Goal: Task Accomplishment & Management: Manage account settings

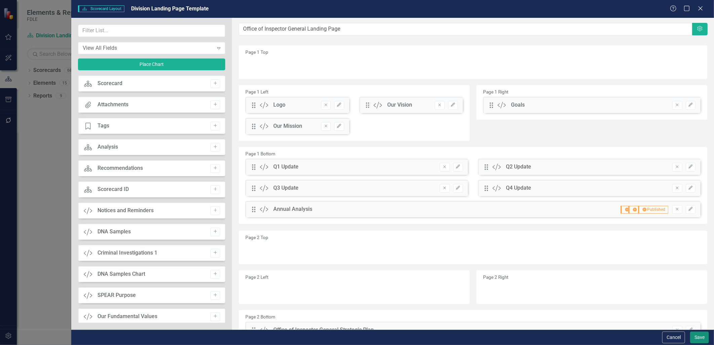
click at [697, 336] on button "Save" at bounding box center [699, 337] width 19 height 12
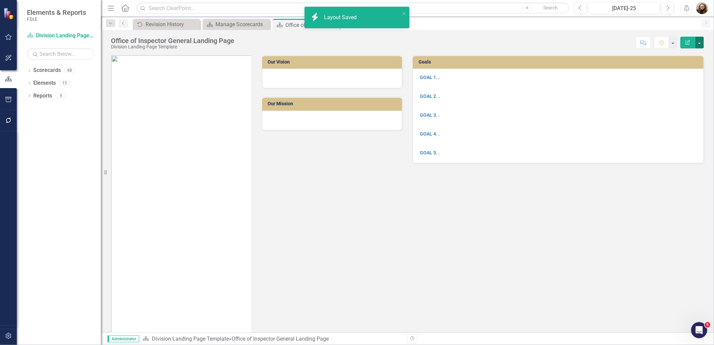
click at [699, 41] on button "button" at bounding box center [699, 43] width 9 height 12
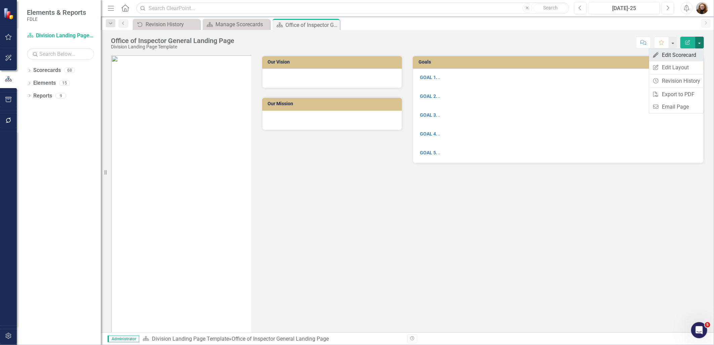
click at [678, 53] on link "Edit Edit Scorecard" at bounding box center [676, 55] width 54 height 12
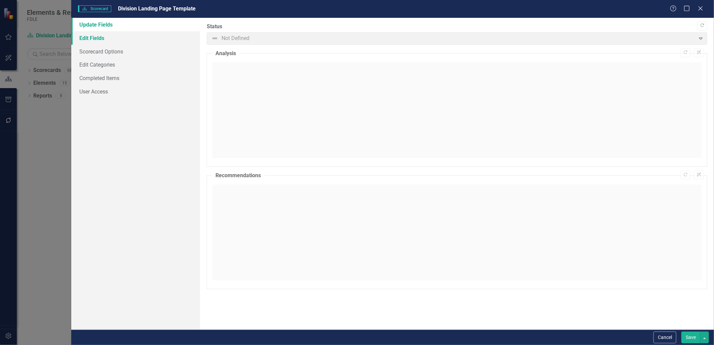
click at [96, 39] on link "Edit Fields" at bounding box center [135, 37] width 128 height 13
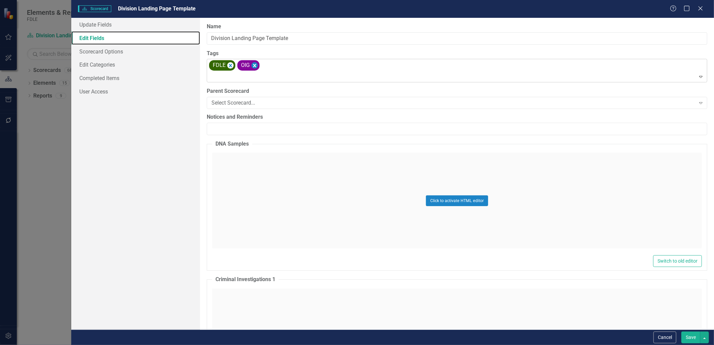
click at [254, 66] on icon "Remove [object Object]" at bounding box center [254, 65] width 3 height 3
click at [229, 66] on icon "Remove [object Object]" at bounding box center [230, 66] width 6 height 8
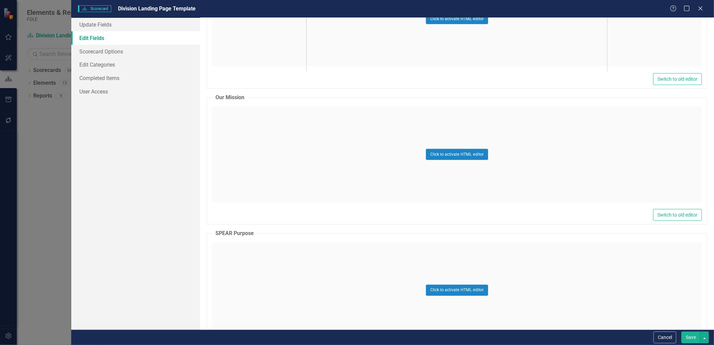
scroll to position [448, 0]
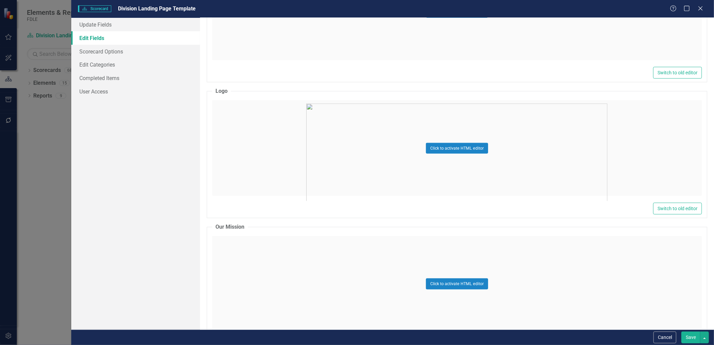
click at [428, 156] on div "Click to activate HTML editor" at bounding box center [457, 148] width 490 height 96
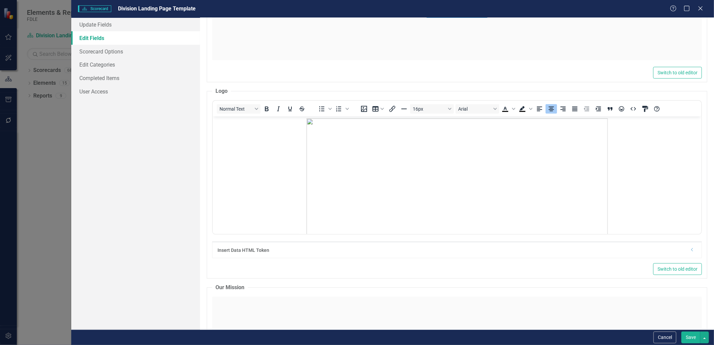
scroll to position [0, 0]
click at [687, 335] on button "Save" at bounding box center [690, 337] width 19 height 12
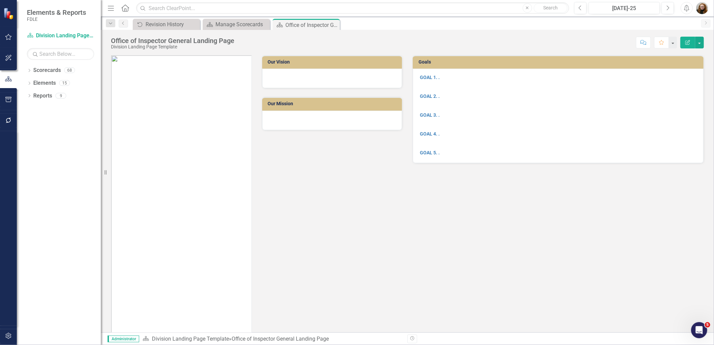
click at [203, 148] on img at bounding box center [181, 205] width 140 height 301
click at [204, 148] on img at bounding box center [181, 205] width 140 height 301
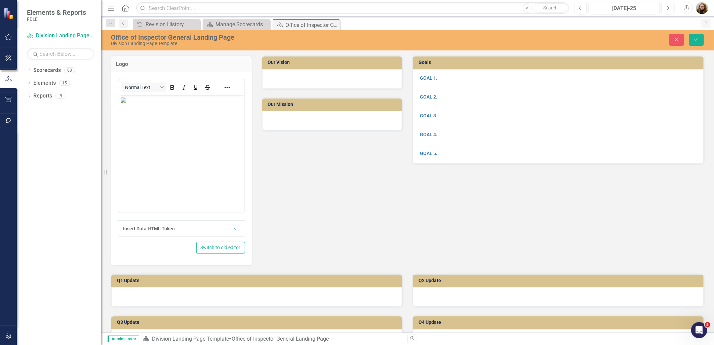
click at [186, 137] on img "Rich Text Area. Press ALT-0 for help." at bounding box center [270, 246] width 301 height 301
click at [373, 184] on div "Logo <p style="text-align: center;"><img src="documents/district6947/images/OIG…" at bounding box center [257, 156] width 302 height 218
click at [692, 35] on button "Save" at bounding box center [696, 40] width 15 height 12
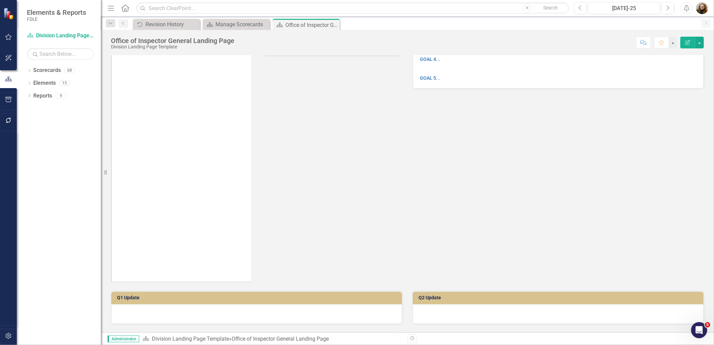
click at [160, 153] on img at bounding box center [181, 131] width 140 height 301
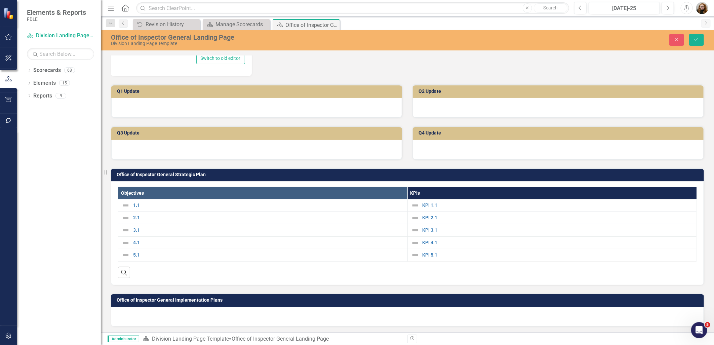
scroll to position [2, 0]
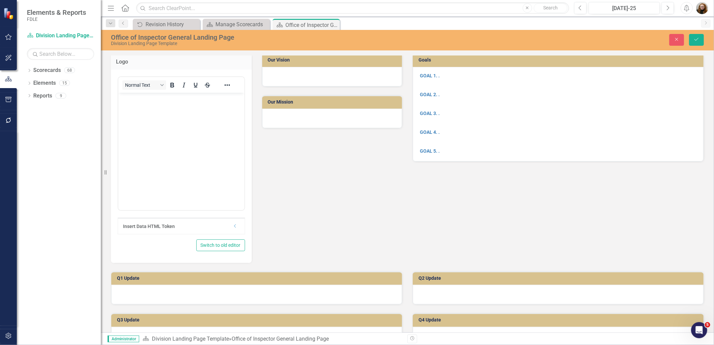
click at [177, 153] on body "Rich Text Area. Press ALT-0 for help." at bounding box center [181, 142] width 126 height 101
drag, startPoint x: 140, startPoint y: 128, endPoint x: 265, endPoint y: 222, distance: 157.0
click at [244, 193] on html at bounding box center [181, 142] width 126 height 101
click at [692, 39] on button "Save" at bounding box center [696, 40] width 15 height 12
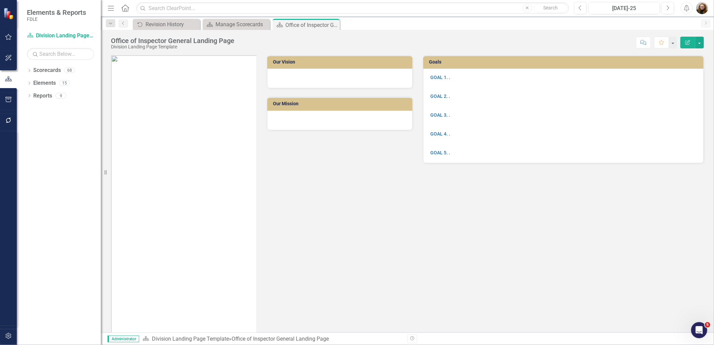
click at [327, 209] on div "Our Vision Our Mission" at bounding box center [262, 202] width 312 height 310
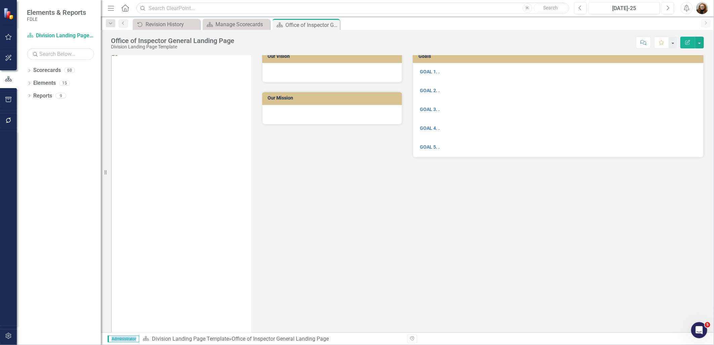
scroll to position [0, 0]
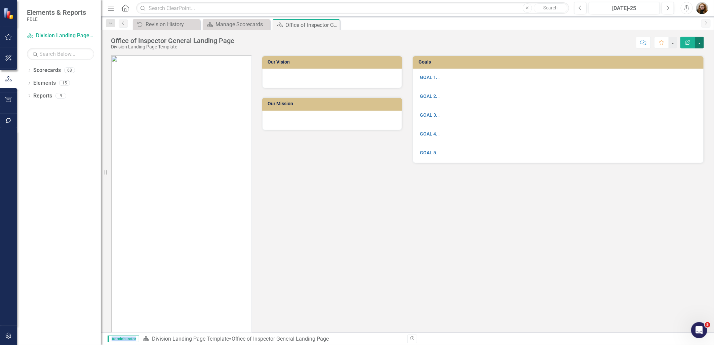
click at [700, 44] on button "button" at bounding box center [699, 43] width 9 height 12
click at [687, 65] on link "Edit Report Edit Layout" at bounding box center [676, 67] width 54 height 12
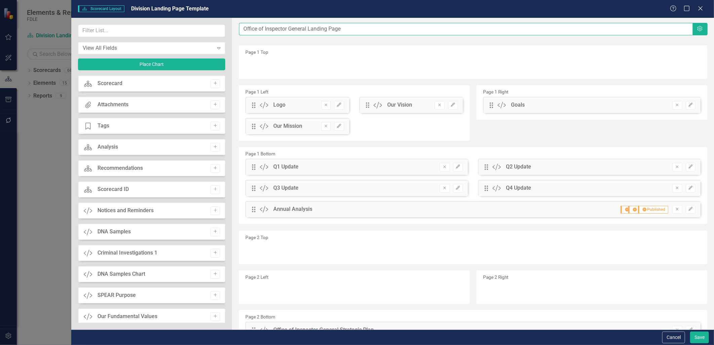
drag, startPoint x: 308, startPoint y: 29, endPoint x: 206, endPoint y: 36, distance: 101.8
click at [206, 36] on div "View All Fields Expand Place Chart Scorecard Scorecard Add Attachments Attachme…" at bounding box center [392, 174] width 643 height 312
click at [321, 35] on input "Division Landing Page" at bounding box center [465, 29] width 453 height 12
type input "Division Landing Page Template"
click at [698, 337] on button "Save" at bounding box center [699, 337] width 19 height 12
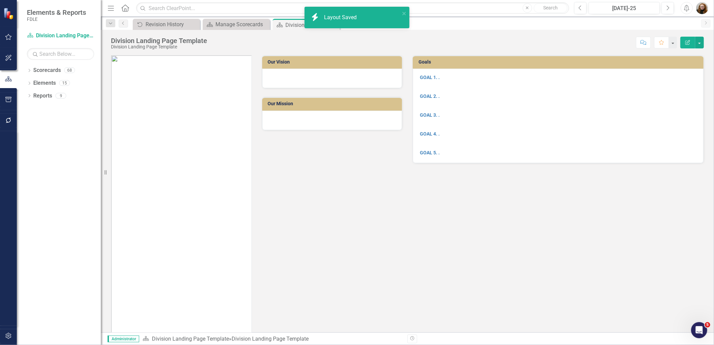
click at [685, 40] on icon "Edit Report" at bounding box center [688, 42] width 6 height 5
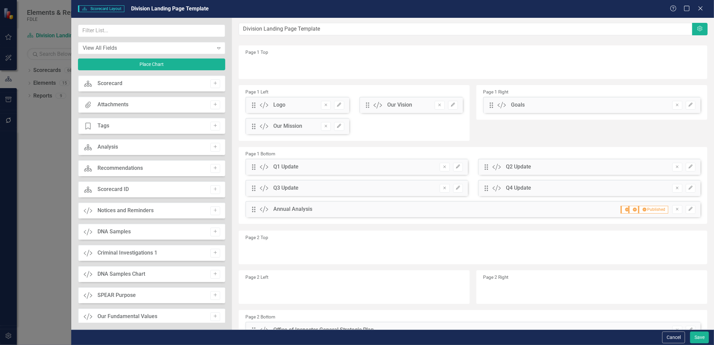
click at [705, 8] on div "Help Maximize Close" at bounding box center [688, 9] width 37 height 8
click at [701, 9] on icon at bounding box center [700, 8] width 5 height 5
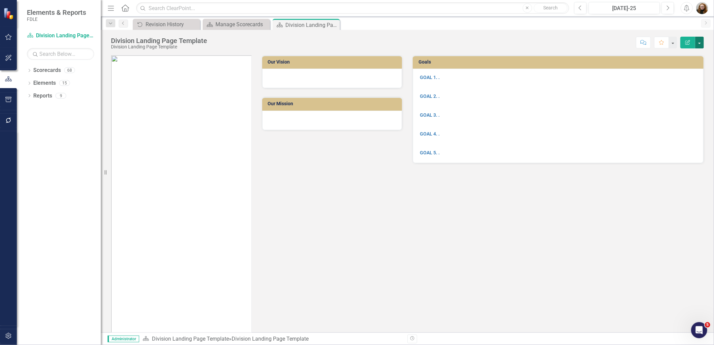
click at [700, 41] on button "button" at bounding box center [699, 43] width 9 height 12
click at [683, 52] on link "Edit Edit Scorecard" at bounding box center [676, 55] width 54 height 12
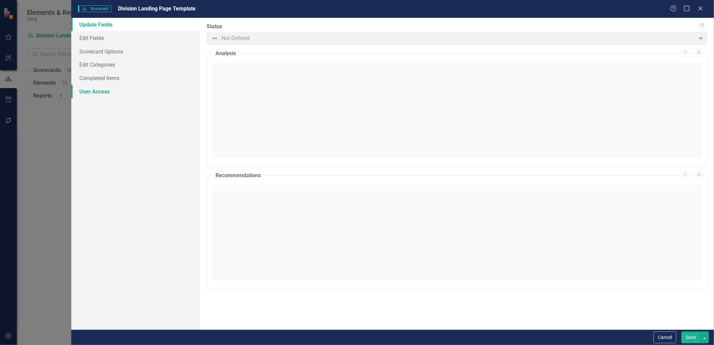
click at [97, 93] on link "User Access" at bounding box center [135, 91] width 128 height 13
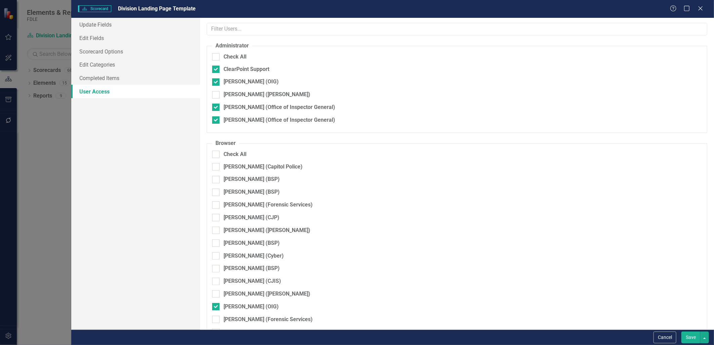
checkbox input "true"
checkbox input "false"
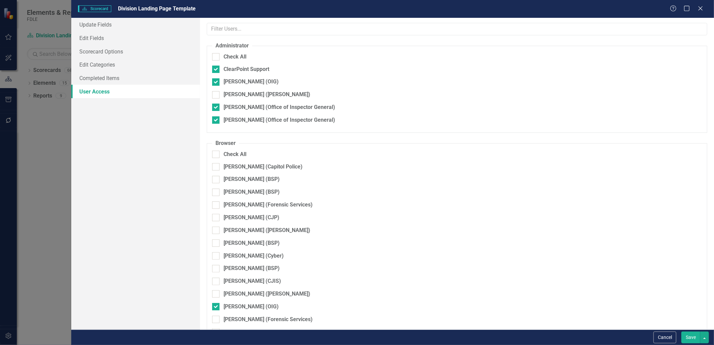
checkbox input "false"
click at [214, 303] on div at bounding box center [215, 306] width 7 height 7
click at [214, 303] on input "Lourdes Howell-Thomas (OIG)" at bounding box center [214, 305] width 4 height 4
checkbox input "false"
click at [214, 79] on input "Heather Pence (OIG)" at bounding box center [214, 80] width 4 height 4
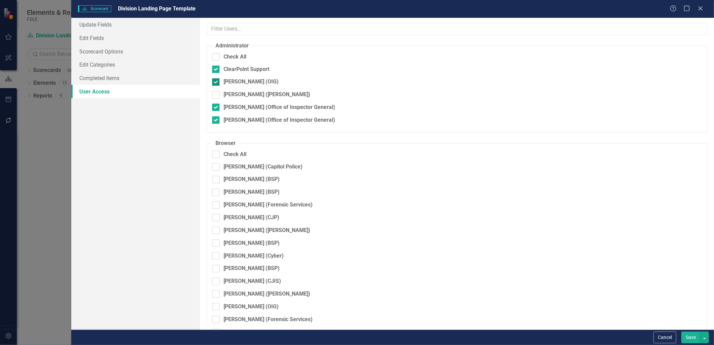
checkbox input "false"
click at [214, 70] on input "ClearPoint Support" at bounding box center [214, 68] width 4 height 4
checkbox input "false"
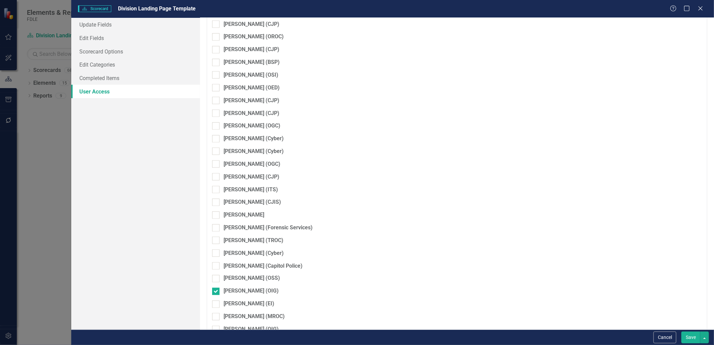
scroll to position [597, 0]
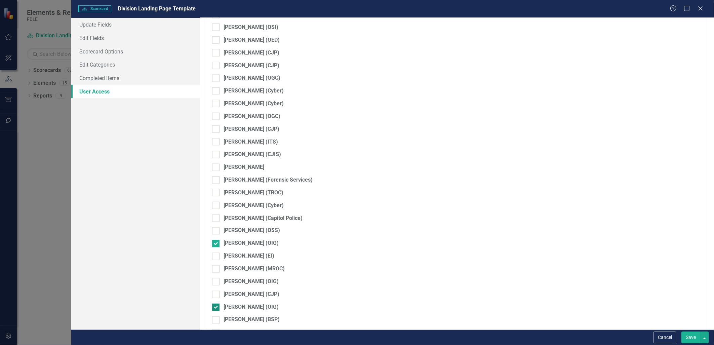
click at [216, 304] on input "Cynthia Pugsley (OIG)" at bounding box center [214, 306] width 4 height 4
checkbox input "false"
click at [214, 240] on input "Jamie Tharp (OIG)" at bounding box center [214, 242] width 4 height 4
checkbox input "false"
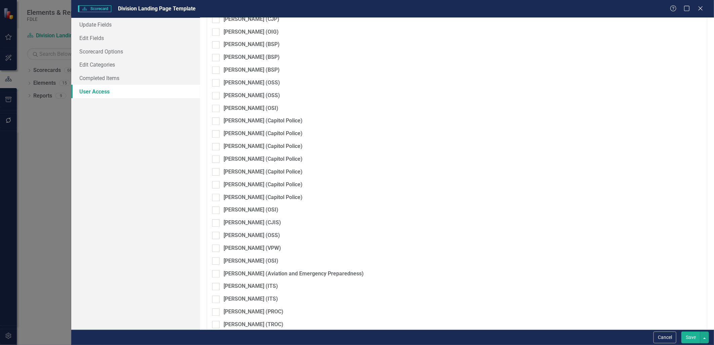
scroll to position [896, 0]
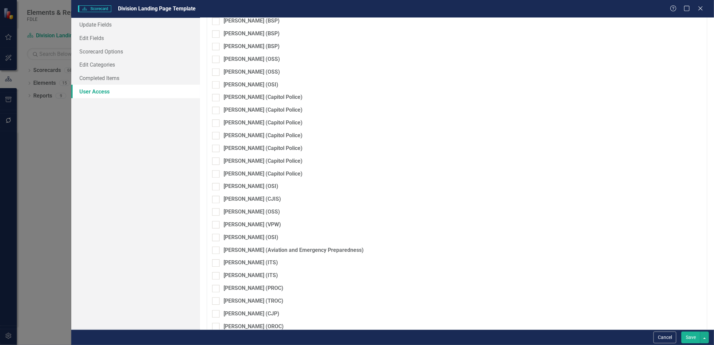
click at [214, 335] on input "John Nedeau (OIG)" at bounding box center [214, 337] width 4 height 4
checkbox input "false"
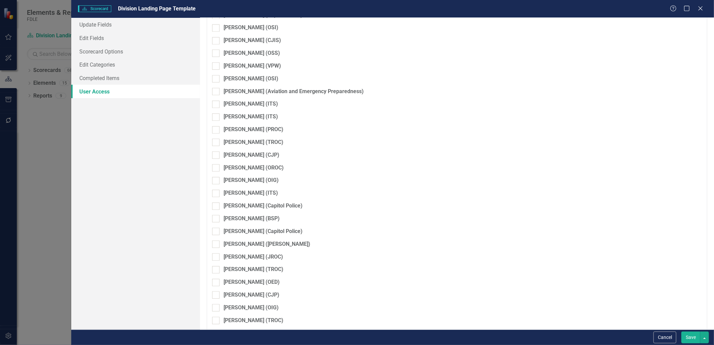
scroll to position [1083, 0]
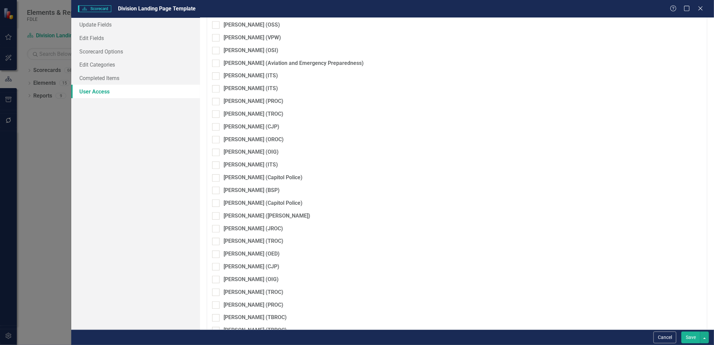
checkbox input "false"
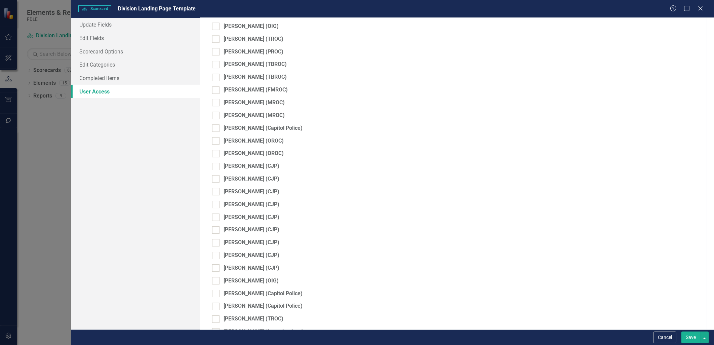
scroll to position [1457, 0]
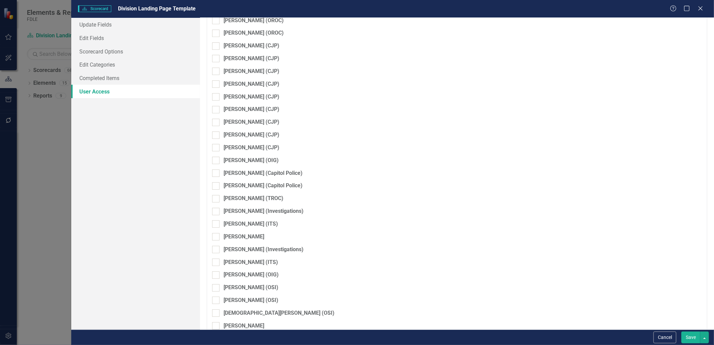
checkbox input "false"
drag, startPoint x: 214, startPoint y: 264, endPoint x: 217, endPoint y: 252, distance: 12.1
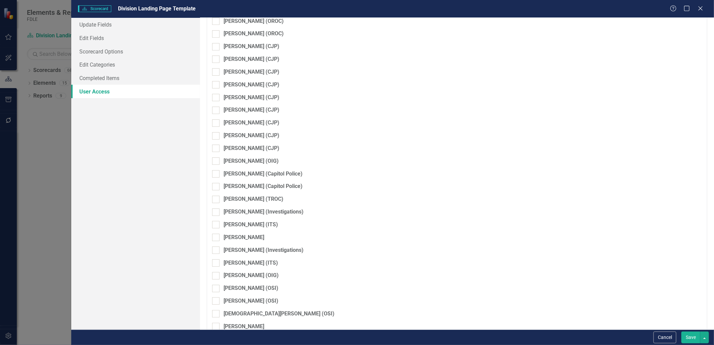
checkbox input "false"
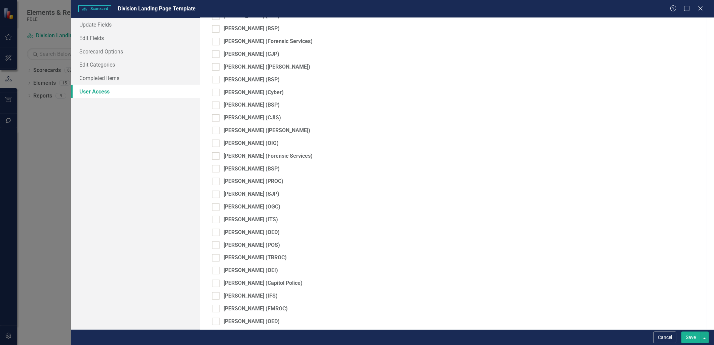
scroll to position [0, 0]
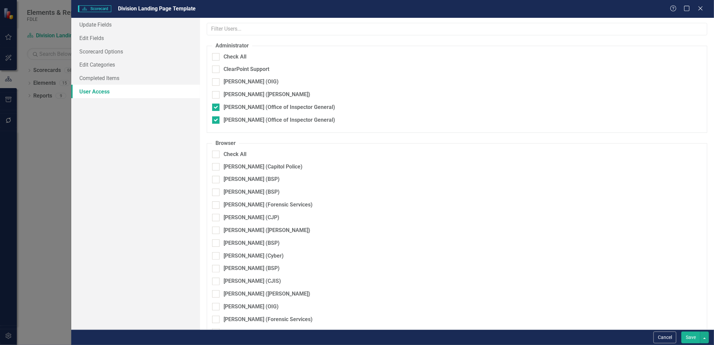
click at [693, 335] on button "Save" at bounding box center [690, 337] width 19 height 12
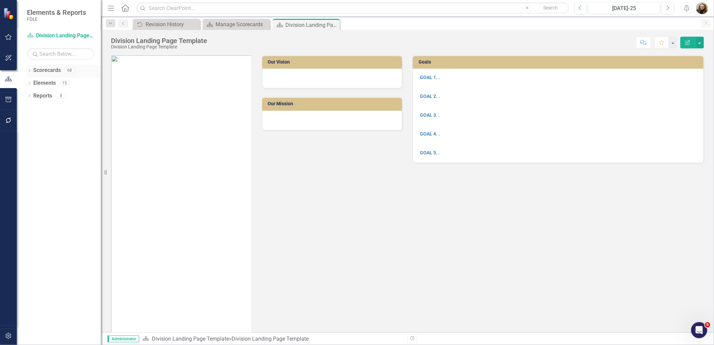
click at [29, 72] on icon "Dropdown" at bounding box center [29, 71] width 5 height 4
click at [49, 119] on link "Division Landing Page Template" at bounding box center [69, 121] width 64 height 8
click at [78, 122] on link "Division Landing Page Template" at bounding box center [69, 121] width 64 height 8
click at [44, 83] on link "FDLE" at bounding box center [69, 83] width 64 height 8
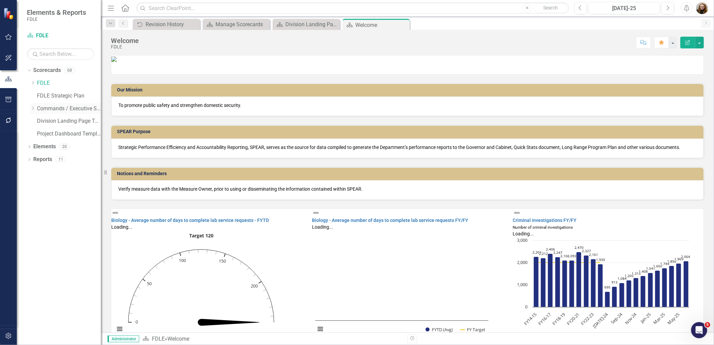
click at [32, 109] on icon "Dropdown" at bounding box center [32, 108] width 5 height 4
click at [39, 161] on div "Dropdown" at bounding box center [39, 160] width 5 height 6
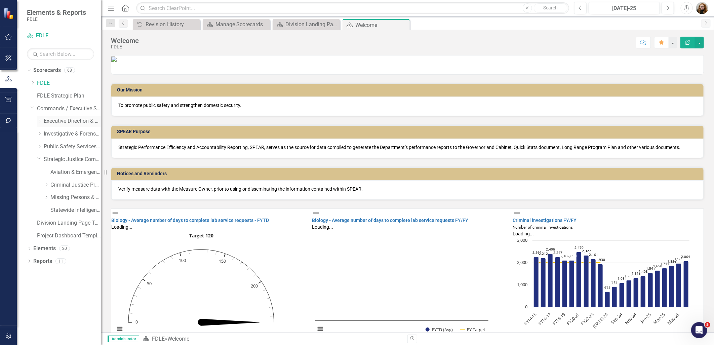
click at [38, 120] on icon "Dropdown" at bounding box center [39, 121] width 5 height 4
click at [53, 249] on link "Division Landing Page Template" at bounding box center [69, 249] width 64 height 8
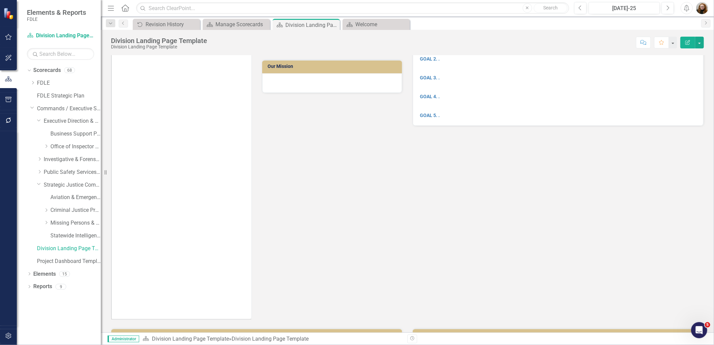
click at [166, 148] on img at bounding box center [181, 168] width 140 height 301
click at [166, 147] on img at bounding box center [181, 168] width 140 height 301
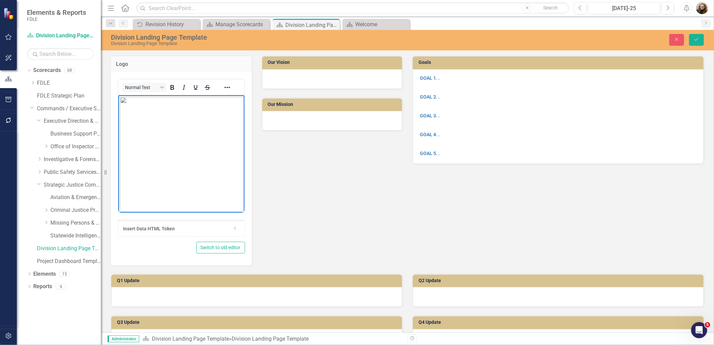
click at [198, 150] on img "Rich Text Area. Press ALT-0 for help." at bounding box center [270, 246] width 301 height 301
click at [163, 144] on body "Rich Text Area. Press ALT-0 for help." at bounding box center [181, 145] width 126 height 101
drag, startPoint x: 219, startPoint y: 198, endPoint x: 143, endPoint y: 136, distance: 98.9
click at [143, 137] on html at bounding box center [181, 145] width 126 height 101
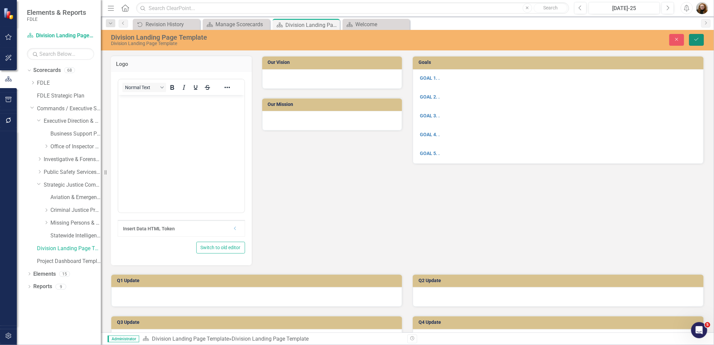
click at [696, 39] on icon "Save" at bounding box center [696, 39] width 6 height 5
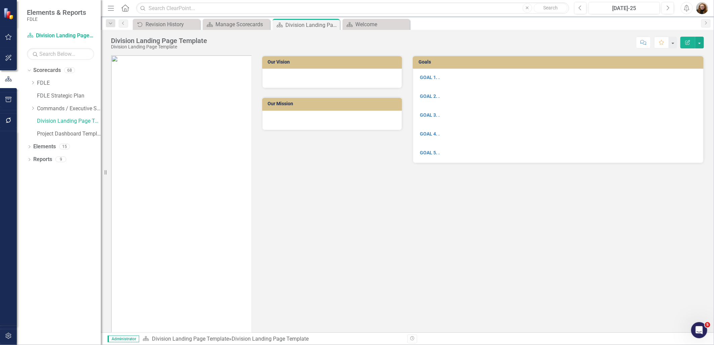
click at [689, 41] on icon "Edit Report" at bounding box center [688, 42] width 6 height 5
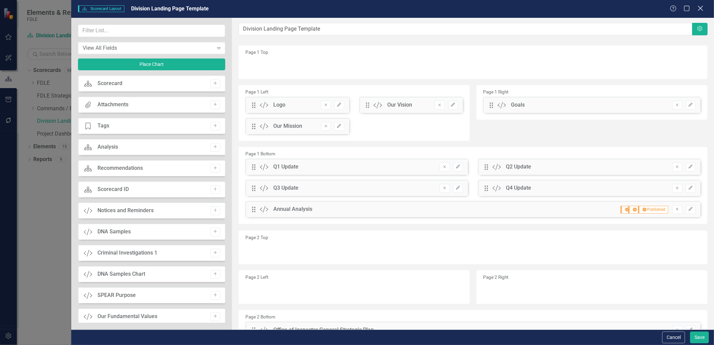
click at [699, 5] on icon "Close" at bounding box center [700, 8] width 8 height 6
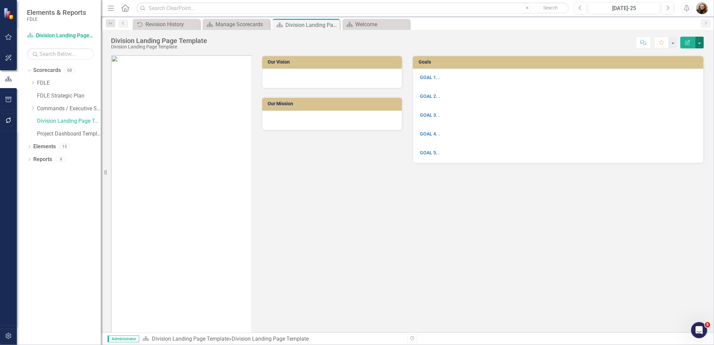
click at [700, 43] on button "button" at bounding box center [699, 43] width 9 height 12
click at [684, 65] on link "Edit Report Edit Layout" at bounding box center [676, 67] width 54 height 12
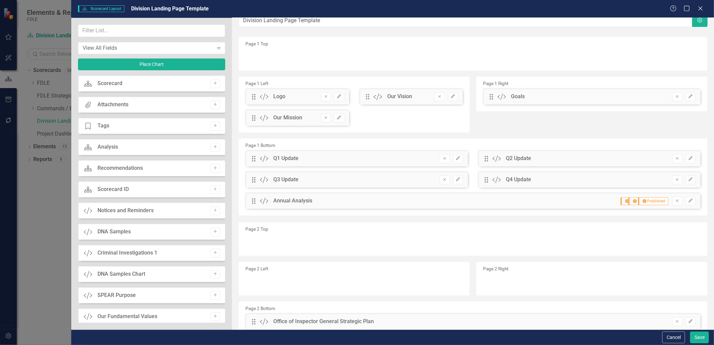
scroll to position [1, 0]
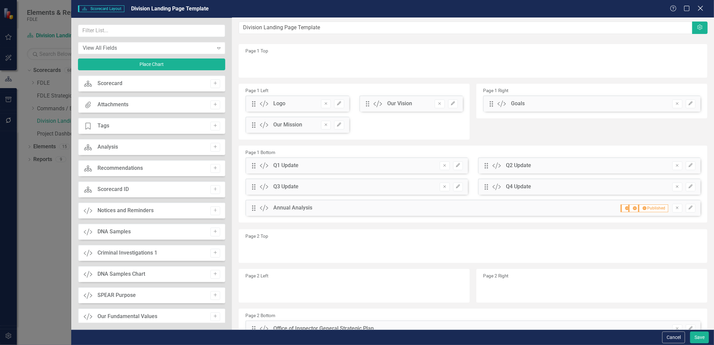
click at [703, 8] on icon "Close" at bounding box center [700, 8] width 8 height 6
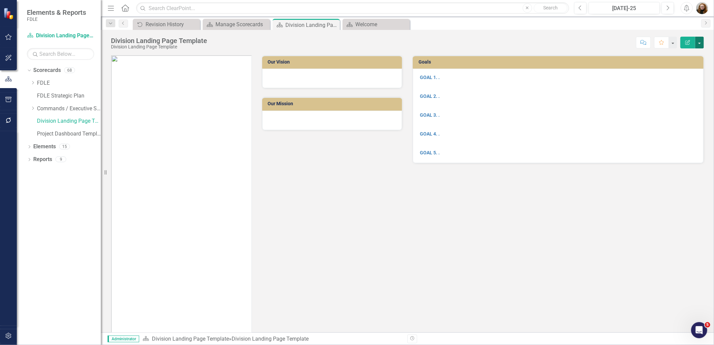
click at [701, 41] on button "button" at bounding box center [699, 43] width 9 height 12
click at [687, 51] on link "Edit Edit Scorecard" at bounding box center [676, 55] width 54 height 12
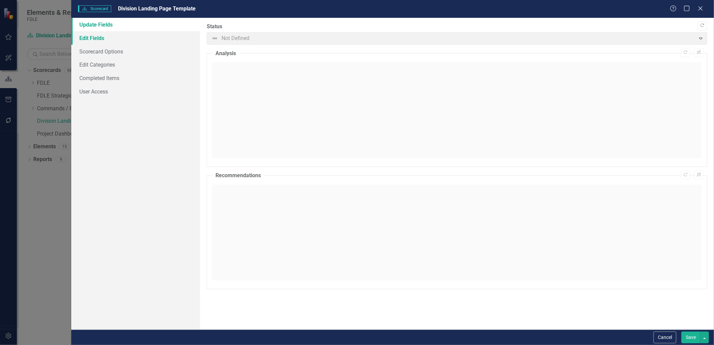
click at [101, 35] on link "Edit Fields" at bounding box center [135, 37] width 128 height 13
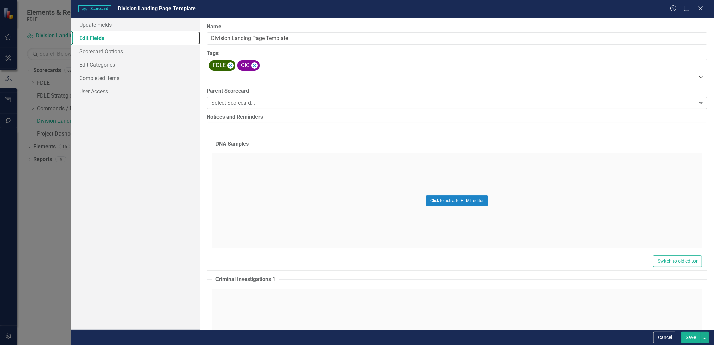
scroll to position [0, 0]
click at [231, 63] on icon "Remove [object Object]" at bounding box center [230, 66] width 6 height 8
click at [224, 65] on icon "Remove [object Object]" at bounding box center [226, 66] width 6 height 8
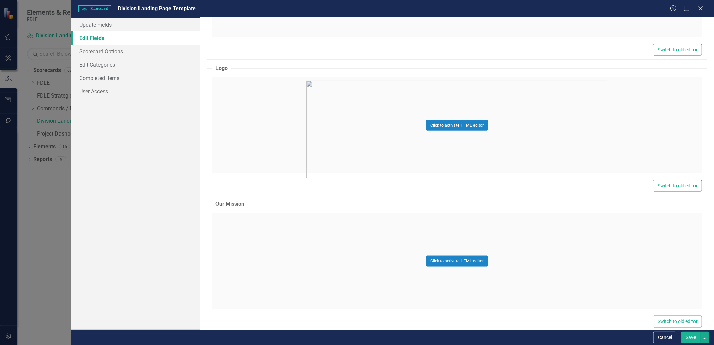
scroll to position [485, 0]
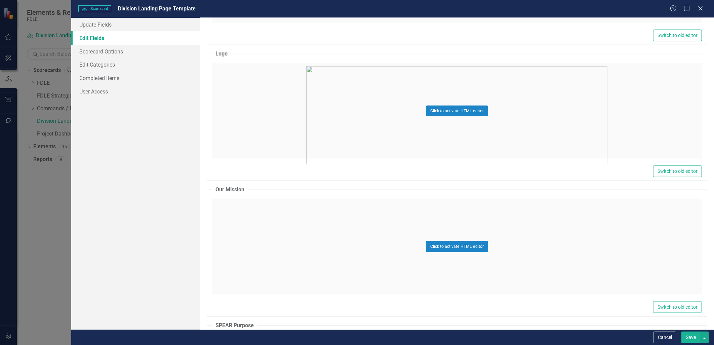
click at [351, 106] on div "Click to activate HTML editor" at bounding box center [457, 111] width 490 height 96
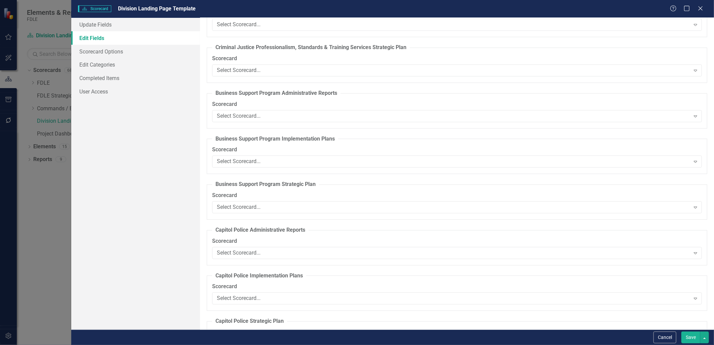
scroll to position [2652, 0]
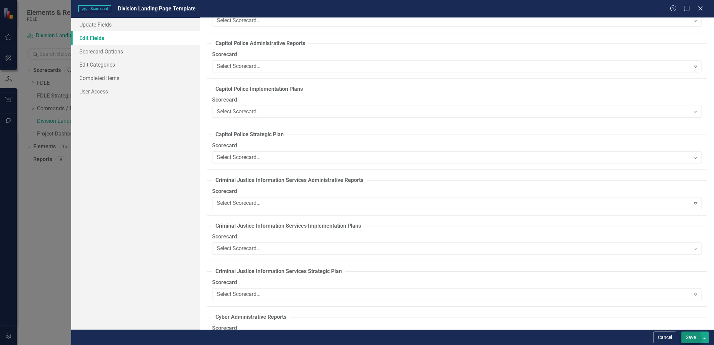
click at [694, 337] on button "Save" at bounding box center [690, 337] width 19 height 12
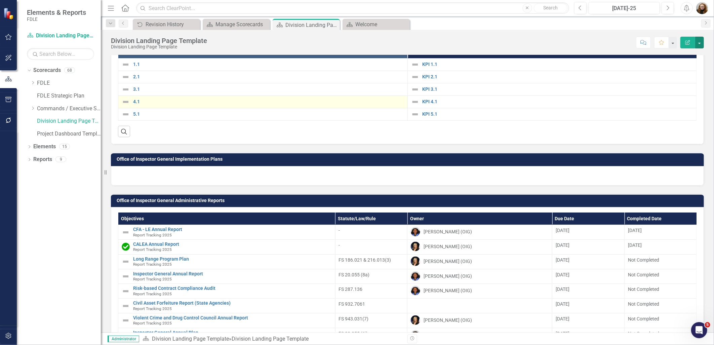
scroll to position [466, 0]
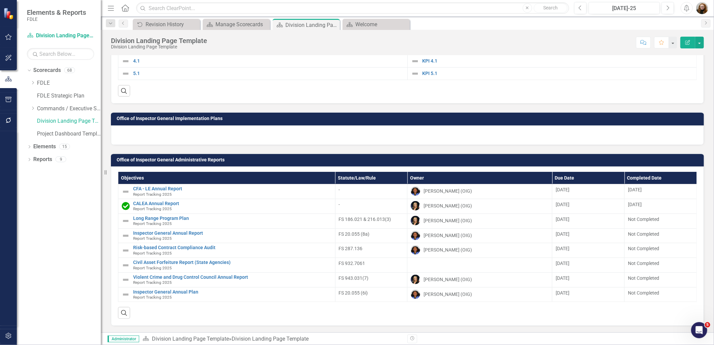
click at [651, 159] on h3 "Office of Inspector General Administrative Reports" at bounding box center [409, 159] width 584 height 5
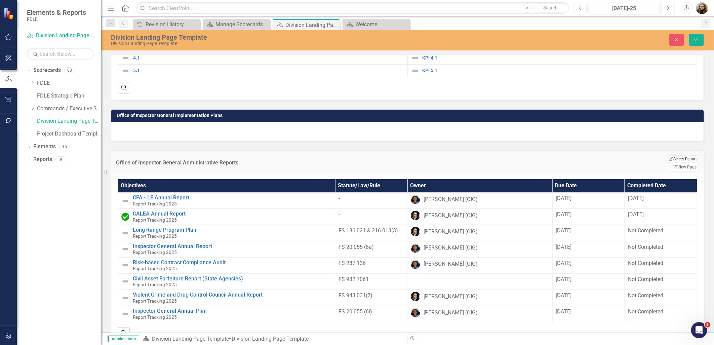
click at [666, 162] on button "Edit Report Select Report" at bounding box center [682, 158] width 33 height 7
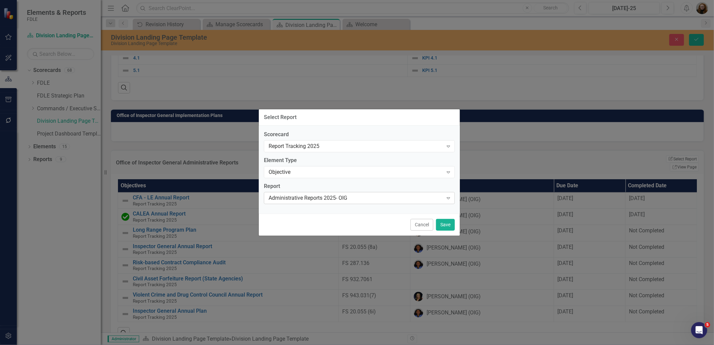
click at [447, 196] on icon "Expand" at bounding box center [448, 197] width 7 height 5
click at [448, 146] on icon "Expand" at bounding box center [448, 145] width 7 height 5
click at [445, 169] on icon "Expand" at bounding box center [448, 171] width 7 height 5
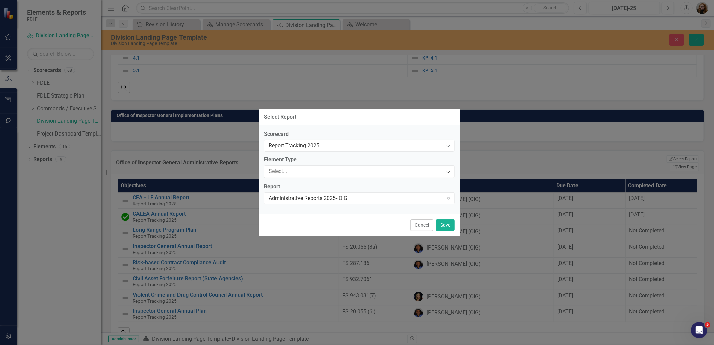
click at [522, 107] on div "Select Report Scorecard Report Tracking 2025 Expand Element Type 5 results avai…" at bounding box center [357, 172] width 714 height 345
click at [373, 196] on div "Administrative Reports 2025- OIG" at bounding box center [356, 198] width 174 height 8
click at [357, 345] on div "Administrative Reports 2025- MASTER" at bounding box center [358, 351] width 703 height 8
click at [448, 224] on button "Save" at bounding box center [445, 225] width 19 height 12
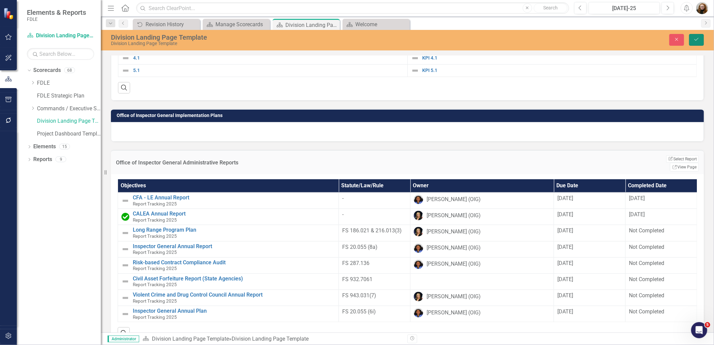
click at [695, 38] on icon "Save" at bounding box center [696, 39] width 6 height 5
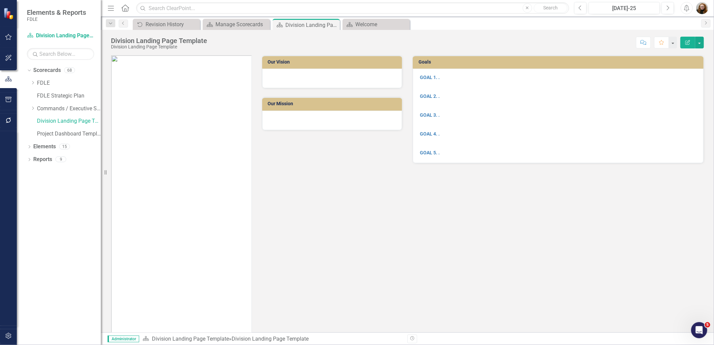
click at [155, 144] on img at bounding box center [181, 205] width 140 height 301
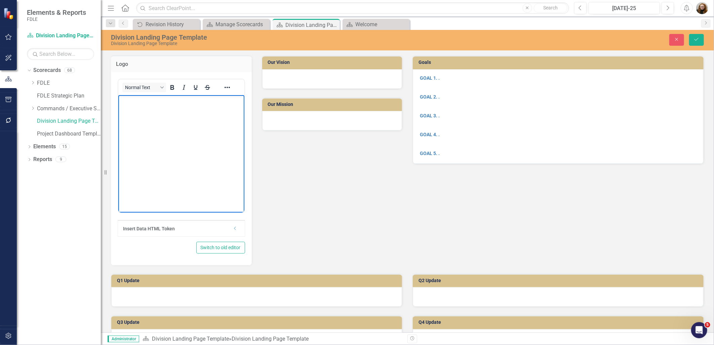
drag, startPoint x: 186, startPoint y: 140, endPoint x: 203, endPoint y: 161, distance: 26.5
click at [203, 161] on body "Rich Text Area. Press ALT-0 for help." at bounding box center [181, 145] width 126 height 101
drag, startPoint x: 148, startPoint y: 144, endPoint x: 239, endPoint y: 199, distance: 106.5
click at [231, 196] on html at bounding box center [181, 145] width 126 height 101
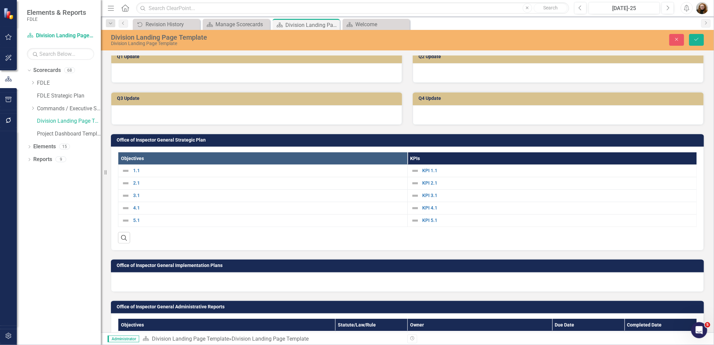
scroll to position [375, 0]
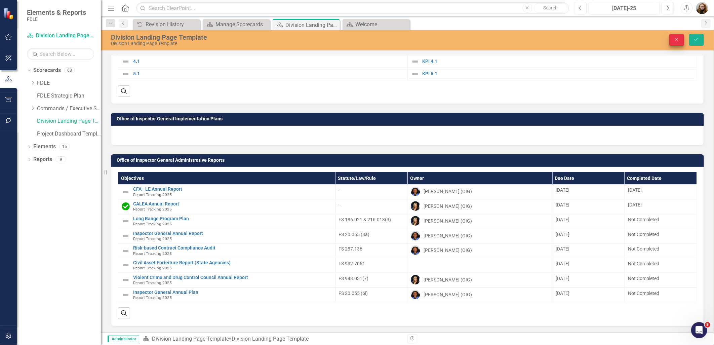
click at [674, 38] on icon "Close" at bounding box center [677, 39] width 6 height 5
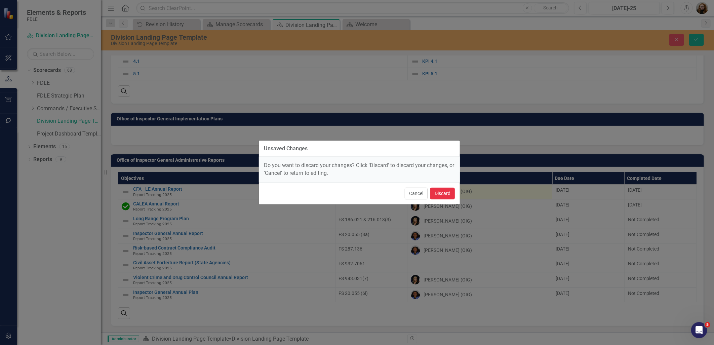
drag, startPoint x: 446, startPoint y: 192, endPoint x: 439, endPoint y: 189, distance: 7.1
click at [445, 192] on button "Discard" at bounding box center [442, 194] width 25 height 12
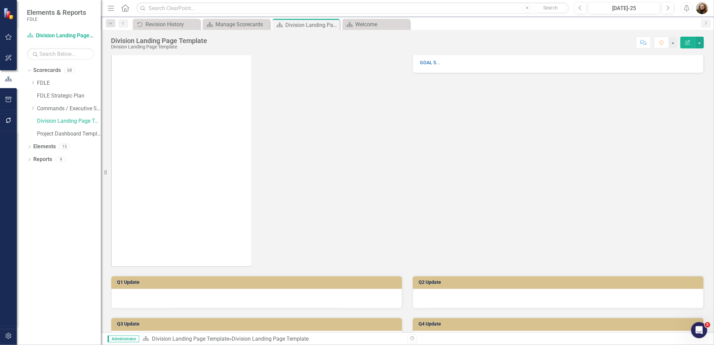
scroll to position [187, 0]
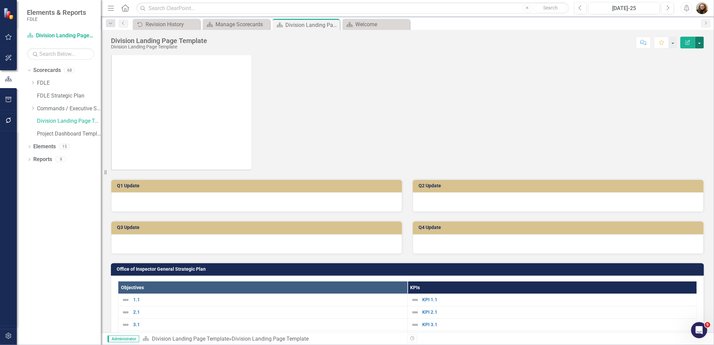
click at [699, 45] on button "button" at bounding box center [699, 43] width 9 height 12
click at [681, 66] on link "Edit Report Edit Layout" at bounding box center [676, 67] width 54 height 12
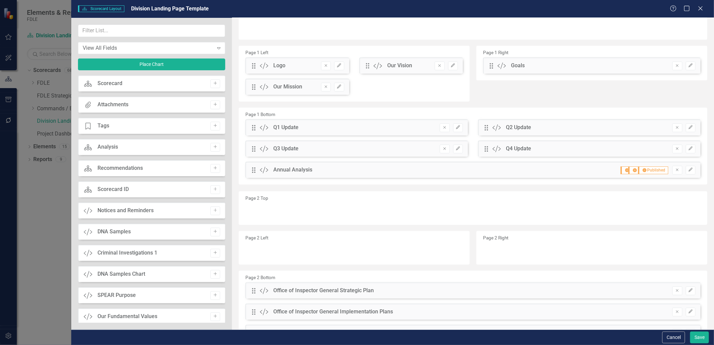
scroll to position [76, 0]
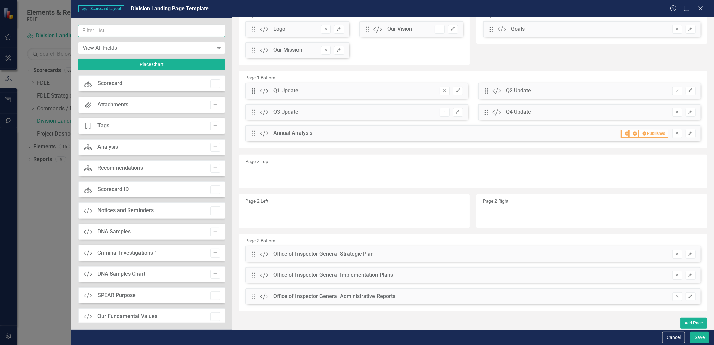
click at [103, 34] on input "text" at bounding box center [151, 31] width 147 height 12
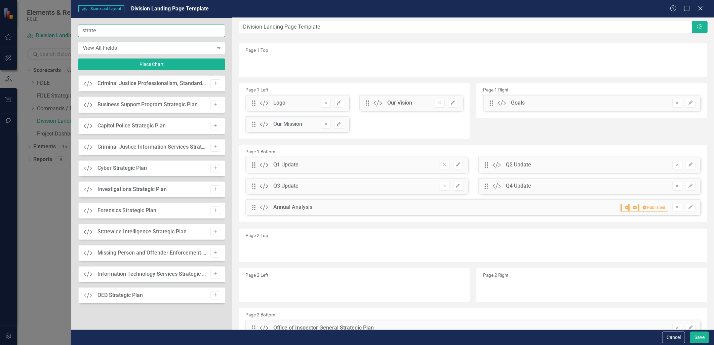
scroll to position [0, 0]
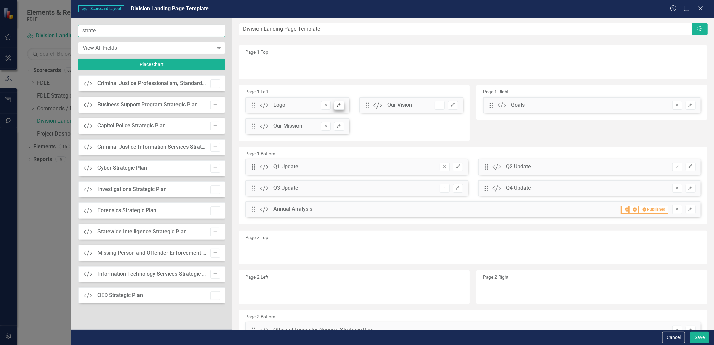
type input "strate"
click at [337, 105] on icon "button" at bounding box center [339, 105] width 4 height 4
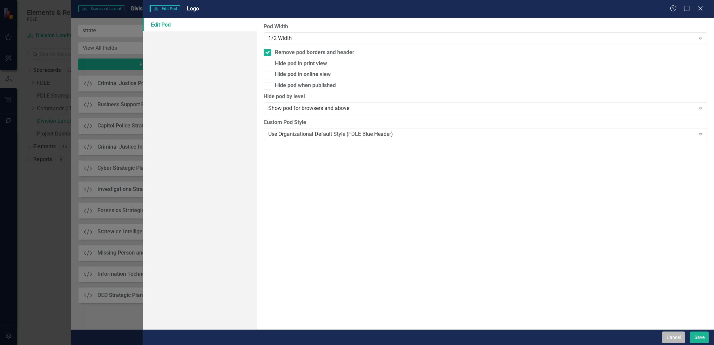
click at [675, 338] on button "Cancel" at bounding box center [673, 337] width 23 height 12
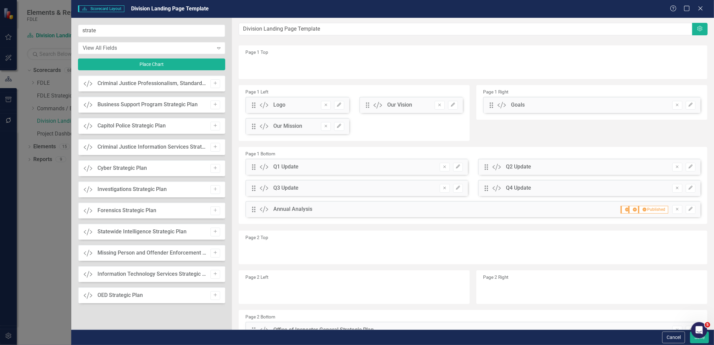
click at [674, 338] on button "Cancel" at bounding box center [673, 337] width 23 height 12
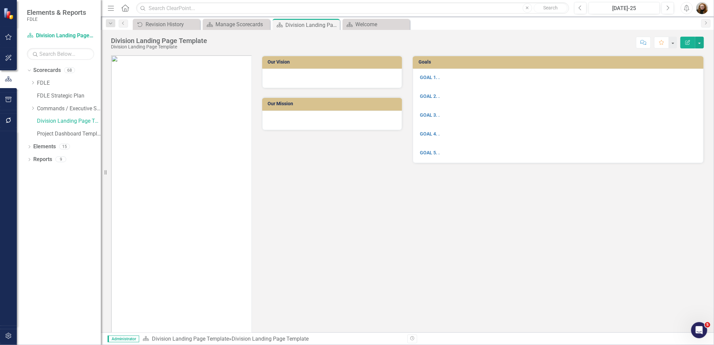
click at [201, 174] on img at bounding box center [181, 205] width 140 height 301
click at [280, 192] on div "Our Vision Our Mission" at bounding box center [257, 202] width 302 height 310
drag, startPoint x: 477, startPoint y: 244, endPoint x: 482, endPoint y: 237, distance: 8.9
click at [480, 239] on div "Our Vision Our Mission Goals GOAL 1. . GOAL 2. . GOAL 3. . GOAL 4. . GOAL 5. ." at bounding box center [407, 202] width 603 height 310
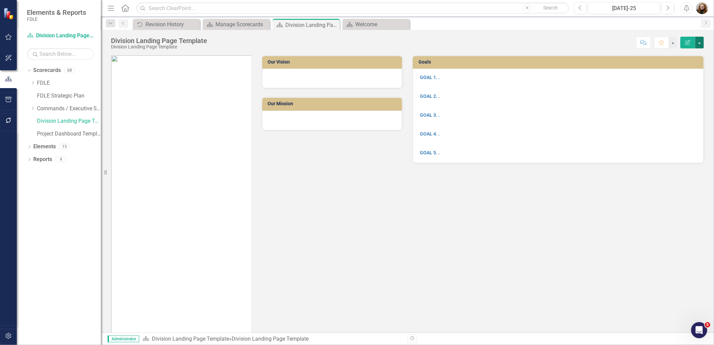
click at [700, 45] on button "button" at bounding box center [699, 43] width 9 height 12
click at [689, 58] on link "Edit Edit Scorecard" at bounding box center [676, 55] width 54 height 12
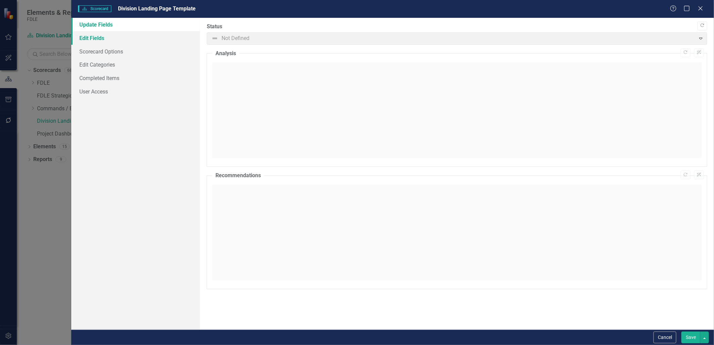
click at [116, 36] on link "Edit Fields" at bounding box center [135, 37] width 128 height 13
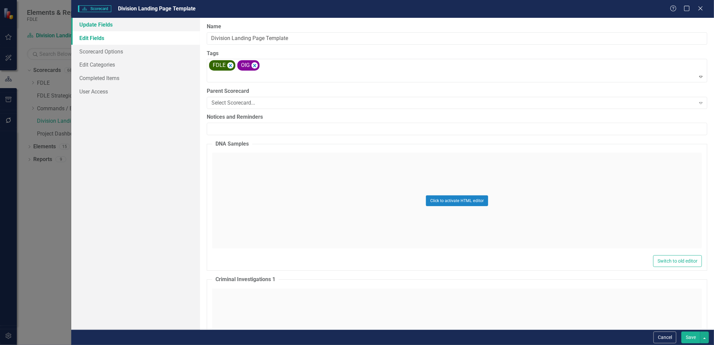
click at [107, 26] on link "Update Fields" at bounding box center [135, 24] width 128 height 13
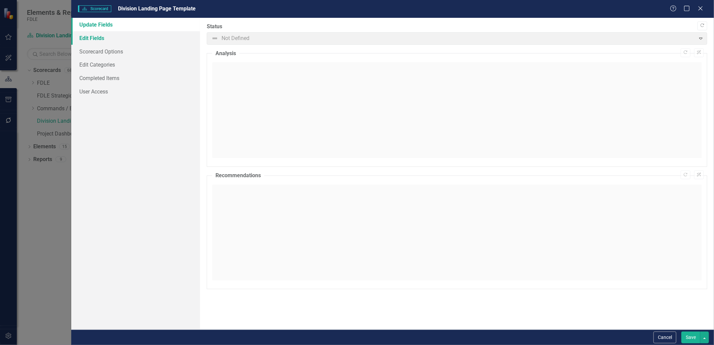
click at [87, 37] on link "Edit Fields" at bounding box center [135, 37] width 128 height 13
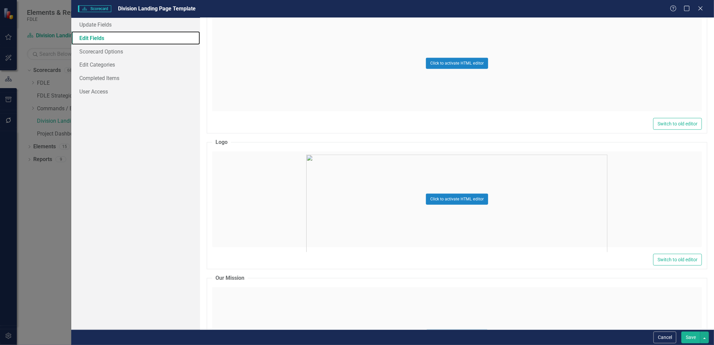
scroll to position [373, 0]
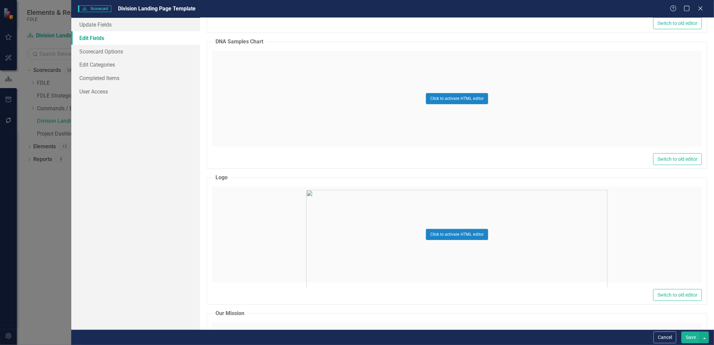
click at [460, 255] on div "Click to activate HTML editor" at bounding box center [457, 235] width 490 height 96
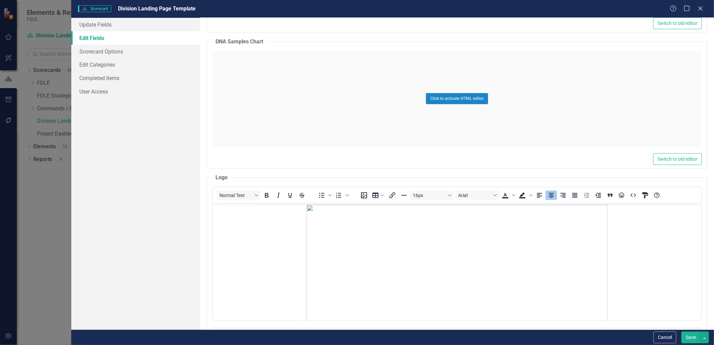
scroll to position [0, 0]
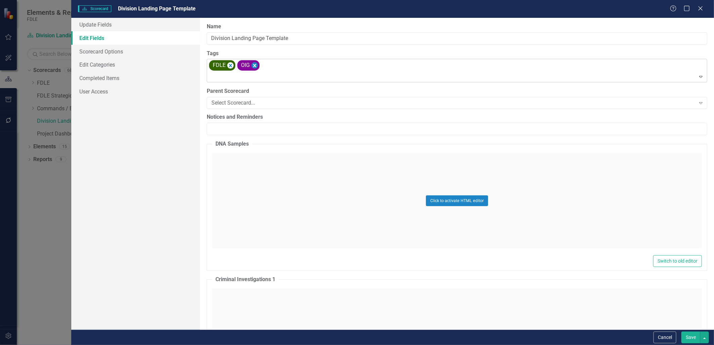
click at [256, 67] on icon "Remove [object Object]" at bounding box center [254, 66] width 6 height 8
click at [233, 67] on icon "Remove [object Object]" at bounding box center [230, 66] width 6 height 8
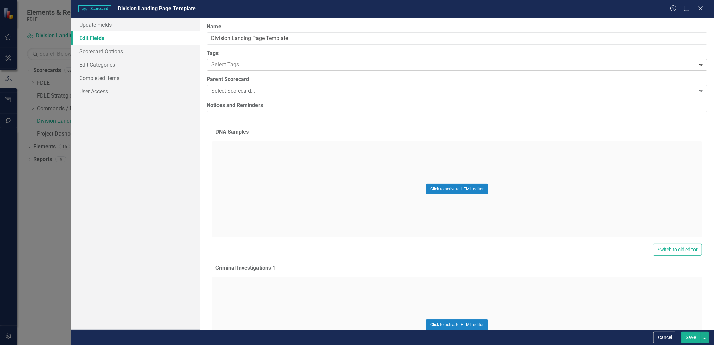
click at [693, 338] on button "Save" at bounding box center [690, 337] width 19 height 12
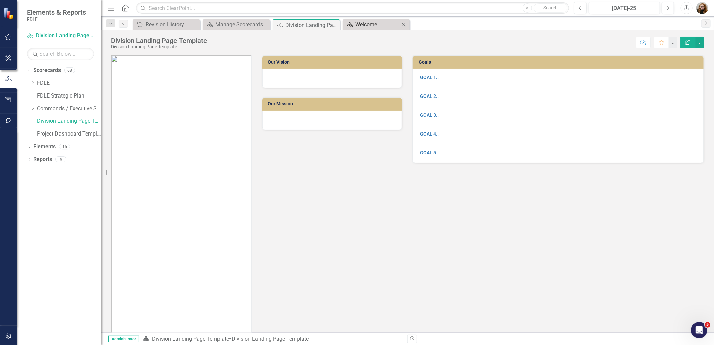
click at [377, 22] on div "Welcome" at bounding box center [377, 24] width 44 height 8
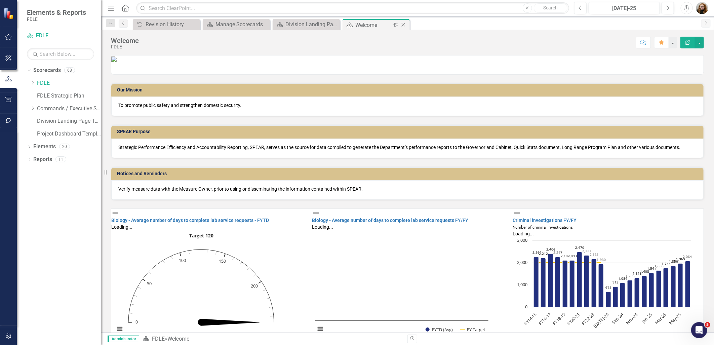
click at [403, 22] on icon "Close" at bounding box center [403, 24] width 7 height 5
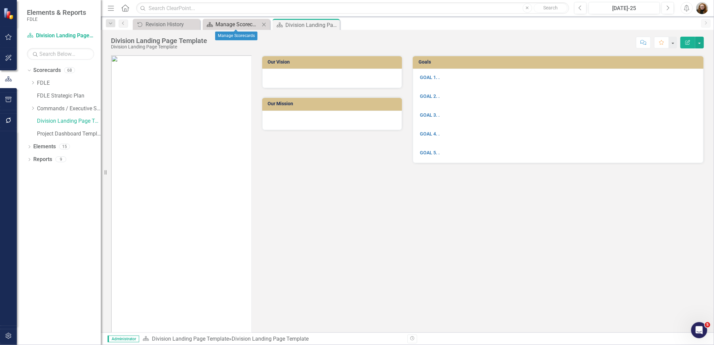
click at [232, 23] on div "Manage Scorecards" at bounding box center [237, 24] width 44 height 8
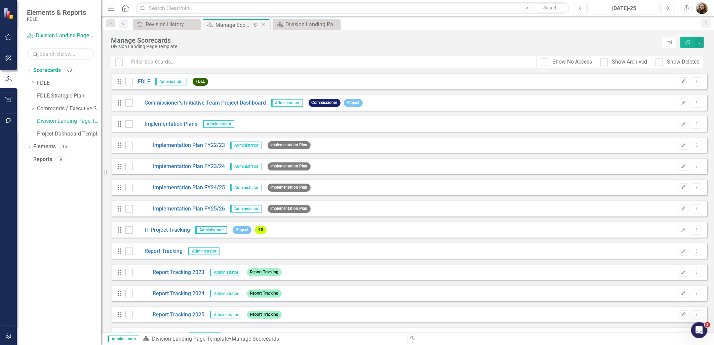
click at [264, 24] on icon "Close" at bounding box center [263, 24] width 7 height 5
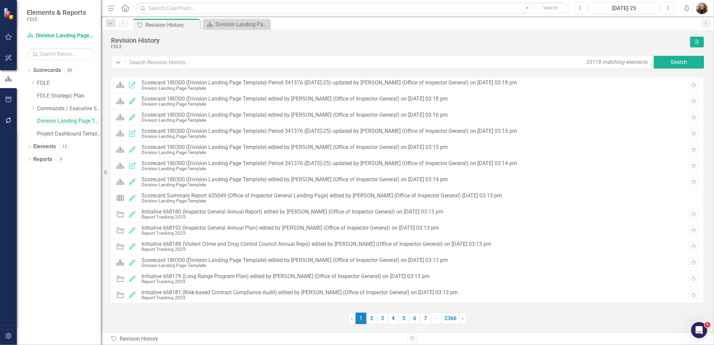
click at [62, 120] on link "Division Landing Page Template" at bounding box center [69, 121] width 64 height 8
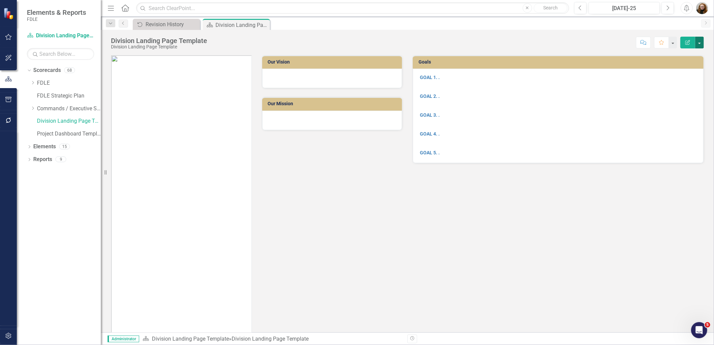
click at [700, 44] on button "button" at bounding box center [699, 43] width 9 height 12
click at [671, 57] on link "Edit Edit Scorecard" at bounding box center [676, 55] width 54 height 12
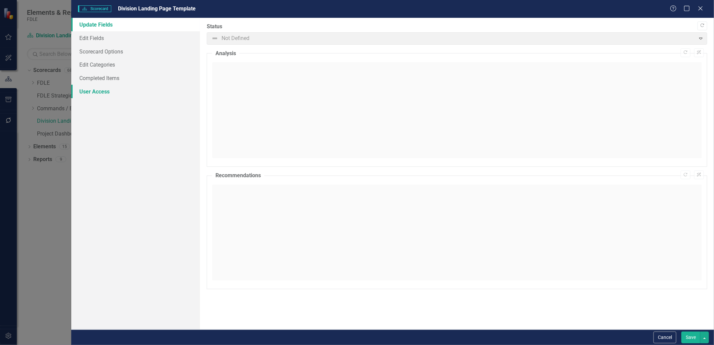
click at [83, 91] on link "User Access" at bounding box center [135, 91] width 128 height 13
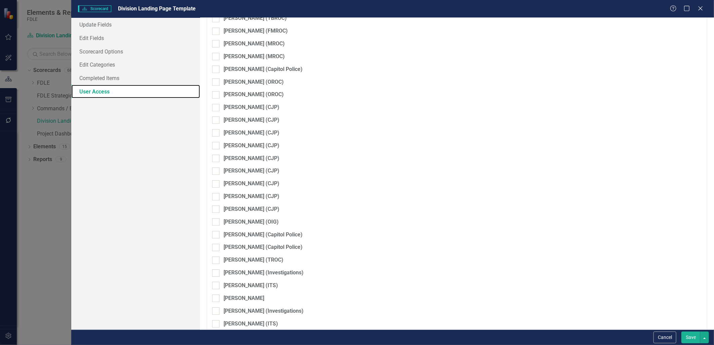
scroll to position [1471, 0]
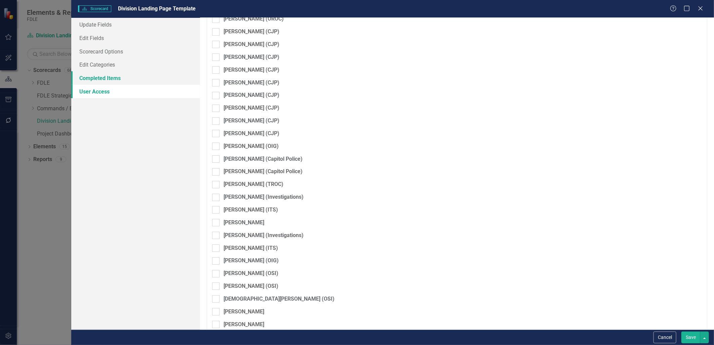
click at [97, 76] on link "Completed Items" at bounding box center [135, 77] width 128 height 13
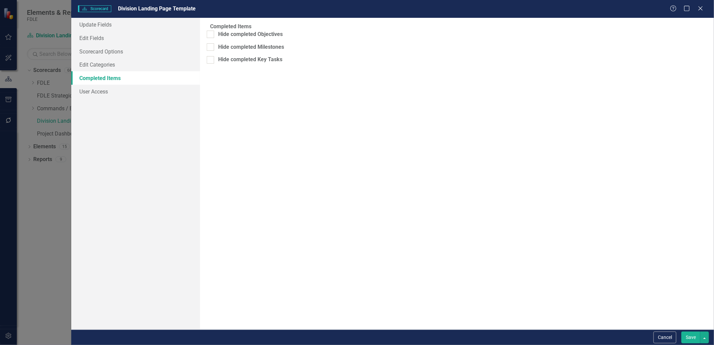
click at [98, 72] on link "Completed Items" at bounding box center [135, 77] width 128 height 13
click at [98, 61] on link "Edit Categories" at bounding box center [135, 64] width 128 height 13
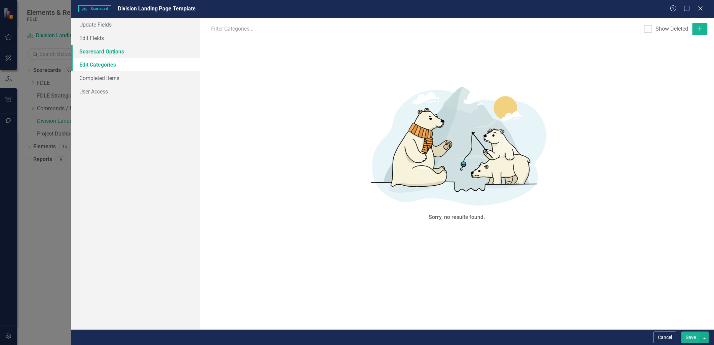
click at [89, 46] on link "Scorecard Options" at bounding box center [135, 51] width 128 height 13
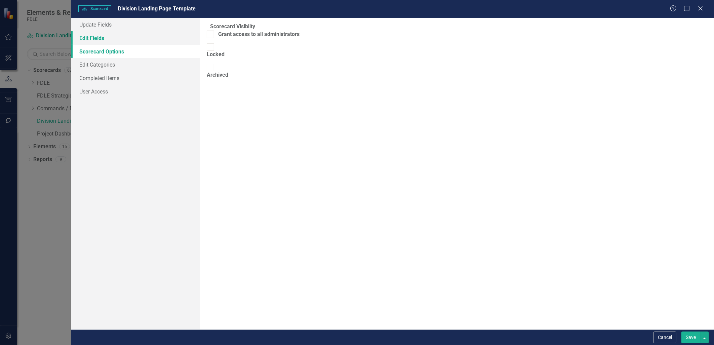
click at [88, 38] on link "Edit Fields" at bounding box center [135, 37] width 128 height 13
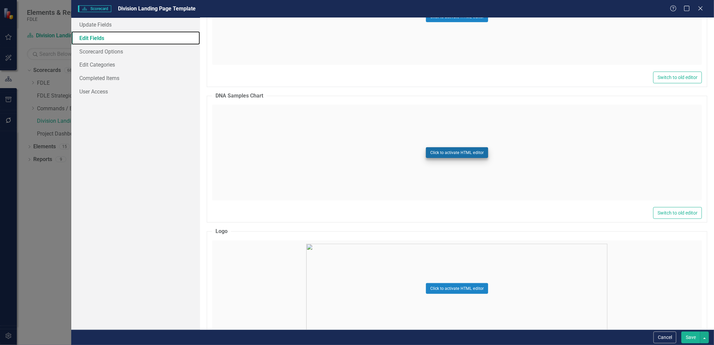
scroll to position [448, 0]
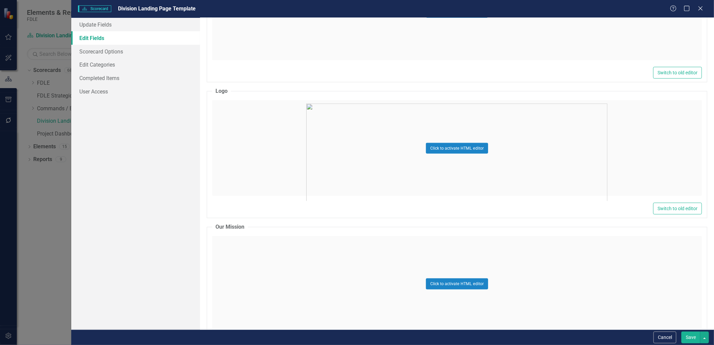
click at [403, 176] on div "Click to activate HTML editor" at bounding box center [457, 148] width 490 height 96
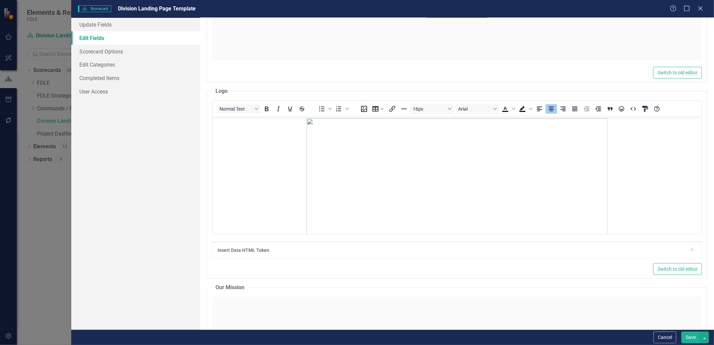
scroll to position [0, 0]
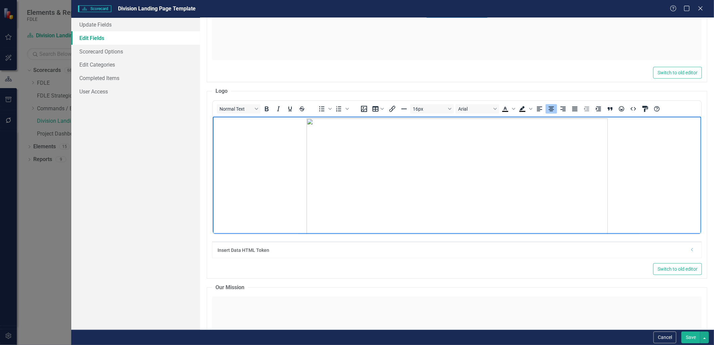
click at [375, 168] on img "Rich Text Area. Press ALT-0 for help." at bounding box center [456, 268] width 301 height 301
click at [453, 179] on img "Rich Text Area. Press ALT-0 for help." at bounding box center [456, 268] width 301 height 301
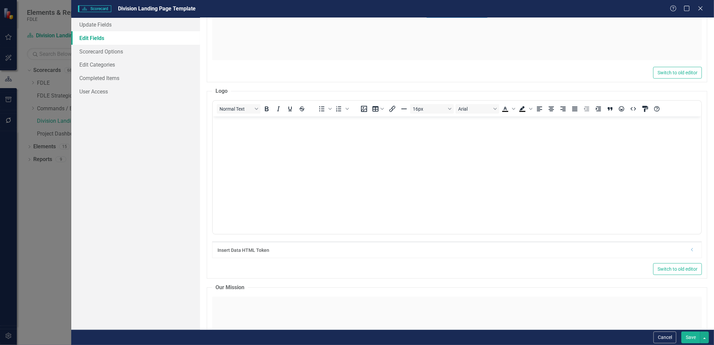
click at [684, 339] on button "Save" at bounding box center [690, 337] width 19 height 12
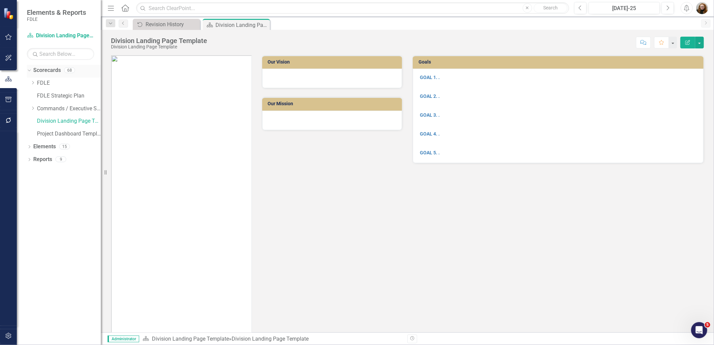
click at [44, 72] on link "Scorecards" at bounding box center [47, 71] width 28 height 8
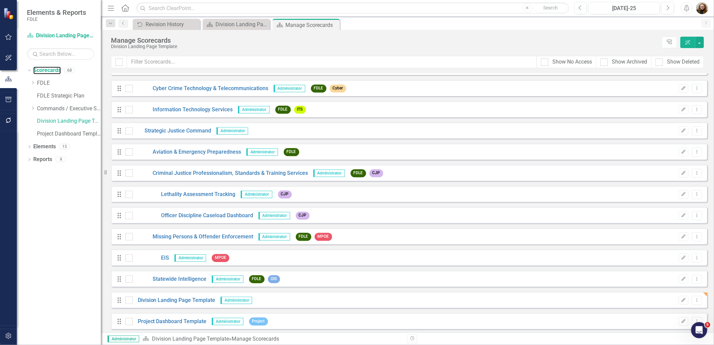
scroll to position [1181, 0]
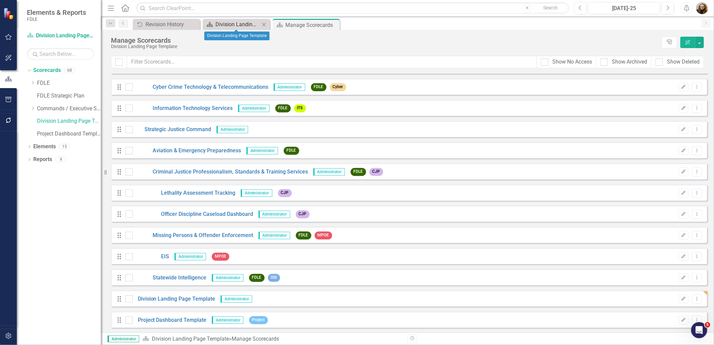
click at [248, 27] on div "Division Landing Page Template" at bounding box center [237, 24] width 44 height 8
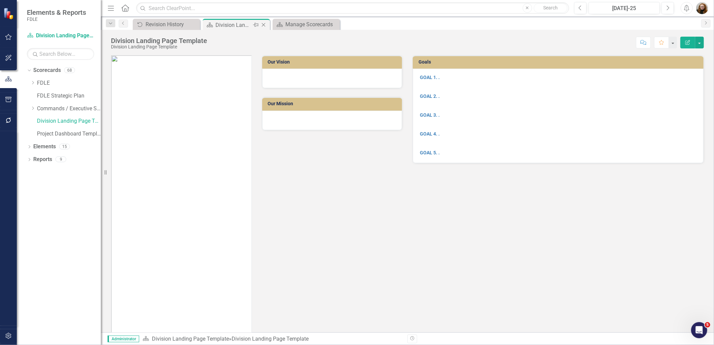
click at [263, 25] on icon "Close" at bounding box center [263, 24] width 7 height 5
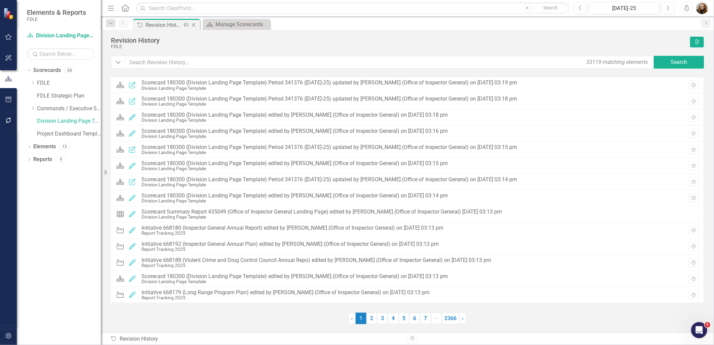
click at [193, 24] on icon "Close" at bounding box center [193, 24] width 7 height 5
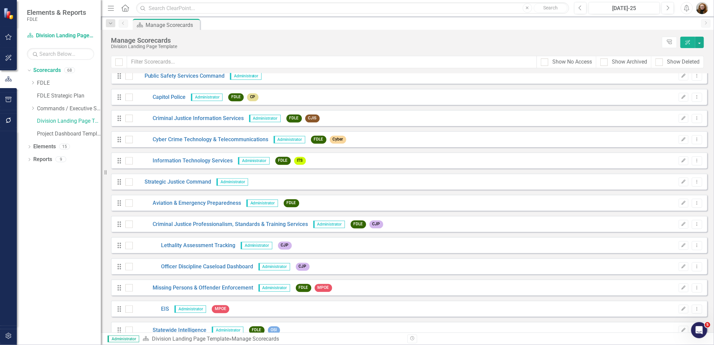
scroll to position [1181, 0]
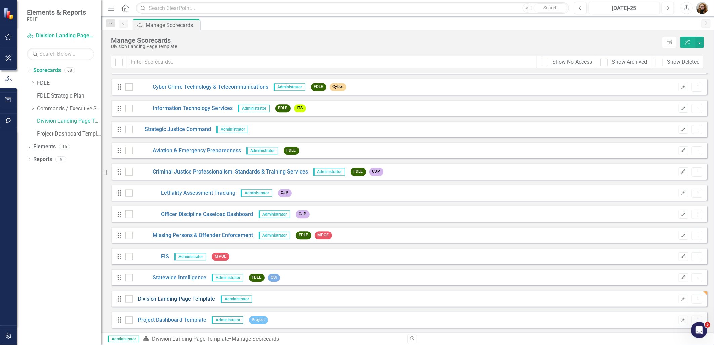
click at [168, 301] on link "Division Landing Page Template" at bounding box center [174, 299] width 83 height 8
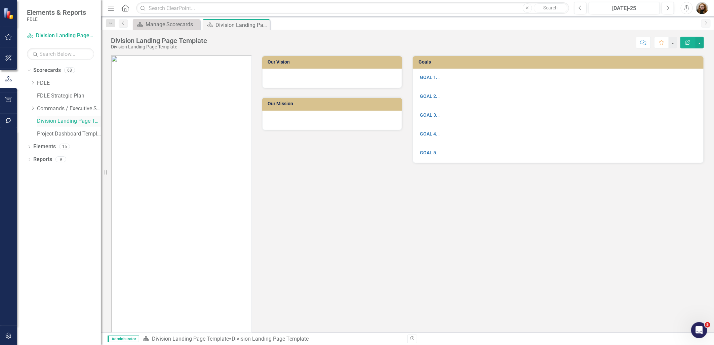
click at [63, 119] on link "Division Landing Page Template" at bounding box center [69, 121] width 64 height 8
click at [56, 120] on link "Division Landing Page Template" at bounding box center [69, 121] width 64 height 8
click at [58, 132] on link "Project Dashboard Template" at bounding box center [69, 134] width 64 height 8
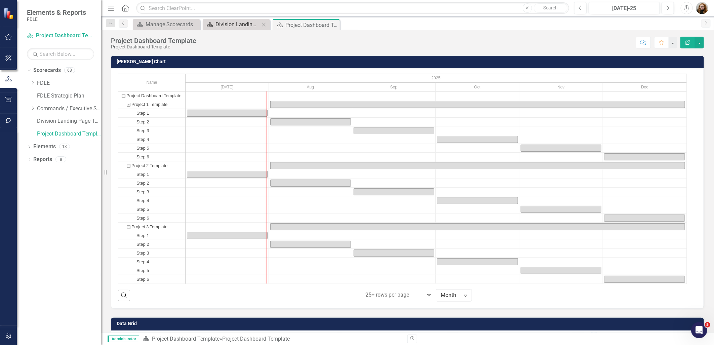
click at [240, 21] on div "Division Landing Page Template" at bounding box center [237, 24] width 44 height 8
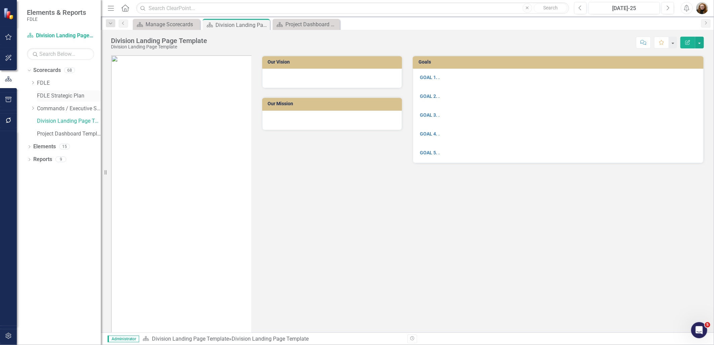
drag, startPoint x: 51, startPoint y: 94, endPoint x: 78, endPoint y: 98, distance: 27.8
click at [51, 94] on link "FDLE Strategic Plan" at bounding box center [69, 96] width 64 height 8
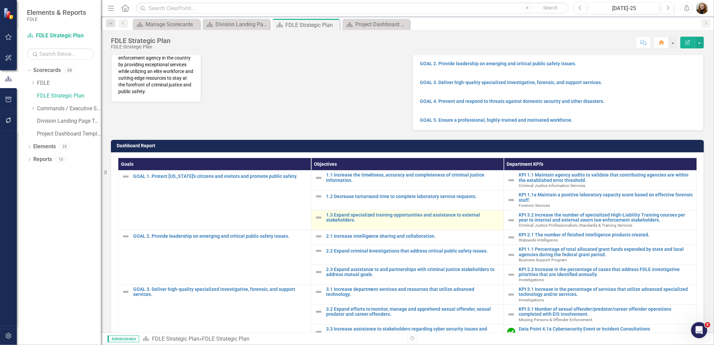
scroll to position [32, 0]
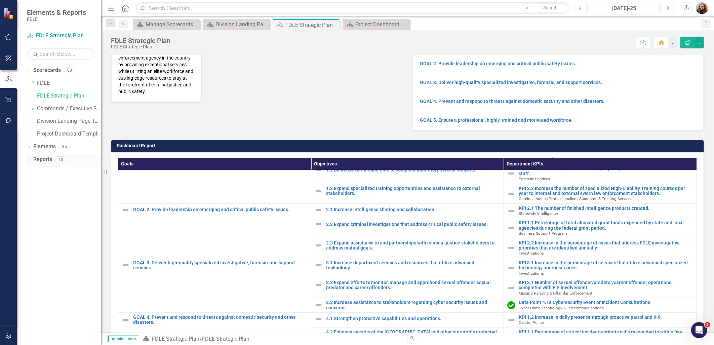
click at [39, 159] on link "Reports" at bounding box center [42, 160] width 19 height 8
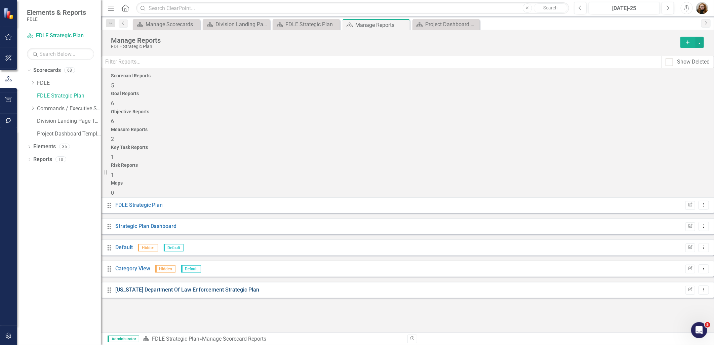
click at [178, 286] on link "[US_STATE] Department Of Law Enforcement Strategic Plan" at bounding box center [187, 289] width 144 height 6
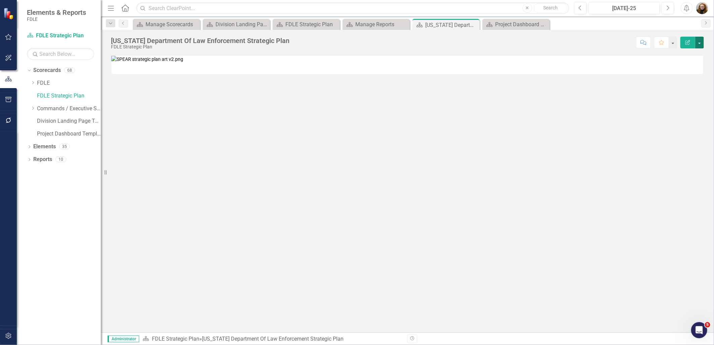
click at [698, 42] on button "button" at bounding box center [699, 43] width 9 height 12
click at [690, 52] on link "Edit Edit Scorecard" at bounding box center [676, 55] width 54 height 12
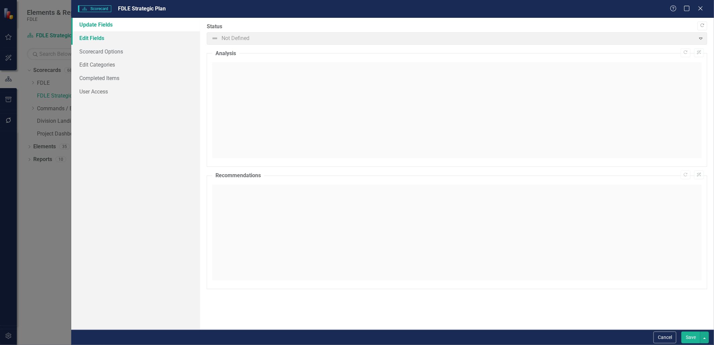
click at [101, 37] on link "Edit Fields" at bounding box center [135, 37] width 128 height 13
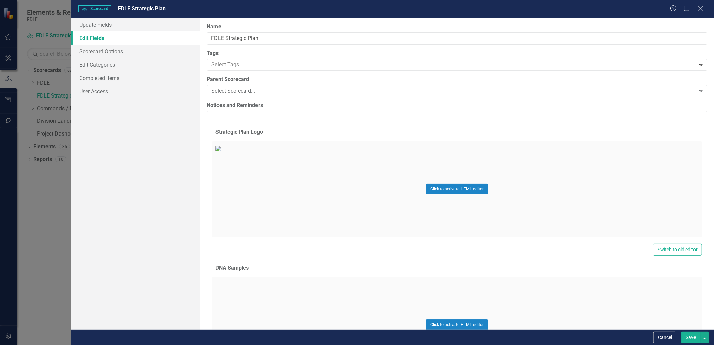
click at [698, 6] on icon "Close" at bounding box center [700, 8] width 8 height 6
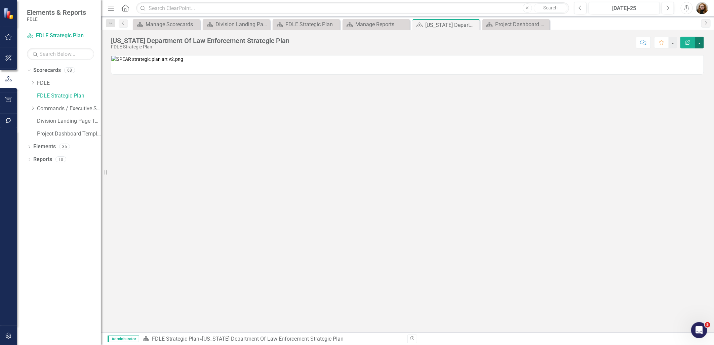
click at [700, 41] on button "button" at bounding box center [699, 43] width 9 height 12
click at [679, 68] on link "Edit Report Edit Layout" at bounding box center [676, 67] width 54 height 12
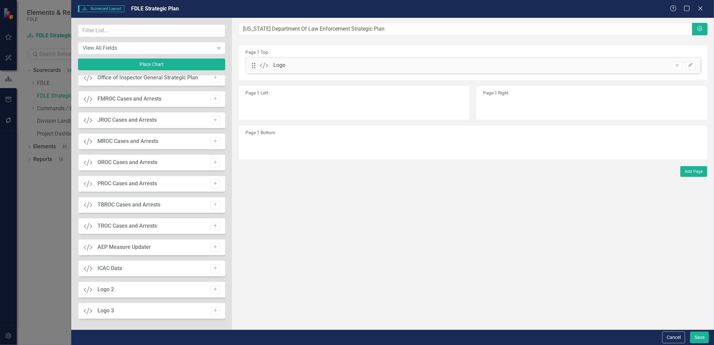
scroll to position [2547, 0]
click at [701, 9] on icon at bounding box center [700, 8] width 5 height 5
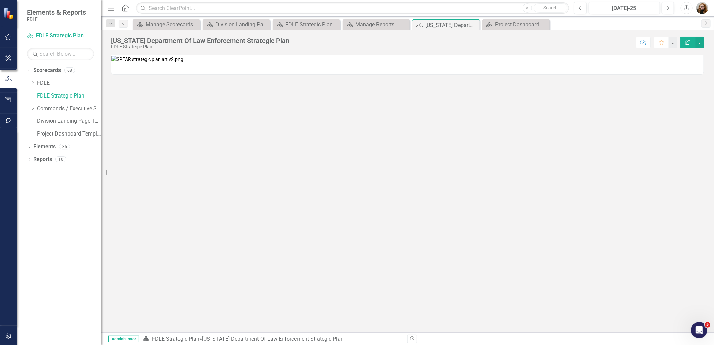
click at [333, 269] on div at bounding box center [407, 193] width 613 height 277
click at [183, 63] on img at bounding box center [147, 59] width 72 height 7
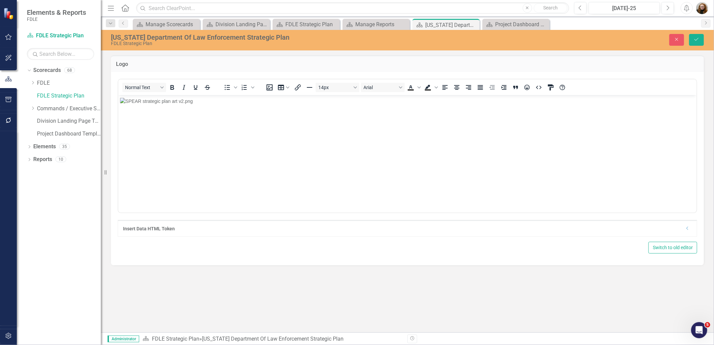
scroll to position [0, 0]
click at [454, 86] on icon "Align center" at bounding box center [457, 87] width 8 height 8
click at [694, 41] on icon "Save" at bounding box center [696, 39] width 6 height 5
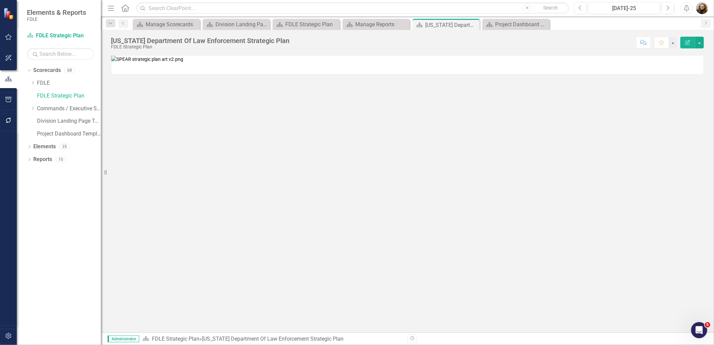
click at [660, 63] on p at bounding box center [407, 58] width 592 height 7
click at [696, 42] on button "button" at bounding box center [699, 43] width 9 height 12
click at [681, 64] on link "Edit Report Edit Layout" at bounding box center [676, 67] width 54 height 12
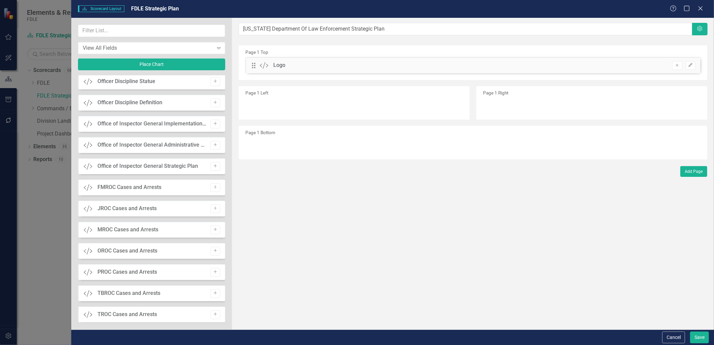
scroll to position [2323, 0]
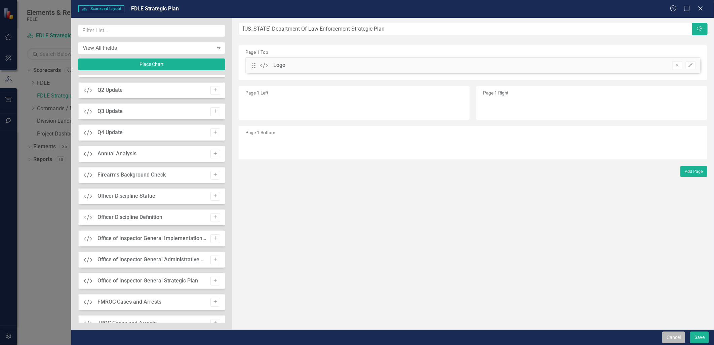
click at [681, 340] on button "Cancel" at bounding box center [673, 337] width 23 height 12
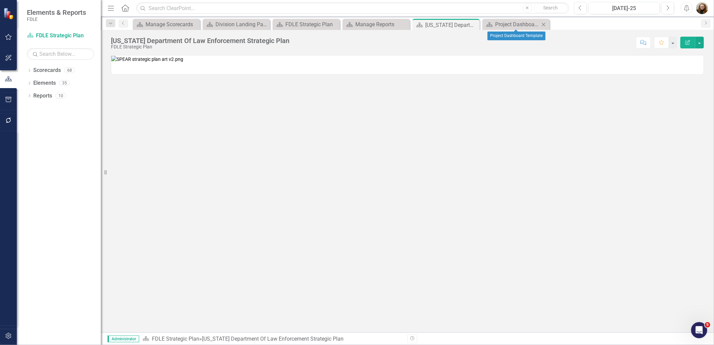
click at [544, 23] on icon "Close" at bounding box center [543, 24] width 7 height 5
click at [403, 25] on icon at bounding box center [404, 25] width 4 height 4
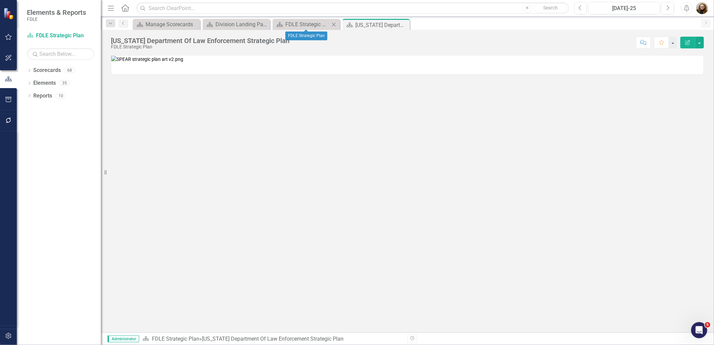
click at [334, 24] on icon at bounding box center [334, 25] width 4 height 4
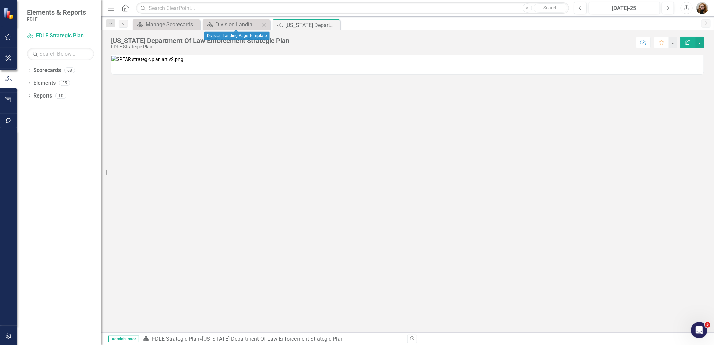
click at [262, 26] on icon "Close" at bounding box center [264, 24] width 7 height 5
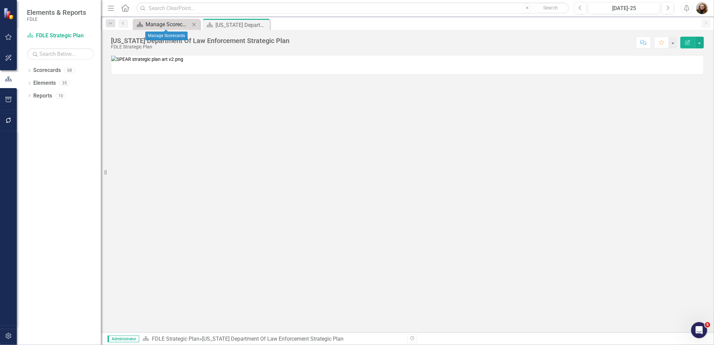
click at [167, 26] on div "Manage Scorecards" at bounding box center [168, 24] width 44 height 8
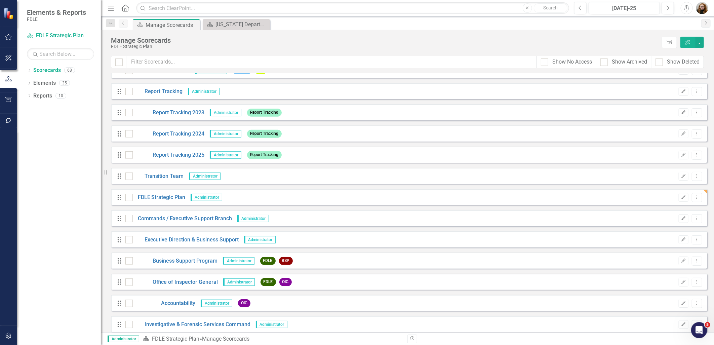
scroll to position [187, 0]
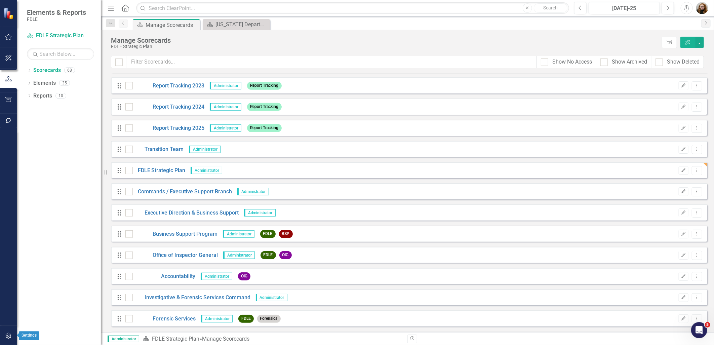
click at [8, 335] on icon "button" at bounding box center [8, 335] width 7 height 5
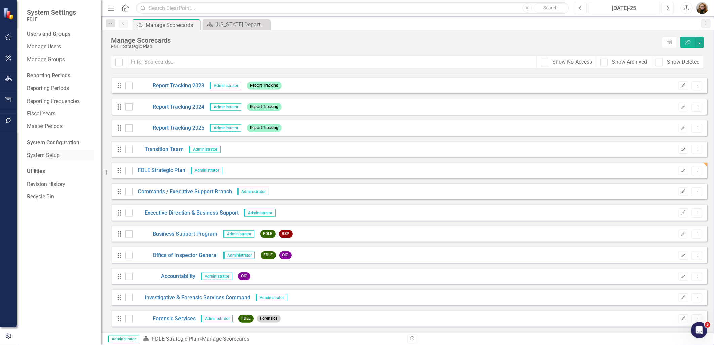
click at [50, 156] on link "System Setup" at bounding box center [60, 156] width 67 height 8
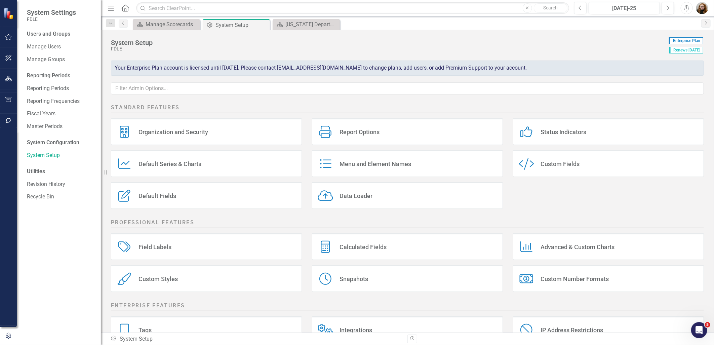
click at [532, 165] on div "Custom Style" at bounding box center [528, 164] width 18 height 12
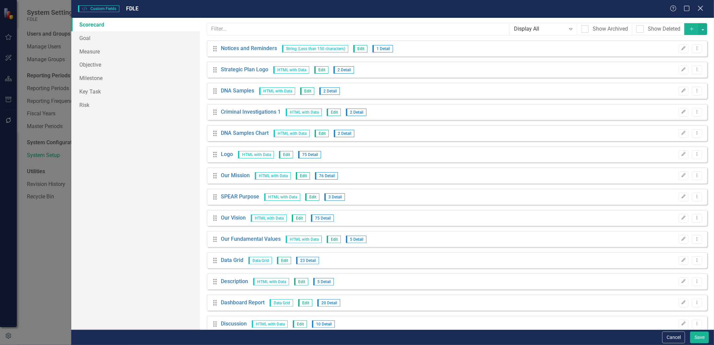
click at [699, 8] on icon "Close" at bounding box center [700, 8] width 8 height 6
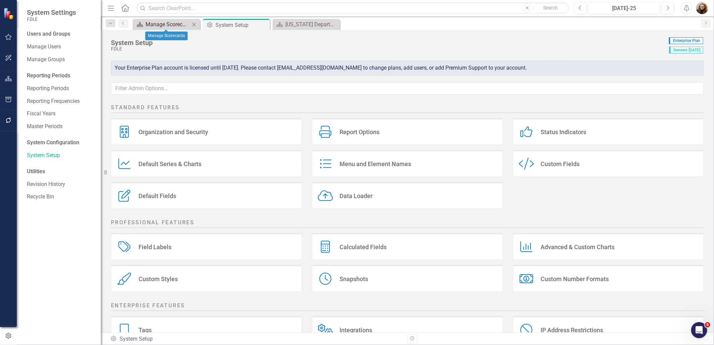
click at [168, 24] on div "Manage Scorecards" at bounding box center [168, 24] width 44 height 8
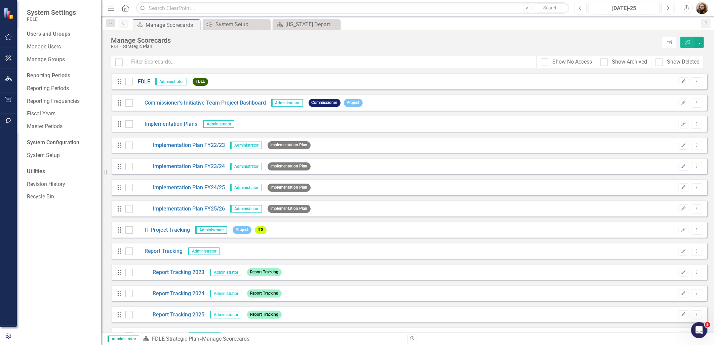
click at [147, 83] on link "FDLE" at bounding box center [141, 82] width 17 height 8
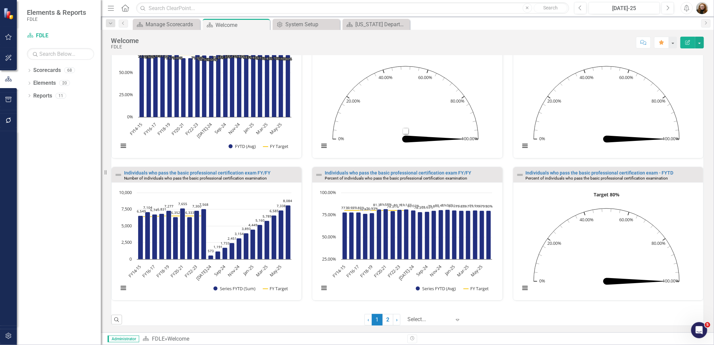
scroll to position [525, 0]
click at [28, 72] on icon "Dropdown" at bounding box center [29, 71] width 5 height 4
click at [44, 95] on link "FDLE Strategic Plan" at bounding box center [64, 96] width 74 height 8
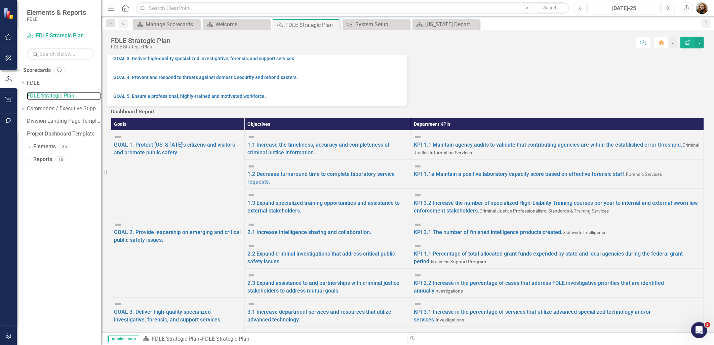
scroll to position [197, 0]
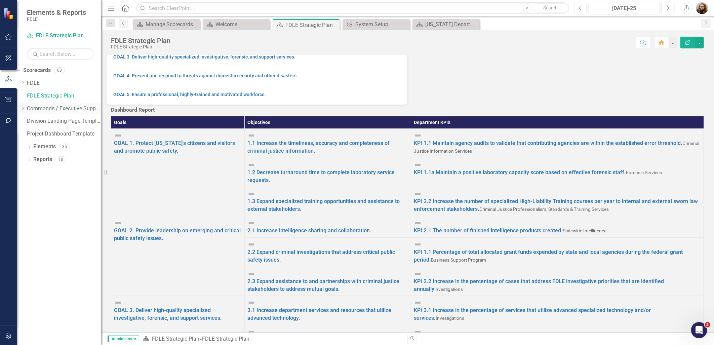
click at [49, 110] on link "Commands / Executive Support Branch" at bounding box center [64, 109] width 74 height 8
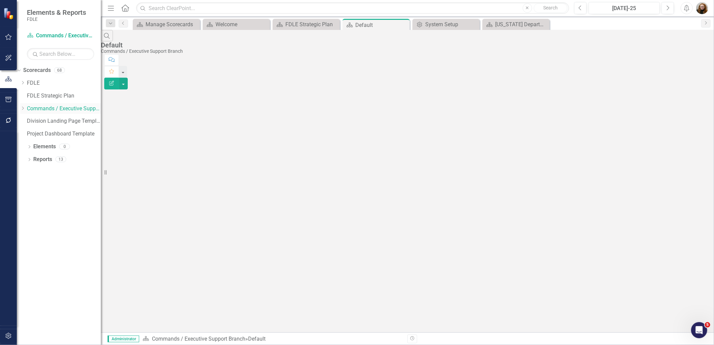
click at [25, 109] on icon "Dropdown" at bounding box center [22, 108] width 5 height 4
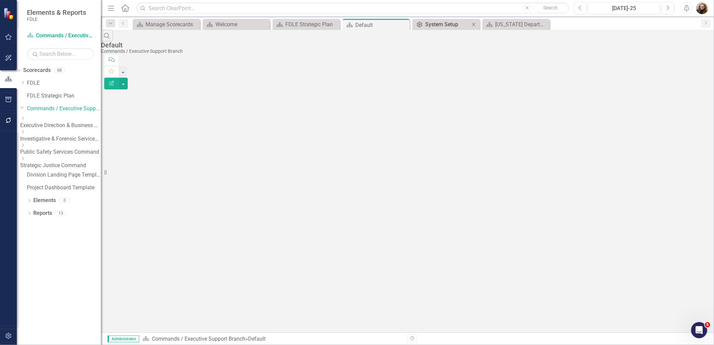
click at [459, 25] on div "System Setup" at bounding box center [447, 24] width 44 height 8
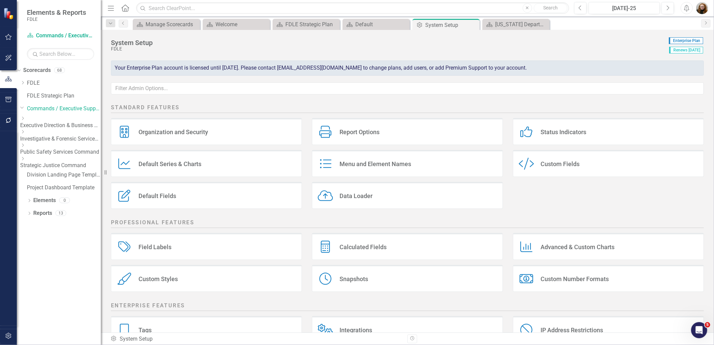
click at [559, 165] on div "Custom Fields" at bounding box center [560, 164] width 39 height 8
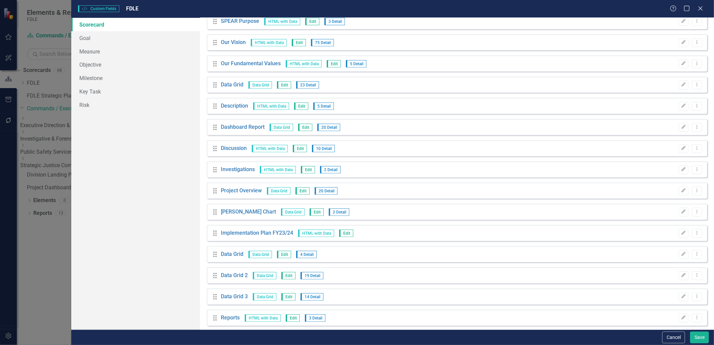
scroll to position [187, 0]
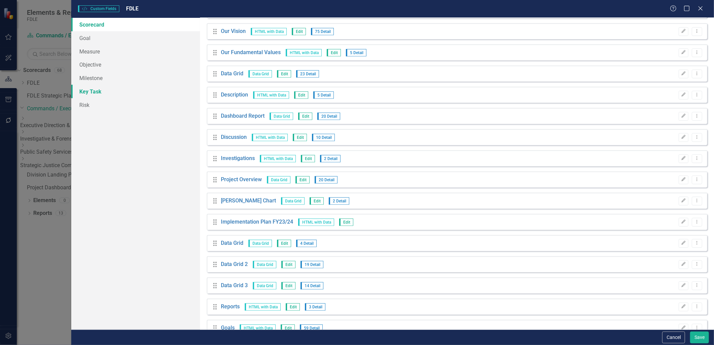
click at [98, 91] on link "Key Task" at bounding box center [135, 91] width 128 height 13
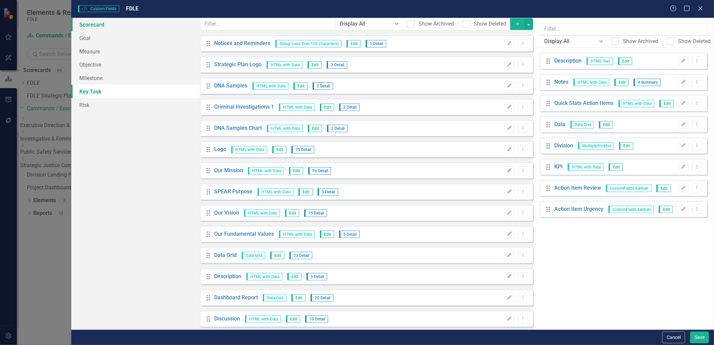
click at [94, 29] on link "Scorecard" at bounding box center [135, 24] width 128 height 13
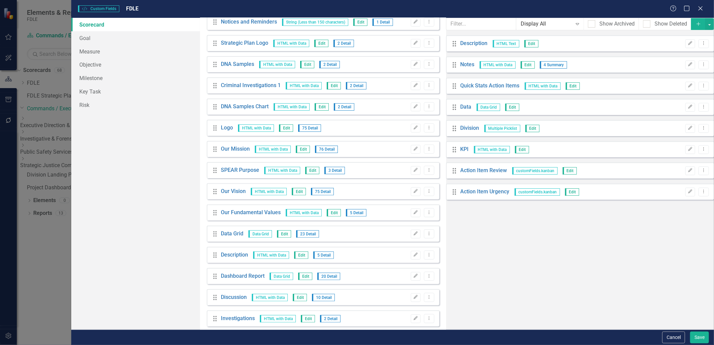
scroll to position [2, 0]
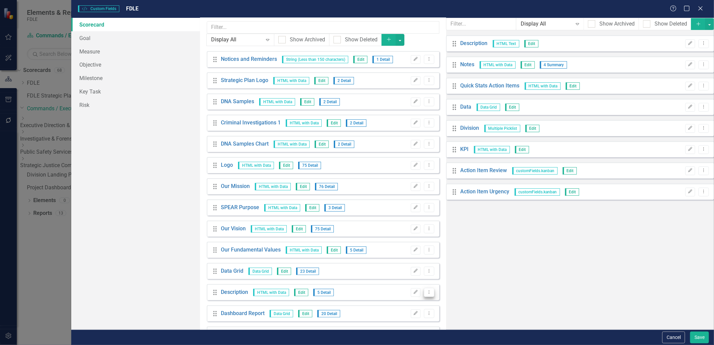
click at [434, 288] on button "Dropdown Menu" at bounding box center [429, 292] width 10 height 9
click at [654, 306] on link "Copy Duplicate Custom Field" at bounding box center [661, 303] width 71 height 12
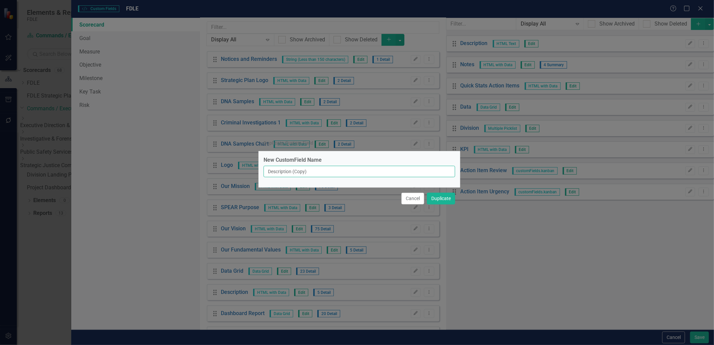
drag, startPoint x: 333, startPoint y: 173, endPoint x: 243, endPoint y: 183, distance: 90.6
click at [246, 178] on div "Duplicate Custom Field New CustomField Name Description (Copy) Cancel Duplicate" at bounding box center [357, 172] width 714 height 345
type input "Briefing Book Title"
click at [444, 199] on button "Duplicate" at bounding box center [441, 199] width 28 height 12
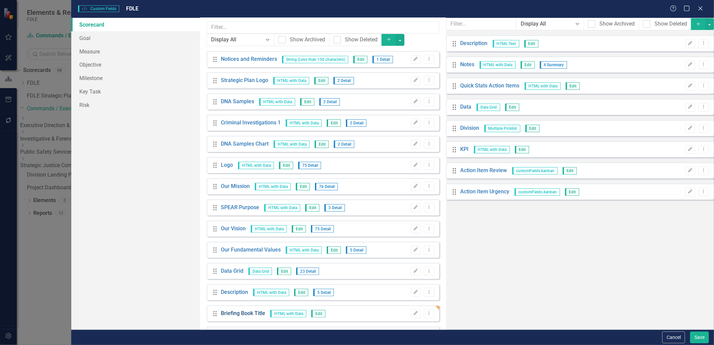
click at [243, 310] on link "Briefing Book Title" at bounding box center [243, 314] width 44 height 8
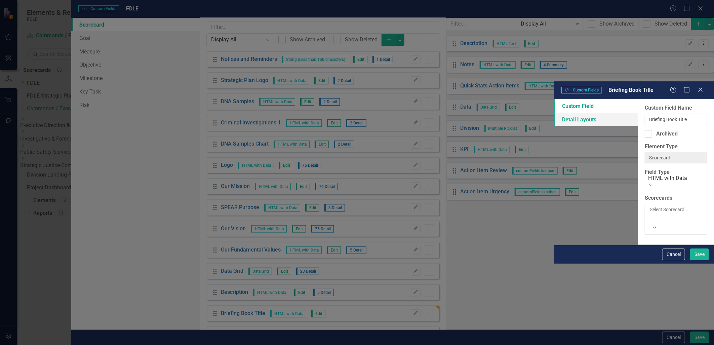
click at [554, 113] on link "Detail Layouts" at bounding box center [596, 119] width 84 height 13
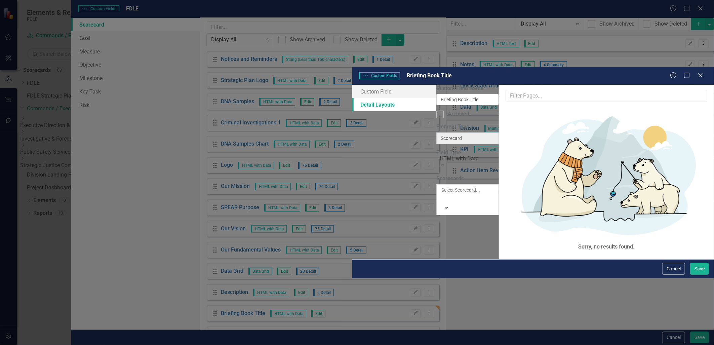
click at [352, 67] on div "Custom Style Custom Fields Briefing Book Title Help Maximize Close" at bounding box center [533, 76] width 362 height 18
click at [352, 85] on link "Custom Field" at bounding box center [394, 91] width 84 height 13
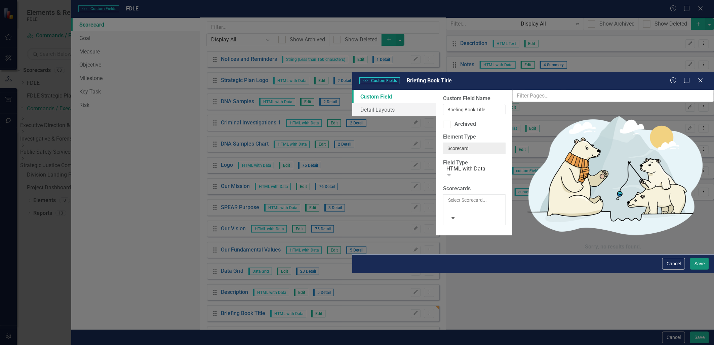
click at [693, 270] on button "Save" at bounding box center [699, 264] width 19 height 12
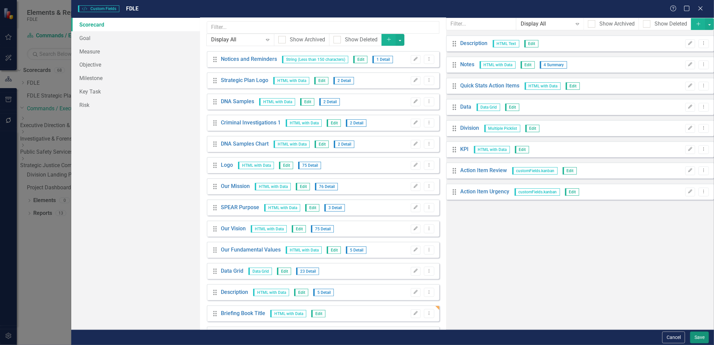
click at [698, 333] on button "Save" at bounding box center [699, 337] width 19 height 12
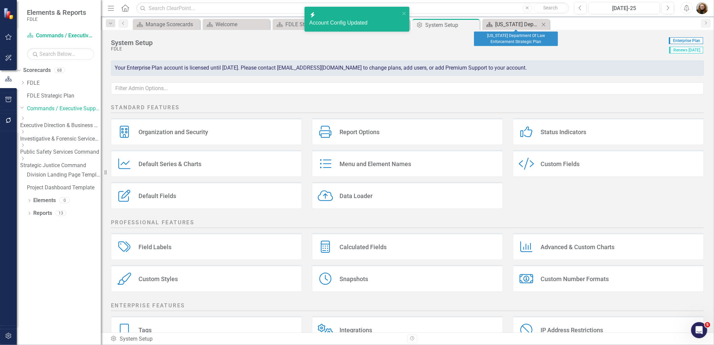
click at [516, 23] on div "[US_STATE] Department Of Law Enforcement Strategic Plan" at bounding box center [517, 24] width 44 height 8
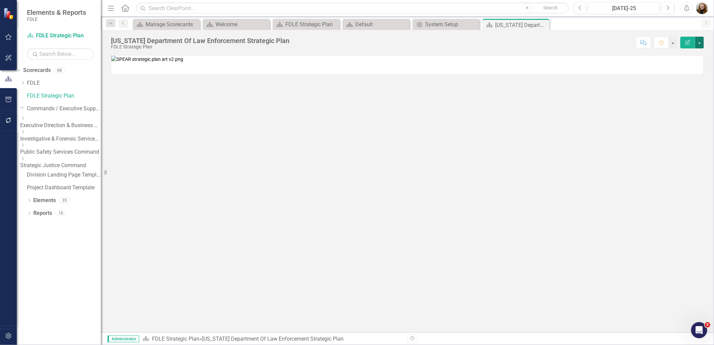
click at [699, 41] on button "button" at bounding box center [699, 43] width 9 height 12
click at [687, 64] on link "Edit Report Edit Layout" at bounding box center [676, 67] width 54 height 12
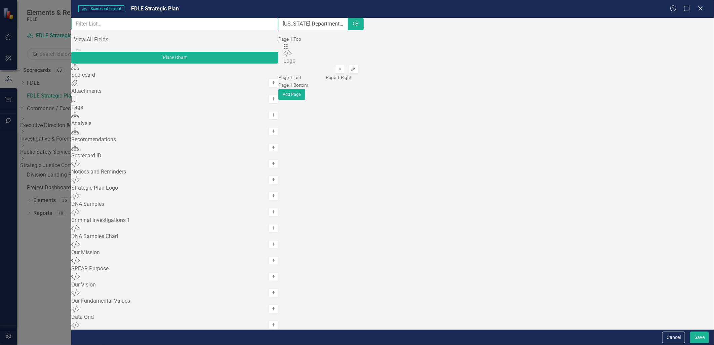
click at [112, 30] on input "text" at bounding box center [174, 24] width 207 height 12
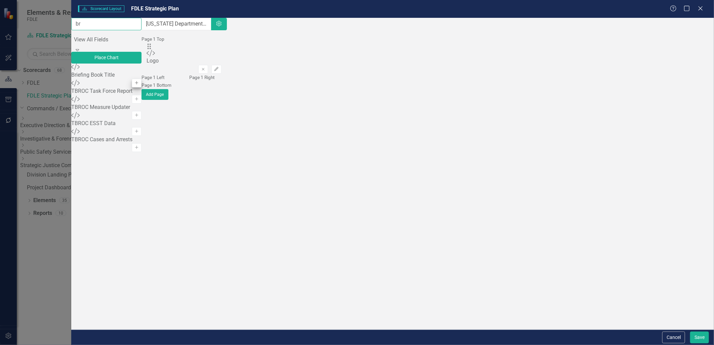
type input "br"
click at [142, 86] on button "Add" at bounding box center [137, 83] width 10 height 9
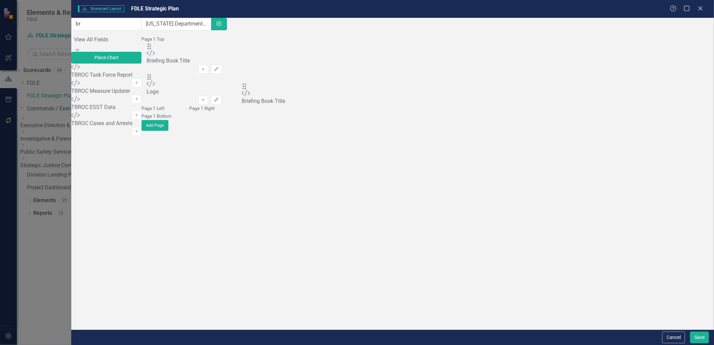
drag, startPoint x: 251, startPoint y: 66, endPoint x: 252, endPoint y: 92, distance: 25.9
click at [699, 339] on button "Save" at bounding box center [699, 337] width 19 height 12
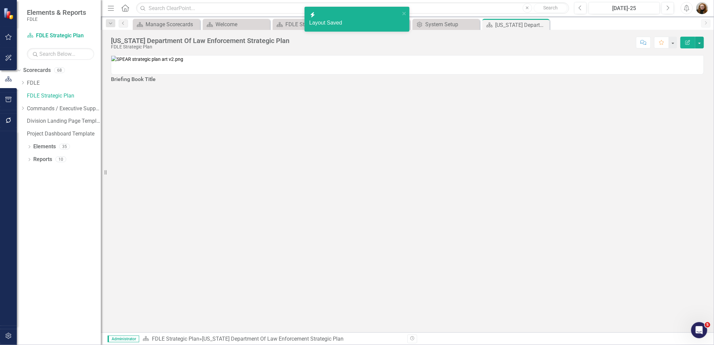
click at [333, 86] on div at bounding box center [407, 86] width 593 height 0
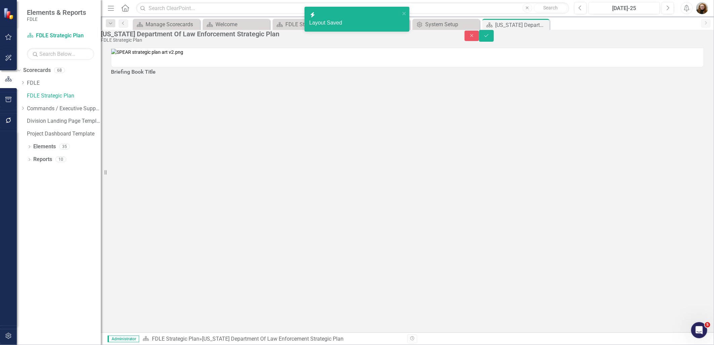
click at [214, 78] on div at bounding box center [407, 78] width 593 height 0
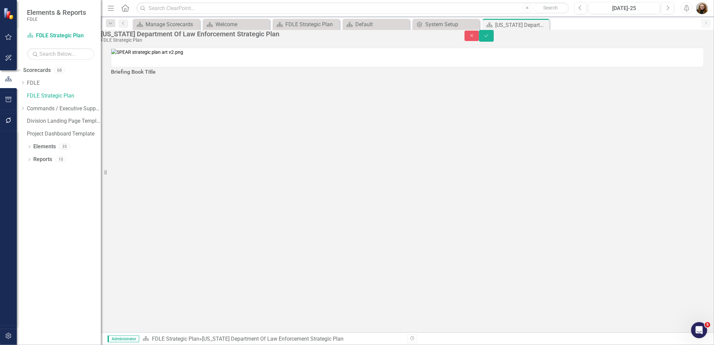
click at [188, 78] on div at bounding box center [407, 78] width 593 height 0
click at [187, 78] on div at bounding box center [407, 78] width 593 height 0
drag, startPoint x: 171, startPoint y: 243, endPoint x: 202, endPoint y: 269, distance: 40.3
click at [173, 268] on div "Briefing Book Title" at bounding box center [407, 190] width 613 height 285
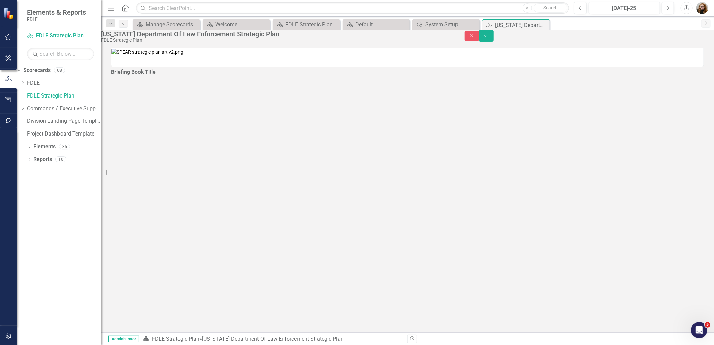
click at [626, 298] on div "Briefing Book Title" at bounding box center [407, 190] width 613 height 285
click at [676, 33] on div "Menu Home Search Close Search Previous [DATE]-25 Next Alerts User Edit Profile …" at bounding box center [407, 172] width 613 height 345
drag, startPoint x: 676, startPoint y: 33, endPoint x: 675, endPoint y: 41, distance: 7.8
click at [475, 38] on icon "Close" at bounding box center [472, 35] width 6 height 5
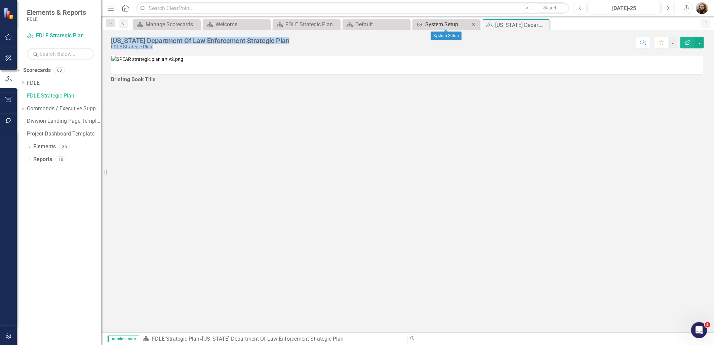
click at [432, 23] on div "System Setup" at bounding box center [447, 24] width 44 height 8
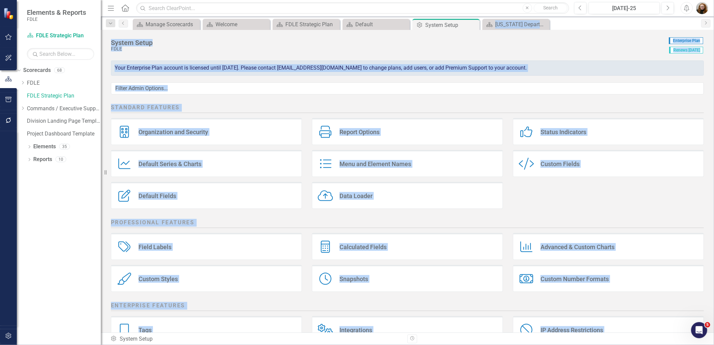
click at [574, 190] on div "Organization and Security Organization and Security Report Options Report Optio…" at bounding box center [407, 166] width 603 height 96
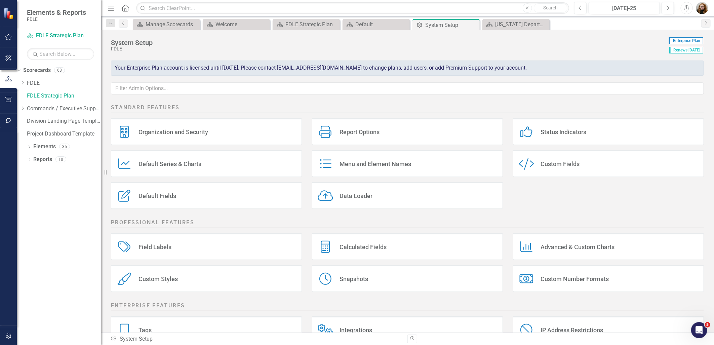
click at [572, 163] on div "Custom Fields" at bounding box center [560, 164] width 39 height 8
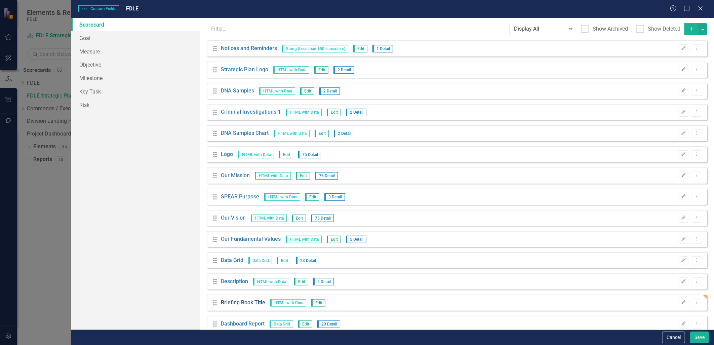
click at [252, 304] on link "Briefing Book Title" at bounding box center [243, 303] width 44 height 8
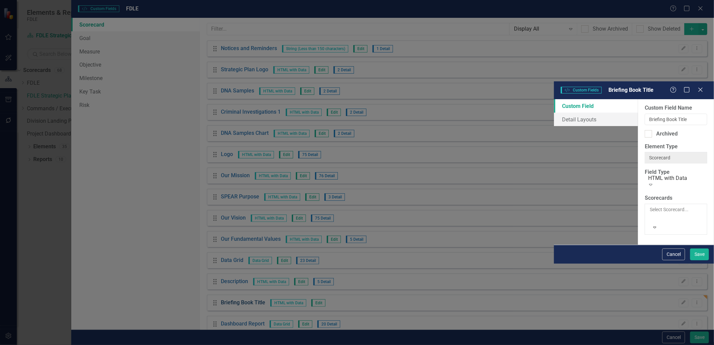
click at [252, 304] on div "Custom Style Custom Fields Briefing Book Title Help Maximize Close Custom Field…" at bounding box center [357, 172] width 714 height 345
click at [554, 113] on link "Detail Layouts" at bounding box center [596, 119] width 84 height 13
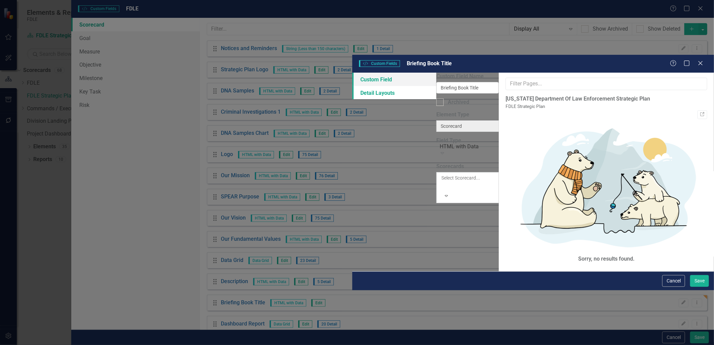
click at [352, 73] on link "Custom Field" at bounding box center [394, 79] width 84 height 13
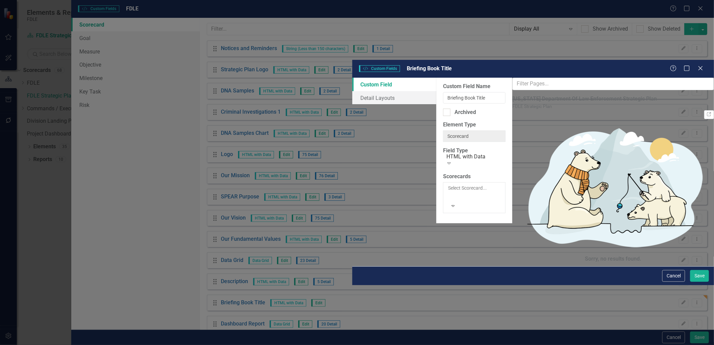
click at [448, 192] on div at bounding box center [448, 196] width 1 height 8
click at [352, 105] on div "Custom Field Detail Layouts" at bounding box center [394, 91] width 84 height 27
click at [352, 91] on link "Detail Layouts" at bounding box center [394, 97] width 84 height 13
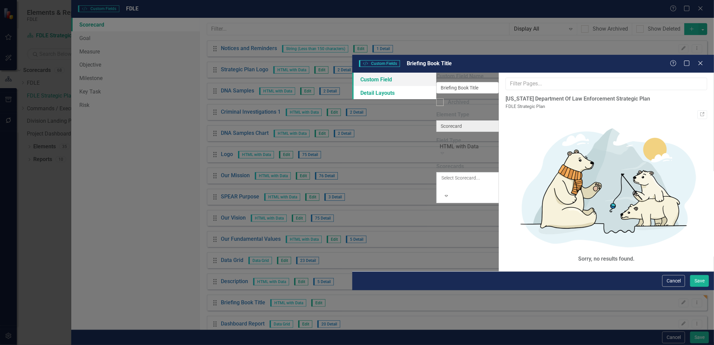
click at [352, 73] on link "Custom Field" at bounding box center [394, 79] width 84 height 13
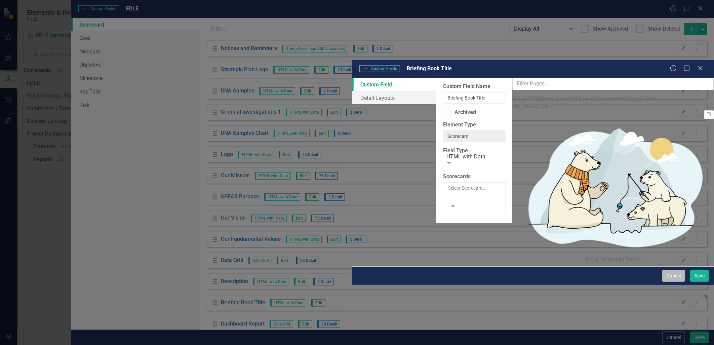
click at [665, 282] on button "Cancel" at bounding box center [673, 276] width 23 height 12
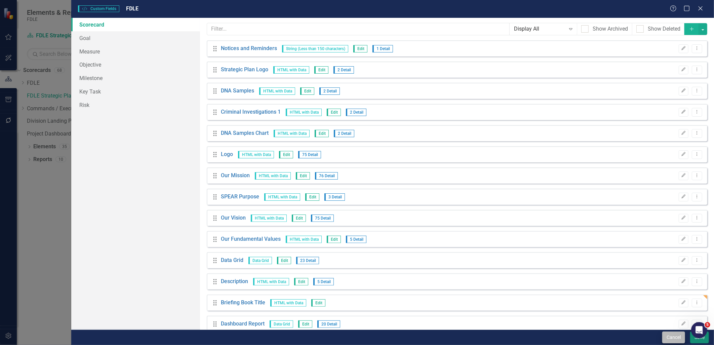
drag, startPoint x: 691, startPoint y: 338, endPoint x: 678, endPoint y: 338, distance: 13.5
click at [680, 338] on div "Cancel Save" at bounding box center [685, 337] width 48 height 12
click at [677, 338] on button "Cancel" at bounding box center [673, 337] width 23 height 12
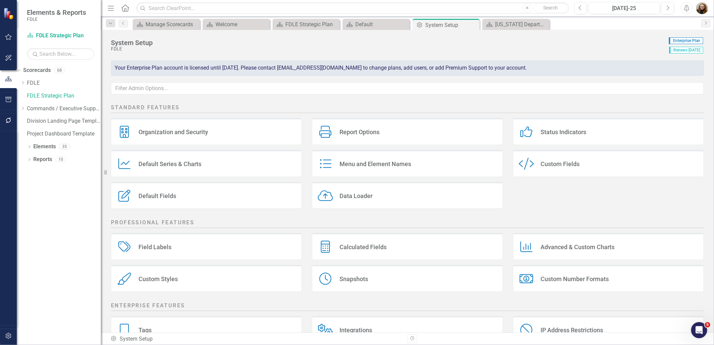
click at [534, 168] on div "Custom Style Custom Fields" at bounding box center [608, 163] width 191 height 27
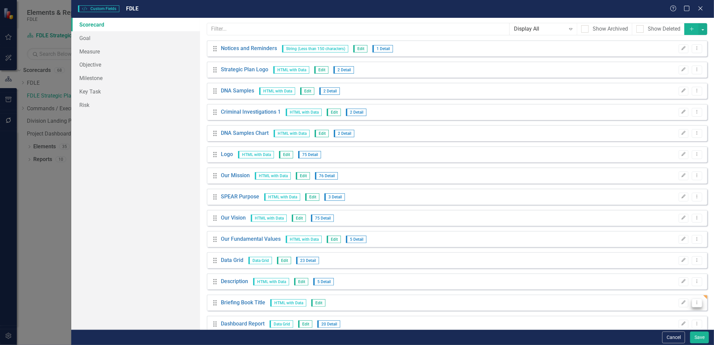
click at [694, 304] on icon "Dropdown Menu" at bounding box center [697, 302] width 6 height 4
click at [660, 291] on link "Trash Delete Custom Field" at bounding box center [661, 291] width 71 height 12
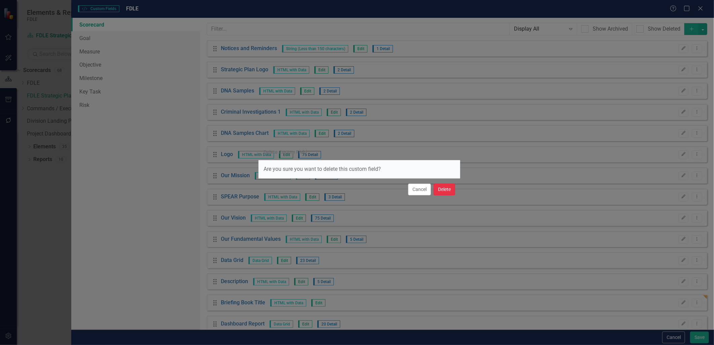
click at [446, 190] on button "Delete" at bounding box center [445, 190] width 22 height 12
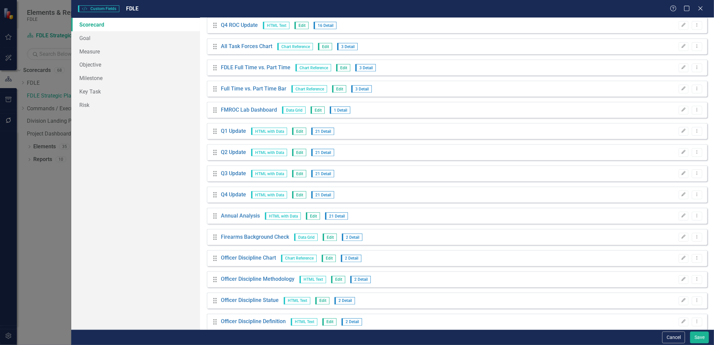
scroll to position [2166, 0]
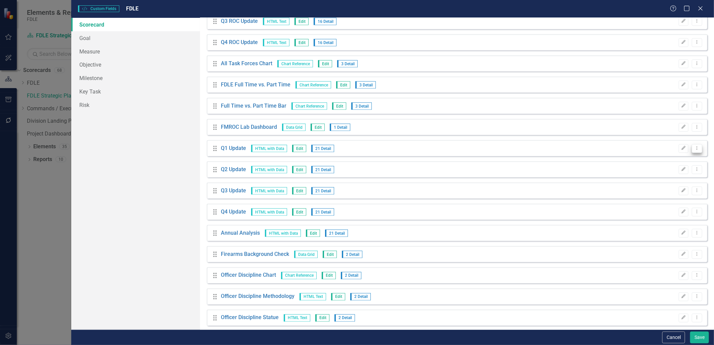
click at [694, 147] on icon "Dropdown Menu" at bounding box center [697, 148] width 6 height 4
click at [671, 169] on link "Copy Duplicate Custom Field" at bounding box center [661, 171] width 71 height 12
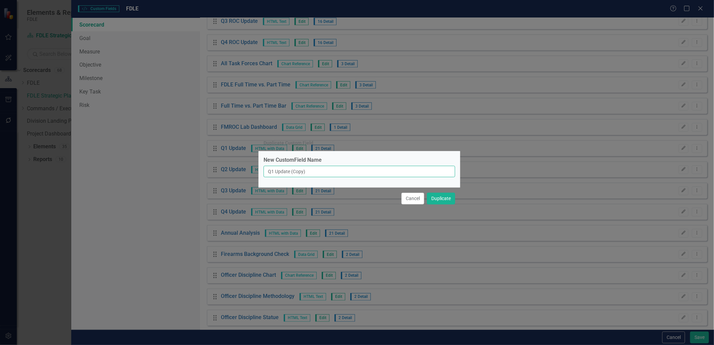
drag, startPoint x: 324, startPoint y: 172, endPoint x: 251, endPoint y: 172, distance: 73.6
click at [224, 176] on div "Duplicate Custom Field New CustomField Name Q1 Update (Copy) Cancel Duplicate" at bounding box center [357, 172] width 714 height 345
type input "Briefing Book Title"
click at [446, 199] on button "Duplicate" at bounding box center [441, 199] width 28 height 12
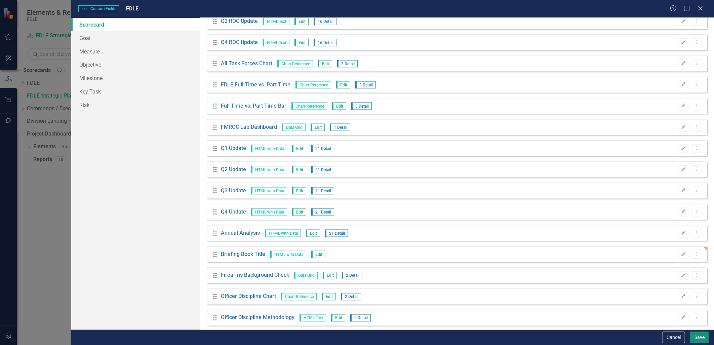
click at [695, 338] on button "Save" at bounding box center [699, 337] width 19 height 12
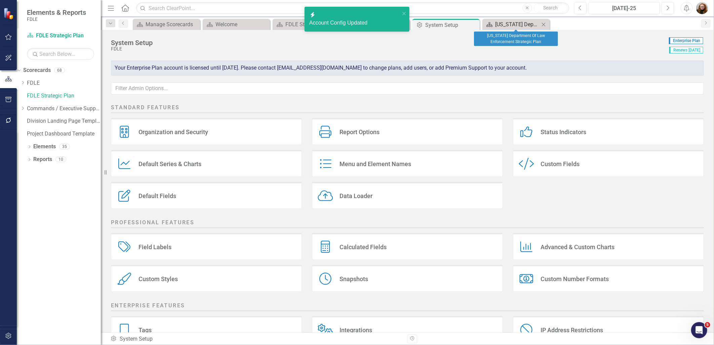
click at [498, 26] on div "[US_STATE] Department Of Law Enforcement Strategic Plan" at bounding box center [517, 24] width 44 height 8
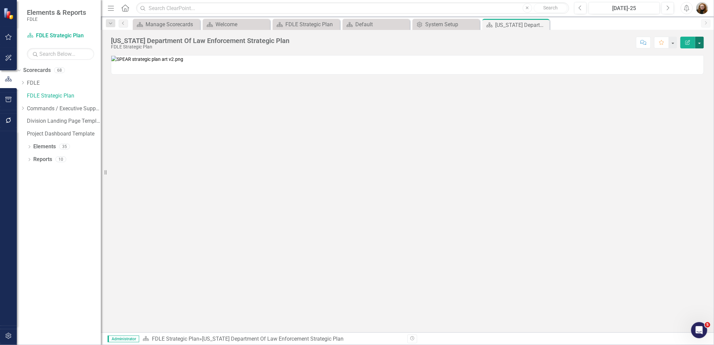
click at [698, 43] on button "button" at bounding box center [699, 43] width 9 height 12
click at [683, 64] on link "Edit Report Edit Layout" at bounding box center [676, 67] width 54 height 12
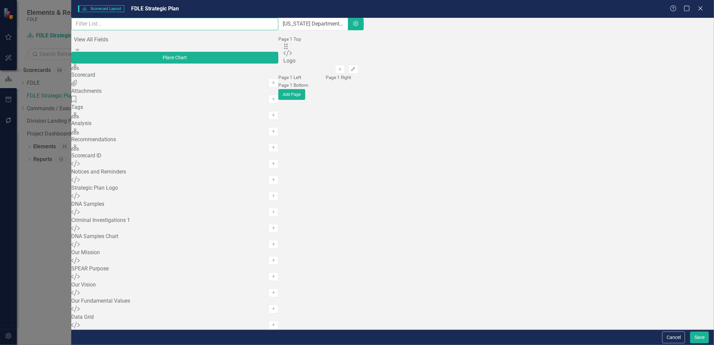
click at [110, 30] on input "text" at bounding box center [174, 24] width 207 height 12
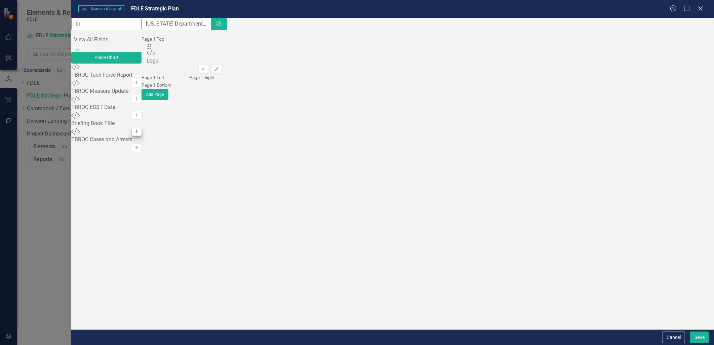
type input "br"
click at [139, 133] on icon "Add" at bounding box center [136, 131] width 5 height 4
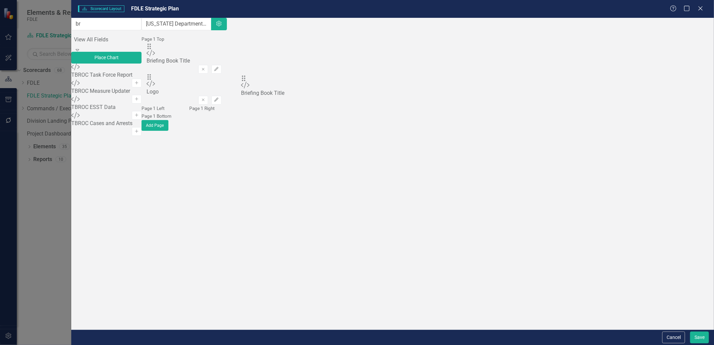
drag, startPoint x: 253, startPoint y: 68, endPoint x: 253, endPoint y: 85, distance: 17.8
click at [699, 337] on button "Save" at bounding box center [699, 337] width 19 height 12
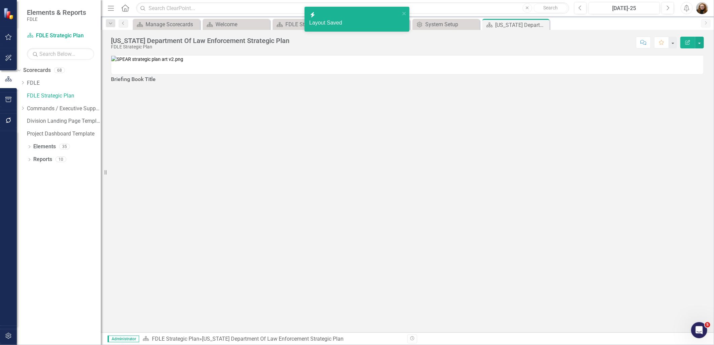
click at [306, 86] on div at bounding box center [407, 86] width 593 height 0
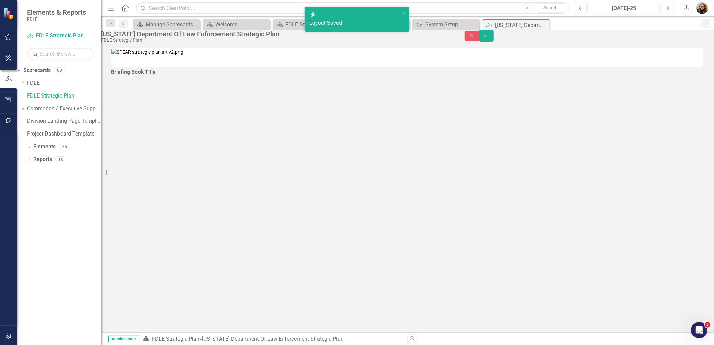
click at [195, 78] on div at bounding box center [407, 78] width 593 height 0
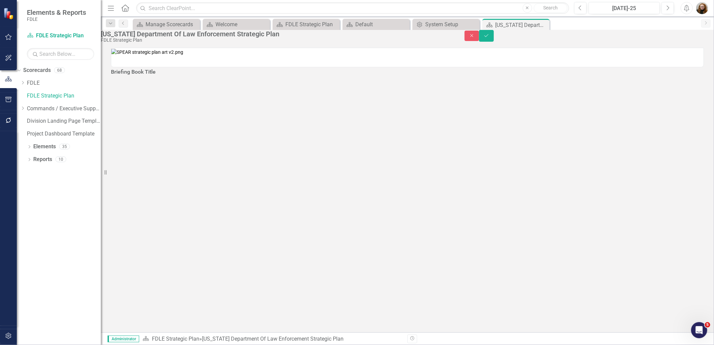
click at [164, 78] on div at bounding box center [407, 78] width 593 height 0
click at [479, 41] on button "Close" at bounding box center [472, 36] width 15 height 10
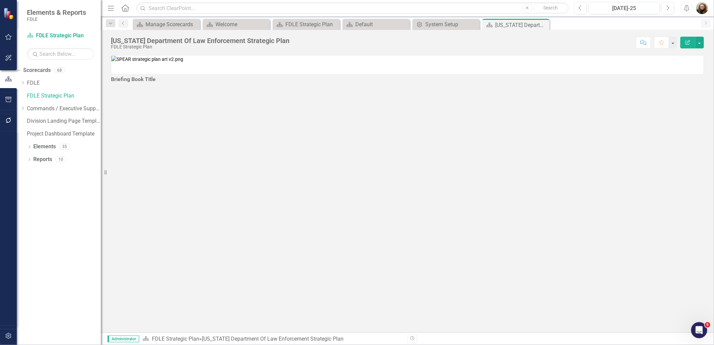
click at [227, 86] on div at bounding box center [407, 86] width 593 height 0
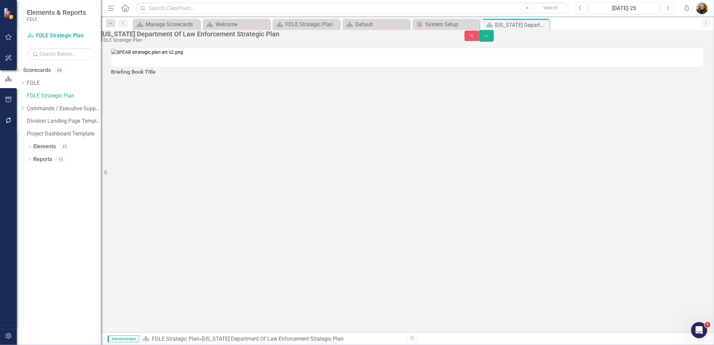
click at [227, 78] on div at bounding box center [407, 78] width 593 height 0
click at [489, 38] on icon "Save" at bounding box center [486, 35] width 6 height 5
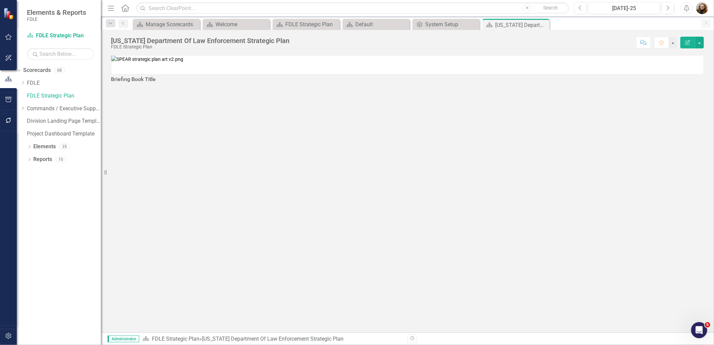
click at [160, 82] on h3 "Briefing Book Title" at bounding box center [407, 79] width 593 height 6
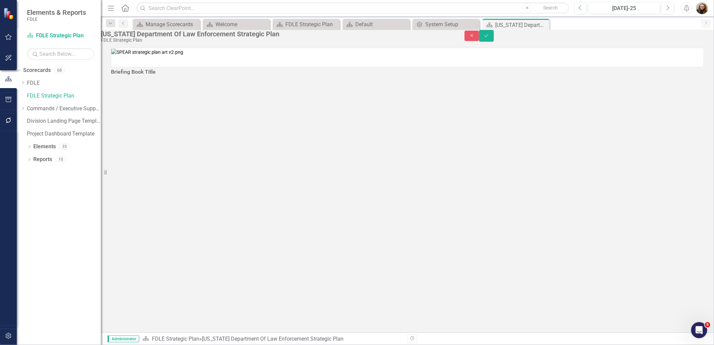
click at [145, 78] on td "Briefing Book Title" at bounding box center [407, 72] width 593 height 11
drag, startPoint x: 144, startPoint y: 235, endPoint x: 142, endPoint y: 254, distance: 18.9
click at [142, 78] on div "Briefing Book Title" at bounding box center [407, 72] width 593 height 11
click at [141, 78] on div at bounding box center [407, 78] width 593 height 0
drag, startPoint x: 141, startPoint y: 253, endPoint x: 155, endPoint y: 278, distance: 28.3
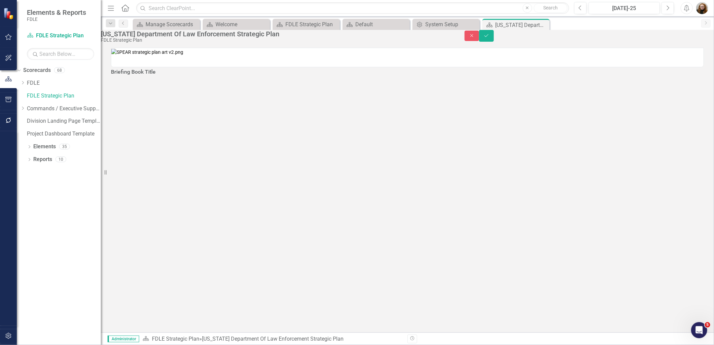
click at [154, 280] on div "Briefing Book Title" at bounding box center [407, 190] width 613 height 285
click at [583, 85] on div "Briefing Book Title" at bounding box center [407, 62] width 613 height 46
click at [479, 41] on button "Close" at bounding box center [472, 36] width 15 height 10
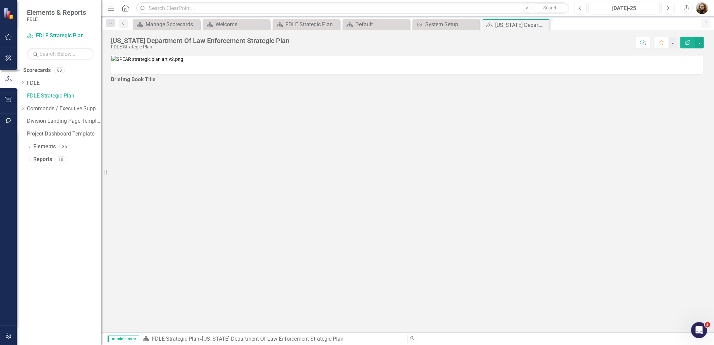
click at [690, 86] on td "Briefing Book Title" at bounding box center [407, 80] width 593 height 11
click at [700, 44] on button "button" at bounding box center [699, 43] width 9 height 12
click at [670, 53] on link "Edit Edit Scorecard" at bounding box center [676, 55] width 54 height 12
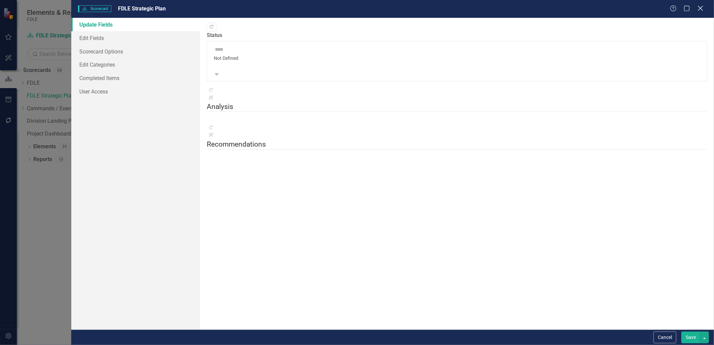
click at [698, 8] on icon "Close" at bounding box center [700, 8] width 8 height 6
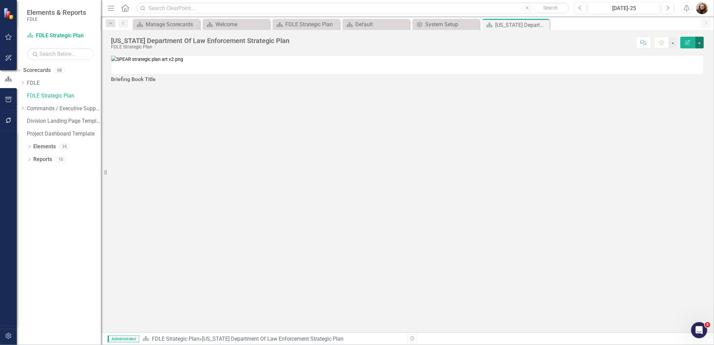
click at [696, 43] on button "button" at bounding box center [699, 43] width 9 height 12
click at [684, 69] on link "Edit Report Edit Layout" at bounding box center [676, 67] width 54 height 12
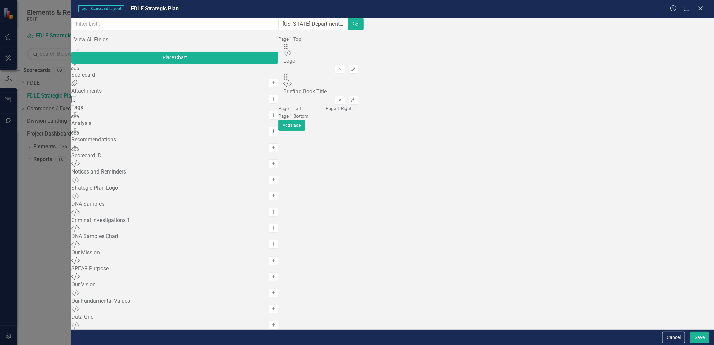
click at [271, 133] on icon "Add" at bounding box center [273, 131] width 5 height 4
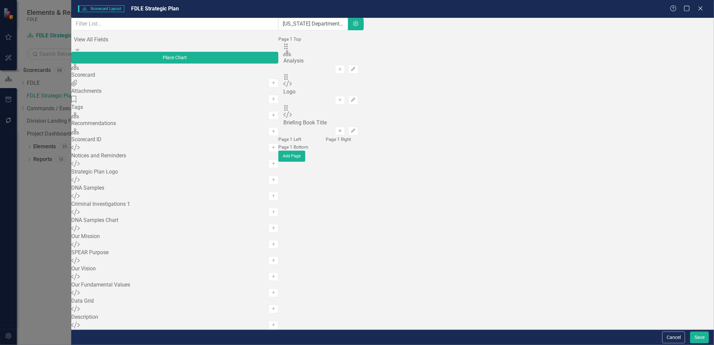
click at [343, 129] on icon "Remove" at bounding box center [339, 131] width 5 height 4
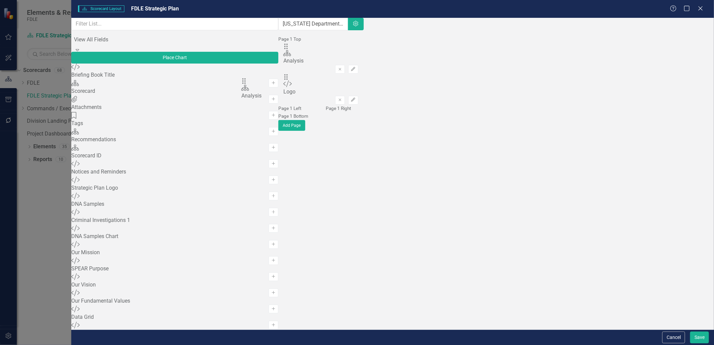
drag, startPoint x: 253, startPoint y: 66, endPoint x: 257, endPoint y: 88, distance: 22.5
click at [698, 334] on button "Save" at bounding box center [699, 337] width 19 height 12
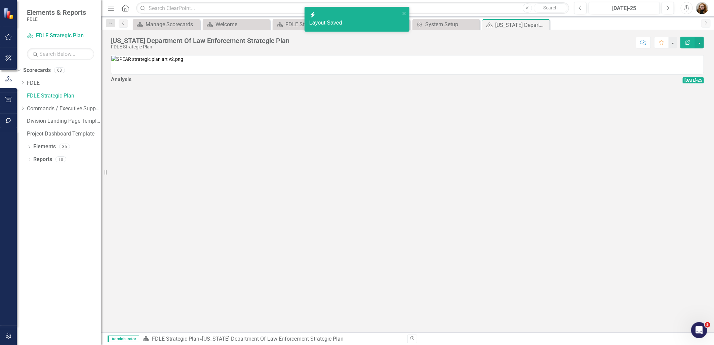
click at [321, 86] on div at bounding box center [407, 86] width 593 height 0
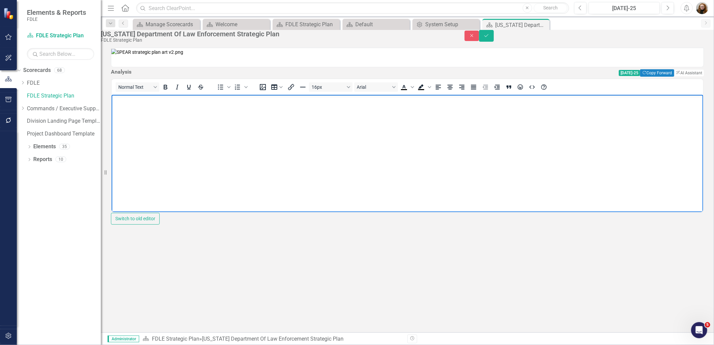
click at [190, 105] on body "Rich Text Area. Press ALT-0 for help." at bounding box center [407, 144] width 592 height 101
click at [113, 99] on p "BRIEFING BOOKS" at bounding box center [407, 100] width 588 height 8
drag, startPoint x: 158, startPoint y: 114, endPoint x: 221, endPoint y: 118, distance: 63.3
click at [221, 118] on body "[US_STATE] Department of Law Enforcement FY 24/25 Annual BRIEFING BOOKS" at bounding box center [407, 144] width 592 height 101
drag, startPoint x: 206, startPoint y: 114, endPoint x: 106, endPoint y: 99, distance: 101.4
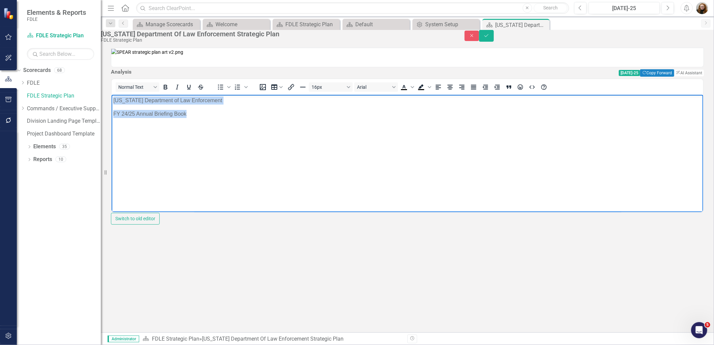
click at [111, 99] on html "[US_STATE] Department of Law Enforcement FY 24/25 Annual Briefing Book" at bounding box center [407, 144] width 592 height 101
click at [453, 91] on icon "Align center" at bounding box center [450, 87] width 8 height 8
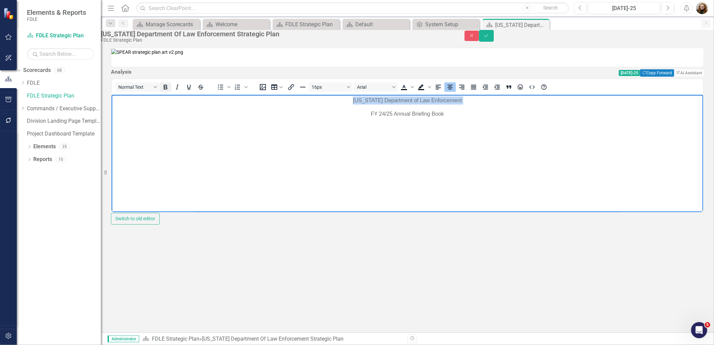
click at [169, 91] on icon "Bold" at bounding box center [165, 87] width 8 height 8
drag, startPoint x: 527, startPoint y: 120, endPoint x: 488, endPoint y: 106, distance: 41.2
click at [526, 120] on body "[US_STATE] Department of Law Enforcement FY 24/25 Annual Briefing Book" at bounding box center [407, 144] width 592 height 101
click at [464, 102] on p "[US_STATE] Department of Law Enforcement" at bounding box center [407, 100] width 588 height 8
drag, startPoint x: 459, startPoint y: 102, endPoint x: 344, endPoint y: 103, distance: 115.3
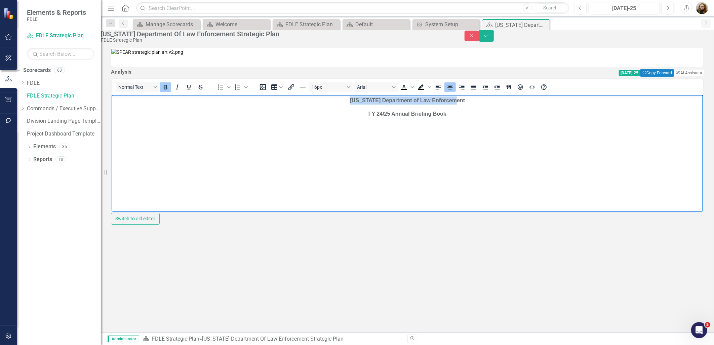
click at [344, 103] on p "[US_STATE] Department of Law Enforcement" at bounding box center [407, 100] width 588 height 8
click at [353, 92] on button "16px" at bounding box center [331, 86] width 44 height 9
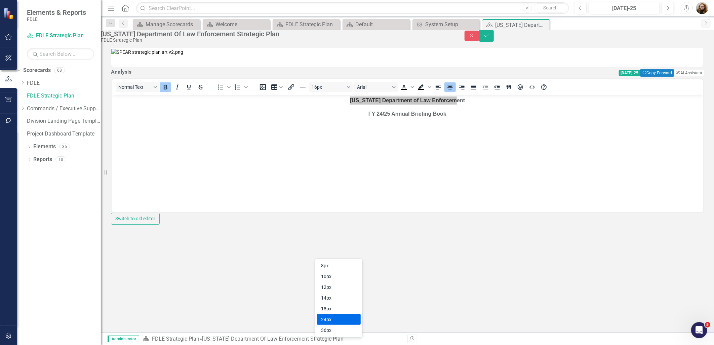
click at [335, 317] on div "24px" at bounding box center [334, 319] width 26 height 8
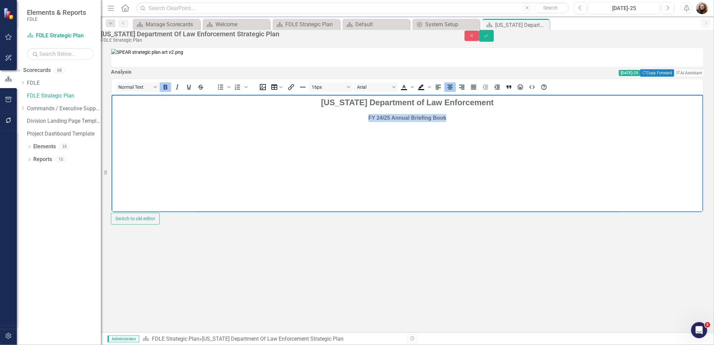
drag, startPoint x: 445, startPoint y: 119, endPoint x: 348, endPoint y: 120, distance: 96.5
click at [348, 120] on p "FY 24/25 Annual Briefing Book" at bounding box center [407, 118] width 588 height 8
click at [353, 92] on button "16px" at bounding box center [331, 86] width 44 height 9
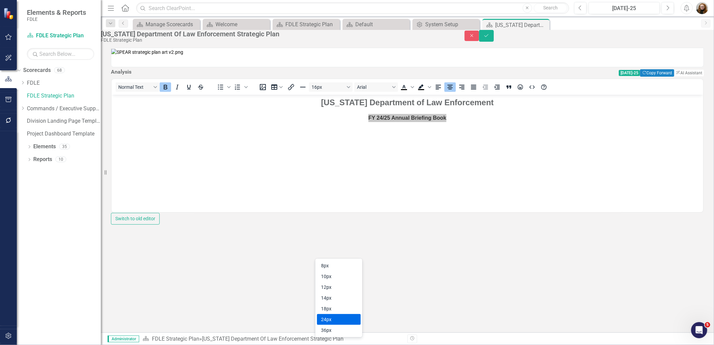
click at [338, 320] on div "24px" at bounding box center [334, 319] width 26 height 8
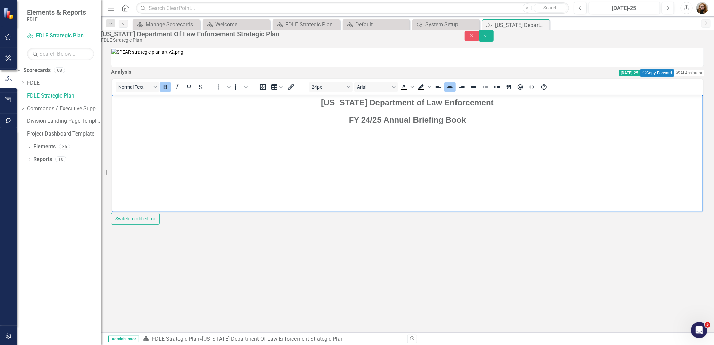
click at [473, 109] on body "[US_STATE] Department of Law Enforcement FY 24/25 Annual Briefing Book" at bounding box center [407, 144] width 592 height 101
drag, startPoint x: 483, startPoint y: 104, endPoint x: 314, endPoint y: 104, distance: 169.1
click at [314, 104] on p "[US_STATE] Department of Law Enforcement" at bounding box center [407, 102] width 588 height 12
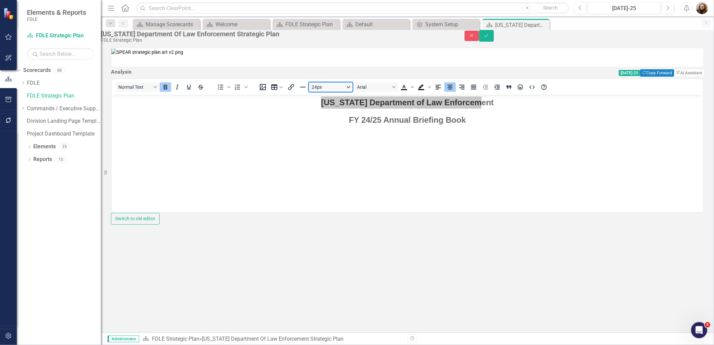
click at [353, 92] on button "24px" at bounding box center [331, 86] width 44 height 9
click at [335, 329] on div "36px" at bounding box center [334, 330] width 26 height 8
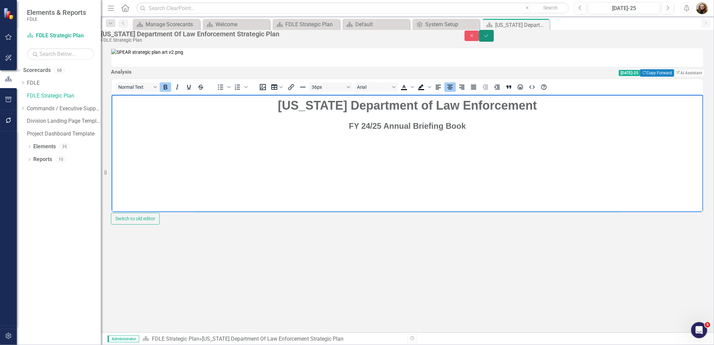
click at [494, 39] on button "Save" at bounding box center [486, 36] width 15 height 12
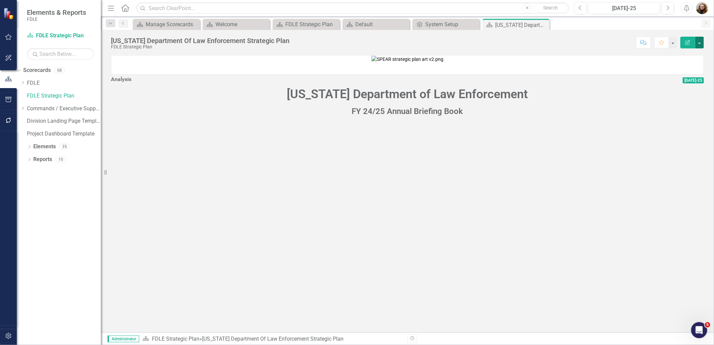
click at [700, 42] on button "button" at bounding box center [699, 43] width 9 height 12
click at [684, 67] on link "Edit Report Edit Layout" at bounding box center [676, 67] width 54 height 12
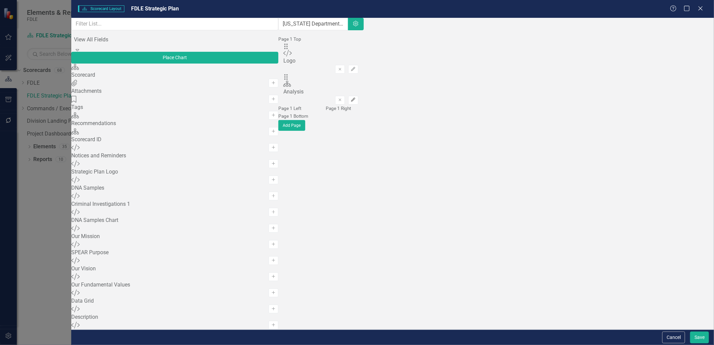
click at [355, 98] on icon "button" at bounding box center [353, 100] width 4 height 4
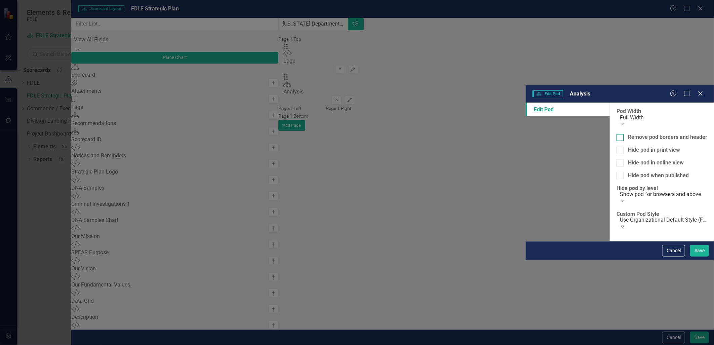
click at [616, 134] on div at bounding box center [619, 137] width 7 height 7
click at [616, 134] on input "Remove pod borders and header" at bounding box center [618, 136] width 4 height 4
checkbox input "true"
click at [698, 256] on button "Save" at bounding box center [699, 251] width 19 height 12
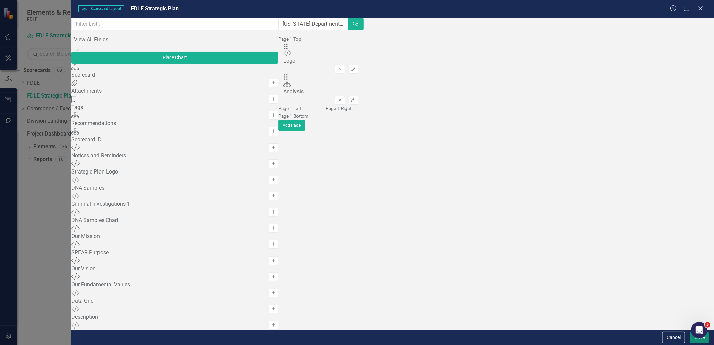
click at [696, 340] on button "Save" at bounding box center [699, 337] width 19 height 12
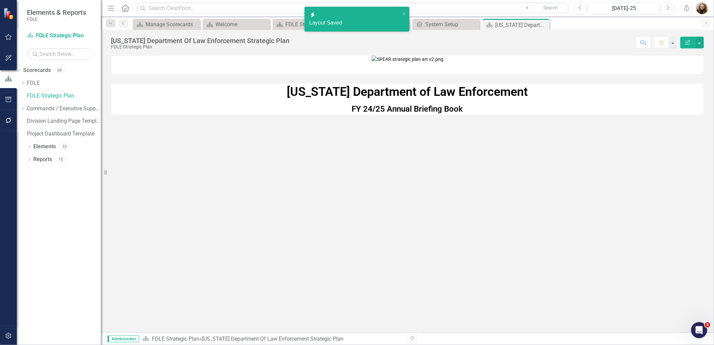
click at [472, 303] on div "[US_STATE] Department of Law Enforcement FY 24/25 Annual Briefing Book" at bounding box center [407, 193] width 613 height 277
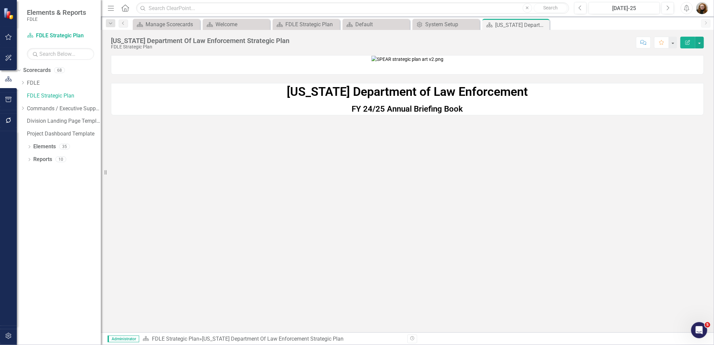
click at [388, 303] on div "[US_STATE] Department of Law Enforcement FY 24/25 Annual Briefing Book" at bounding box center [407, 193] width 613 height 277
click at [6, 338] on icon "button" at bounding box center [8, 335] width 7 height 5
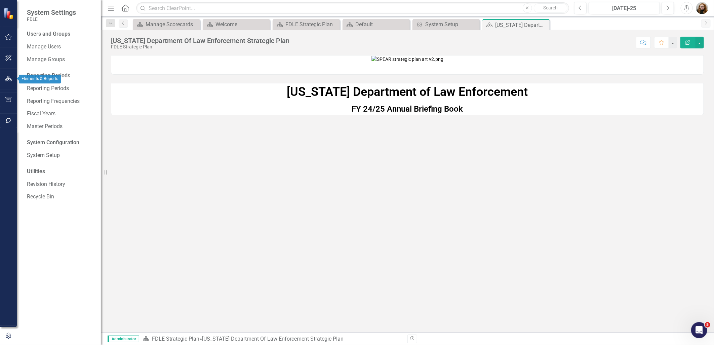
click at [9, 95] on button "button" at bounding box center [8, 100] width 15 height 14
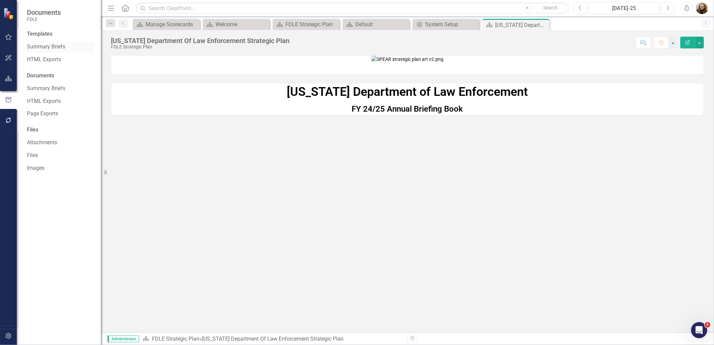
click at [54, 47] on link "Summary Briefs" at bounding box center [60, 47] width 67 height 8
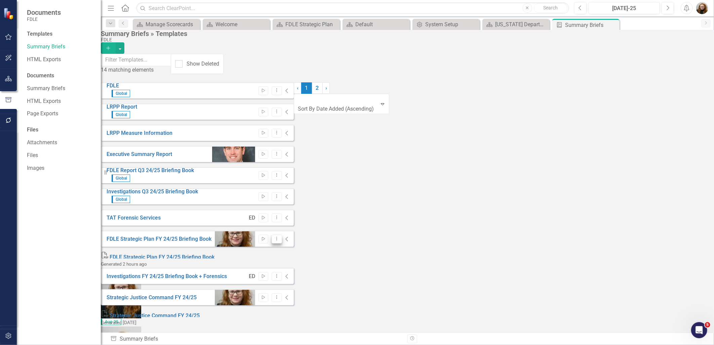
click at [280, 236] on icon "Dropdown Menu" at bounding box center [277, 238] width 6 height 4
click at [651, 270] on link "Edit Edit Template" at bounding box center [657, 269] width 62 height 12
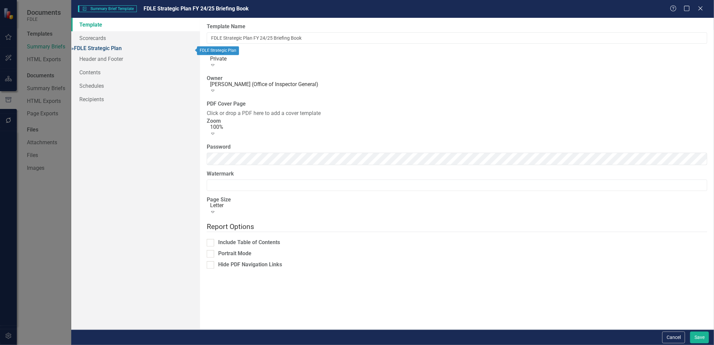
click at [96, 49] on link "» FDLE Strategic Plan" at bounding box center [96, 48] width 50 height 6
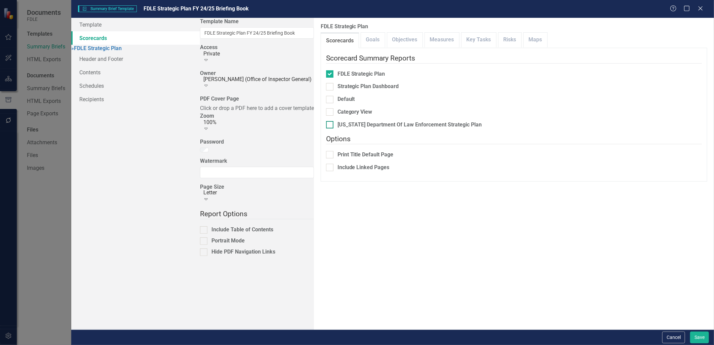
click at [326, 121] on input "[US_STATE] Department Of Law Enforcement Strategic Plan" at bounding box center [328, 123] width 4 height 4
checkbox input "true"
click at [694, 336] on button "Save" at bounding box center [699, 337] width 19 height 12
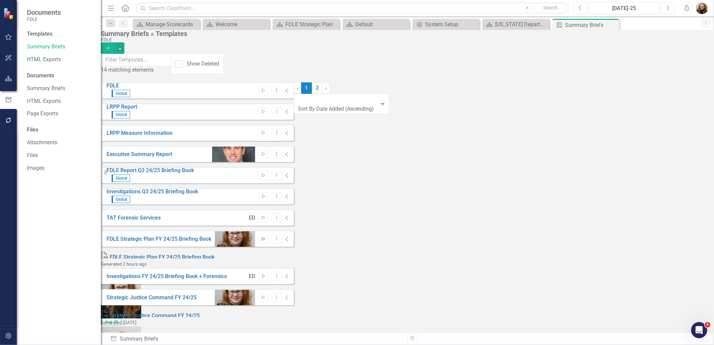
click at [268, 235] on button "Start" at bounding box center [263, 239] width 10 height 9
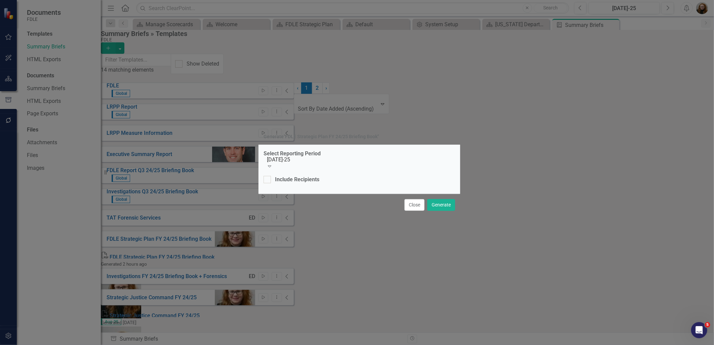
click at [301, 164] on div "[DATE]-25" at bounding box center [361, 160] width 189 height 8
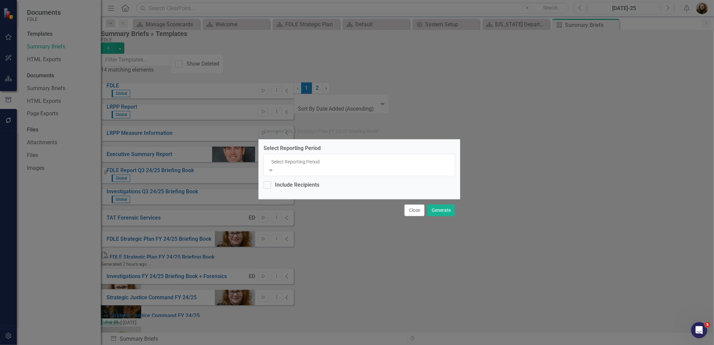
scroll to position [2850, 0]
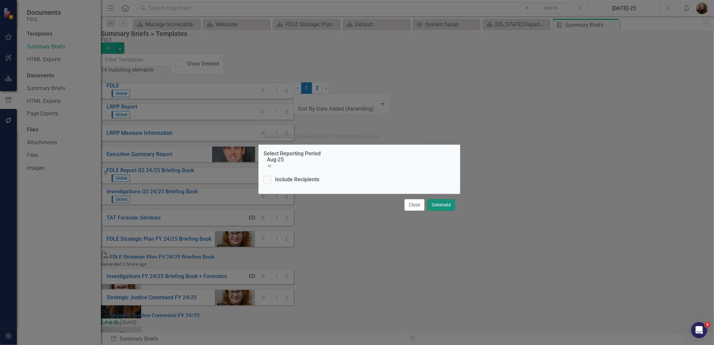
click at [441, 201] on button "Generate" at bounding box center [441, 205] width 28 height 12
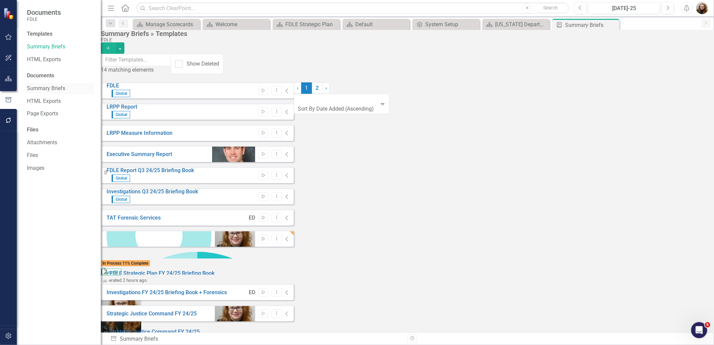
click at [59, 92] on link "Summary Briefs" at bounding box center [60, 89] width 67 height 8
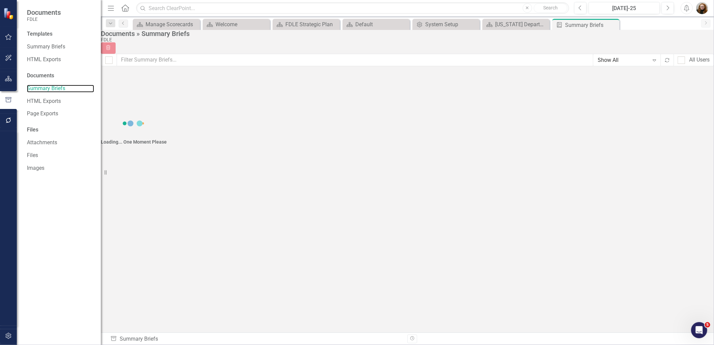
checkbox input "false"
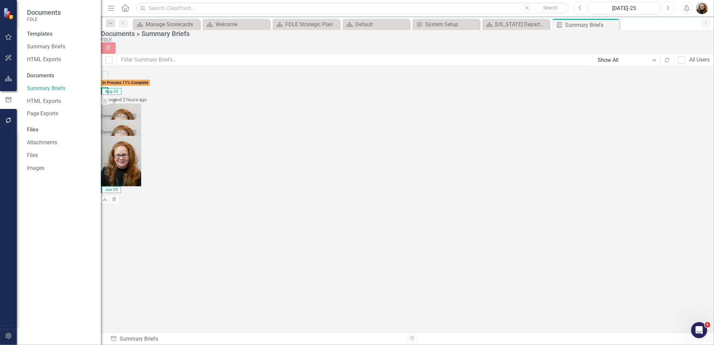
click at [108, 95] on div at bounding box center [104, 90] width 7 height 7
click at [105, 92] on input "checkbox" at bounding box center [103, 89] width 4 height 4
checkbox input "true"
click at [118, 126] on div "PDF Strategic Justice Command FY 24/25" at bounding box center [158, 123] width 114 height 7
click at [108, 111] on div at bounding box center [104, 107] width 7 height 7
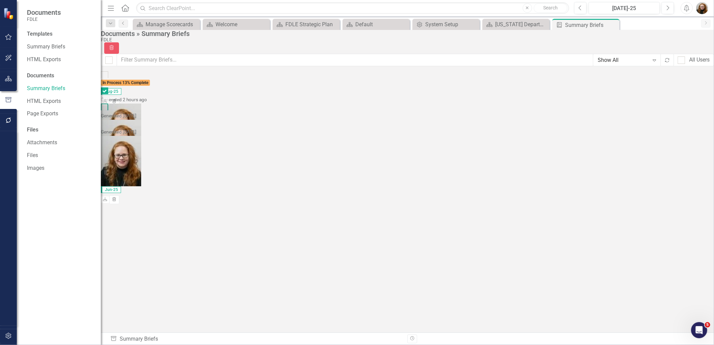
click at [105, 108] on input "checkbox" at bounding box center [103, 106] width 4 height 4
checkbox input "true"
click at [119, 127] on div "PDF Strategic Justice Command FY 24/25 Generated [DATE] Jun-25 Download Trash" at bounding box center [158, 128] width 114 height 16
click at [108, 127] on div at bounding box center [104, 123] width 7 height 7
click at [105, 124] on input "checkbox" at bounding box center [103, 122] width 4 height 4
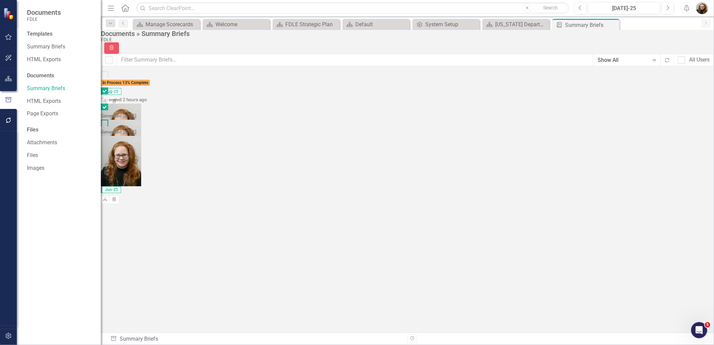
checkbox input "true"
click at [114, 45] on icon "button" at bounding box center [112, 47] width 4 height 5
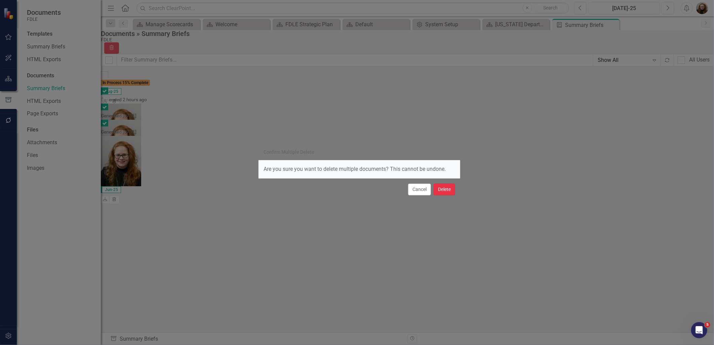
click at [439, 190] on button "Delete" at bounding box center [445, 190] width 22 height 12
checkbox input "false"
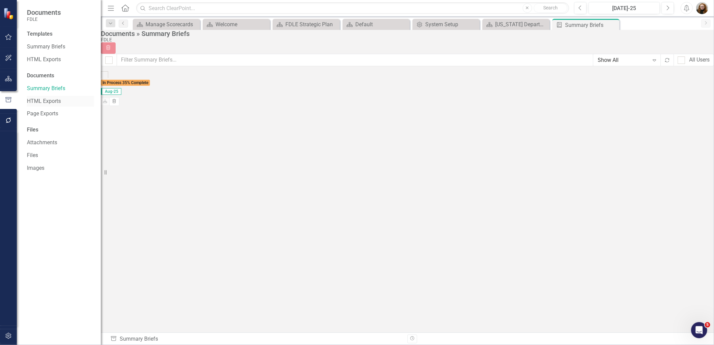
click at [55, 101] on link "HTML Exports" at bounding box center [60, 101] width 67 height 8
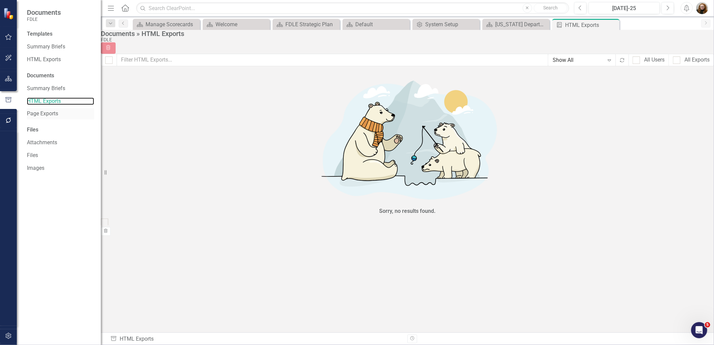
checkbox input "false"
click at [51, 115] on link "Page Exports" at bounding box center [60, 114] width 67 height 8
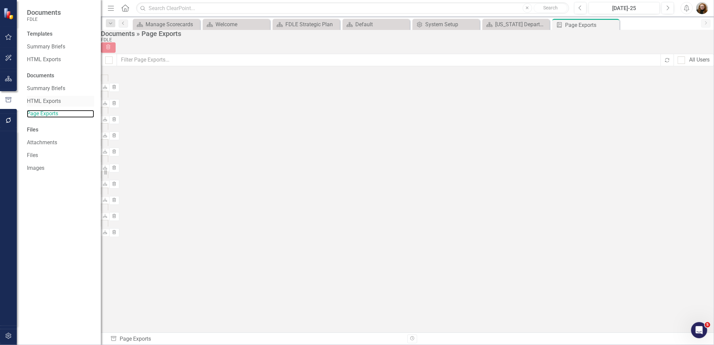
checkbox input "false"
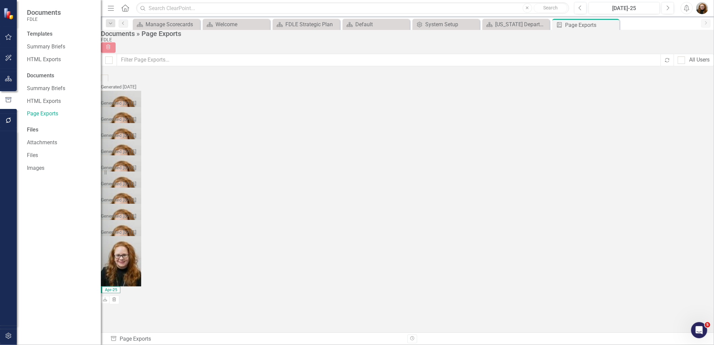
click at [117, 153] on icon "Trash" at bounding box center [114, 155] width 5 height 4
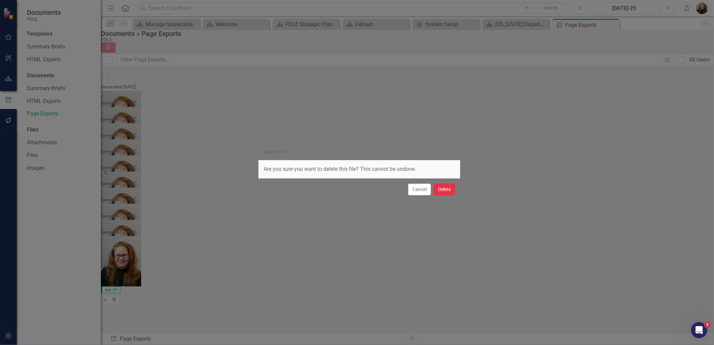
click at [449, 190] on button "Delete" at bounding box center [445, 190] width 22 height 12
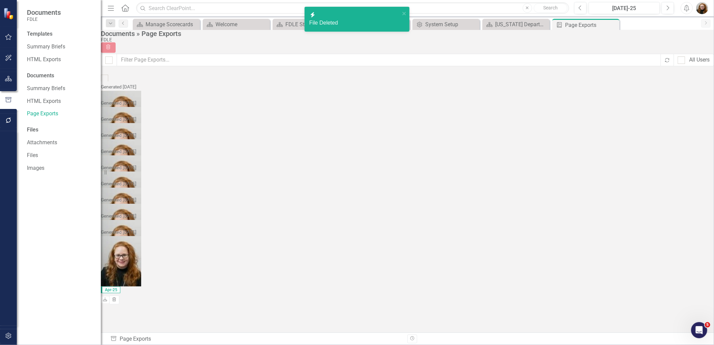
click at [117, 153] on icon "Trash" at bounding box center [114, 155] width 5 height 4
click at [246, 190] on div "Excel Investigations KPI 1.1 Increase in the number of Detail Generated [DATE] …" at bounding box center [173, 196] width 145 height 16
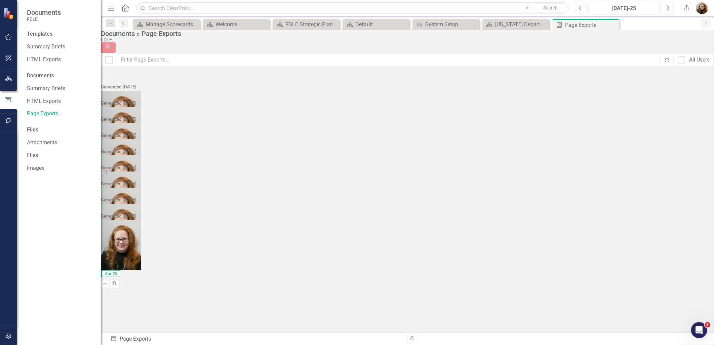
click at [119, 150] on button "Trash" at bounding box center [114, 154] width 10 height 9
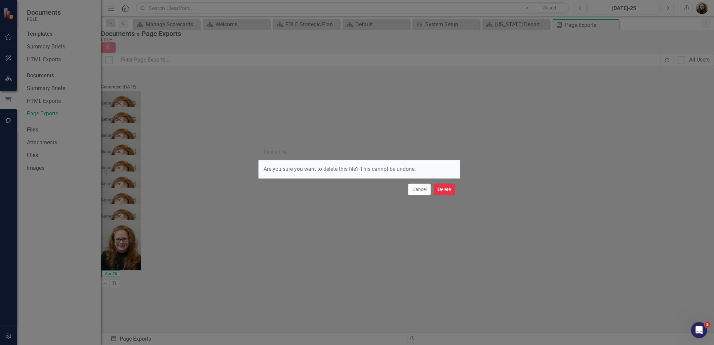
click at [450, 190] on button "Delete" at bounding box center [445, 190] width 22 height 12
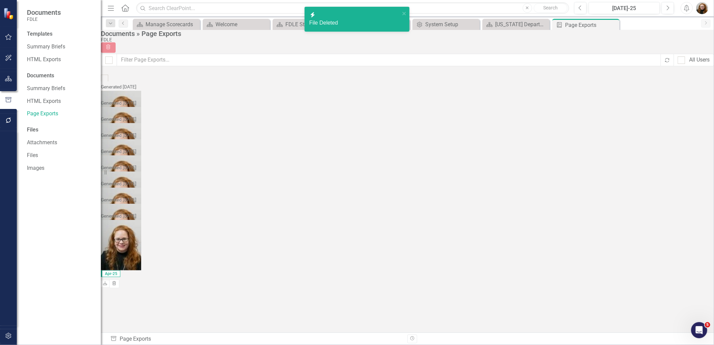
click at [117, 153] on icon "Trash" at bounding box center [114, 155] width 5 height 4
click at [246, 194] on div "Excel Investigations KPI 2.1 Increase regional intelli Detail Generated [DATE] …" at bounding box center [173, 196] width 145 height 16
click at [117, 153] on icon "Trash" at bounding box center [114, 155] width 5 height 4
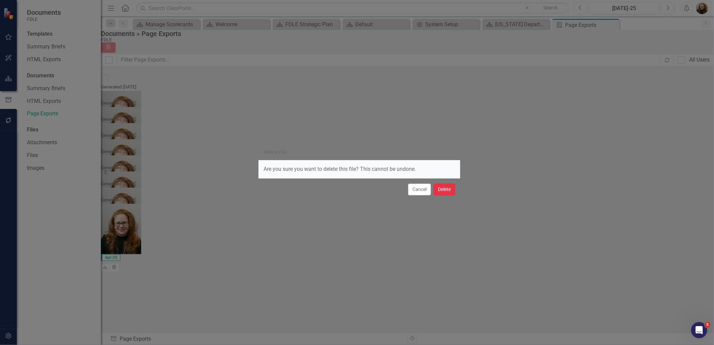
drag, startPoint x: 444, startPoint y: 192, endPoint x: 507, endPoint y: 165, distance: 67.8
click at [444, 191] on button "Delete" at bounding box center [445, 190] width 22 height 12
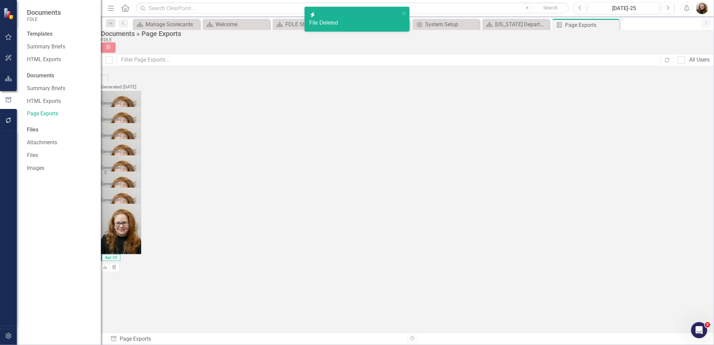
click at [117, 153] on icon "Trash" at bounding box center [114, 155] width 5 height 4
click at [246, 188] on div "Excel Investigations KPI 2.1 Increase regional intelli Detail Generated [DATE] …" at bounding box center [173, 179] width 145 height 16
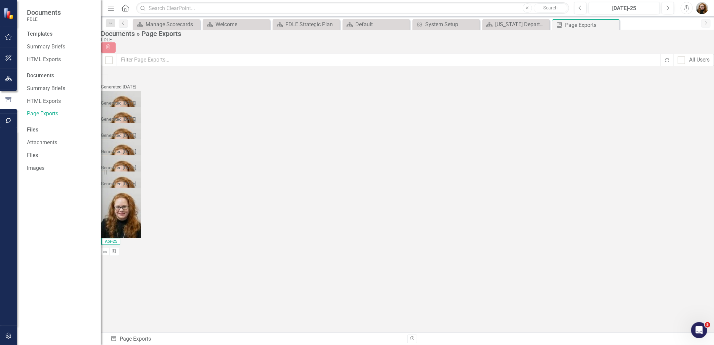
click at [119, 199] on button "Trash" at bounding box center [114, 203] width 10 height 9
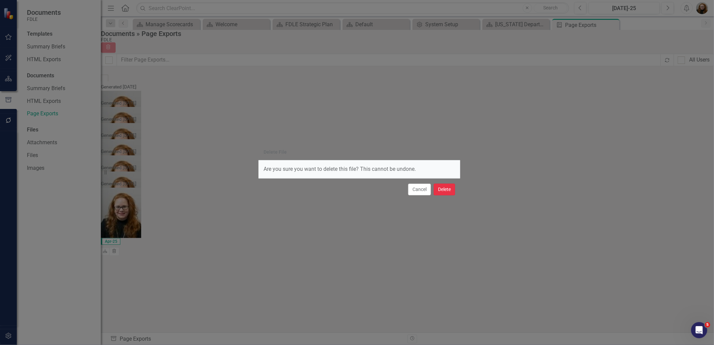
click at [449, 190] on button "Delete" at bounding box center [445, 190] width 22 height 12
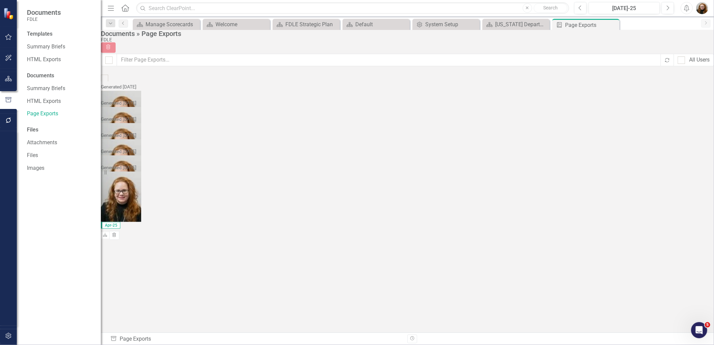
click at [117, 185] on icon "Trash" at bounding box center [114, 187] width 5 height 4
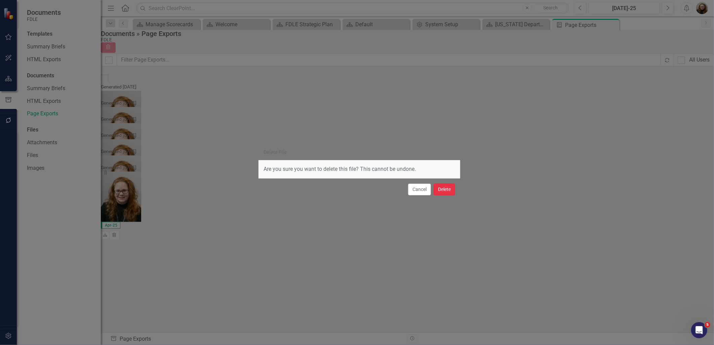
click at [442, 191] on button "Delete" at bounding box center [445, 190] width 22 height 12
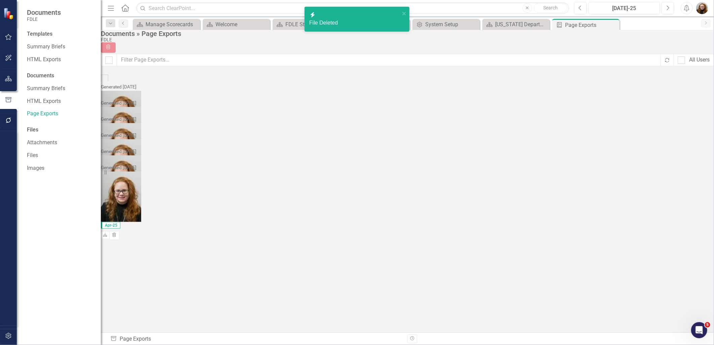
click at [116, 152] on icon "button" at bounding box center [115, 154] width 4 height 4
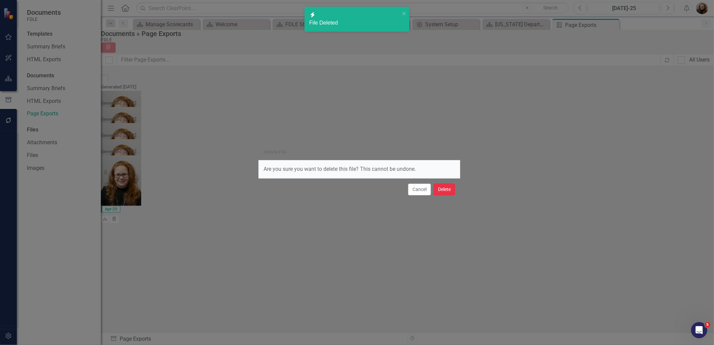
click at [447, 189] on button "Delete" at bounding box center [445, 190] width 22 height 12
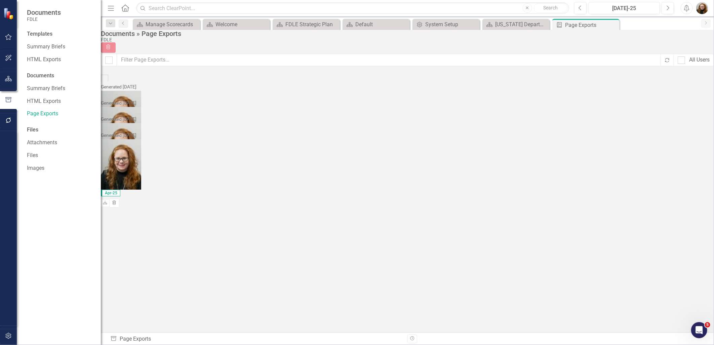
click at [116, 152] on icon "button" at bounding box center [115, 154] width 4 height 4
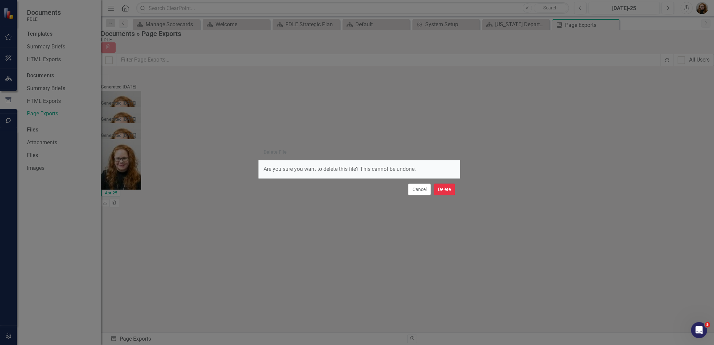
click at [448, 191] on button "Delete" at bounding box center [445, 190] width 22 height 12
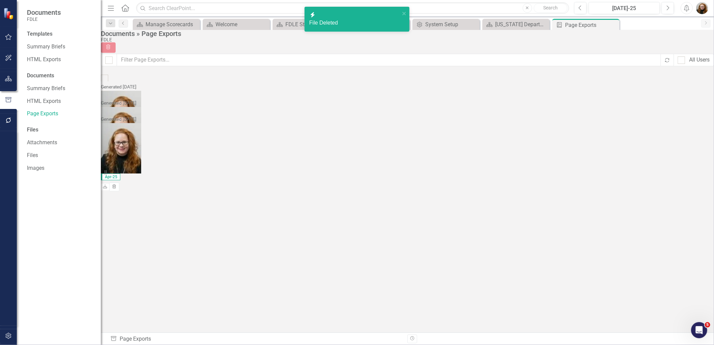
click at [116, 152] on icon "button" at bounding box center [115, 154] width 4 height 4
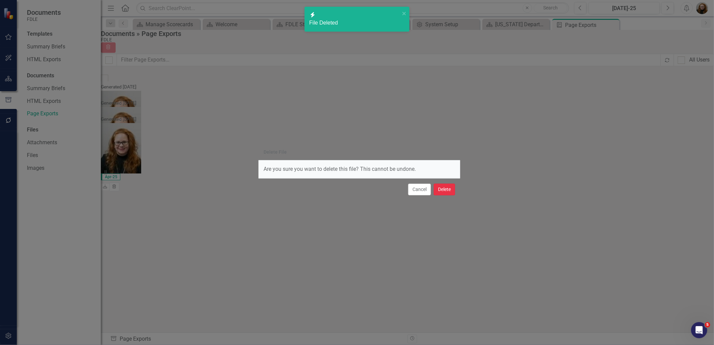
click at [440, 192] on button "Delete" at bounding box center [445, 190] width 22 height 12
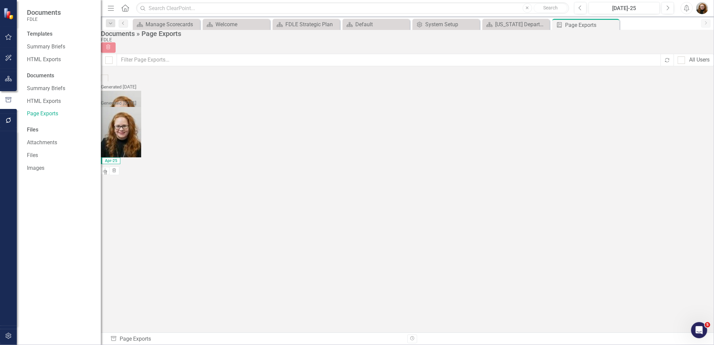
click at [117, 153] on icon "Trash" at bounding box center [114, 155] width 5 height 4
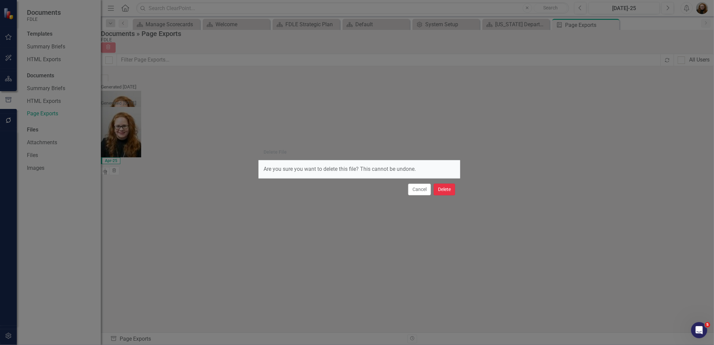
click at [448, 189] on button "Delete" at bounding box center [445, 190] width 22 height 12
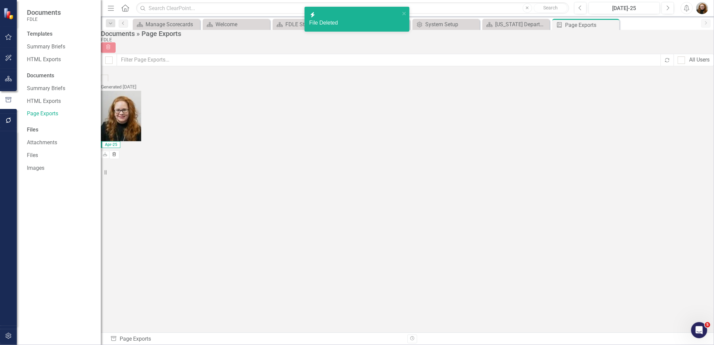
click at [119, 150] on button "Trash" at bounding box center [114, 154] width 10 height 9
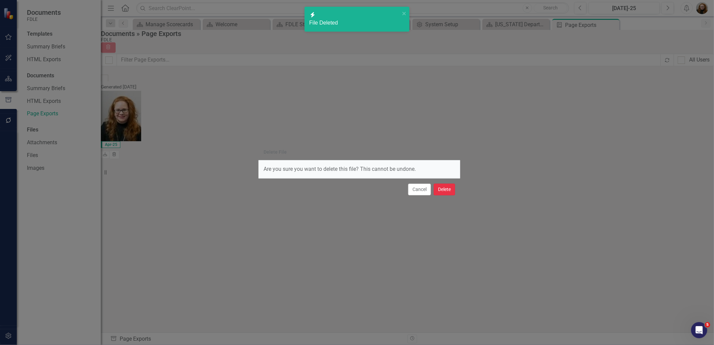
click at [443, 191] on button "Delete" at bounding box center [445, 190] width 22 height 12
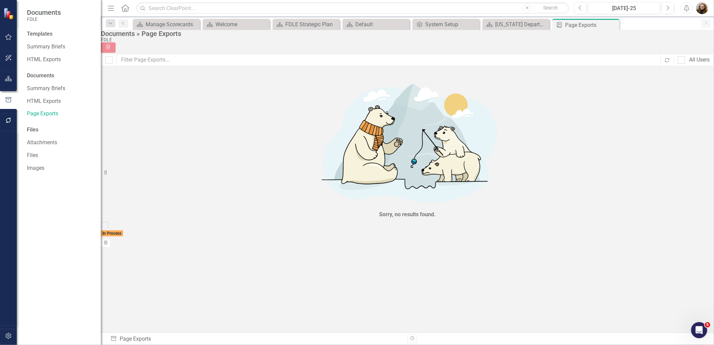
click at [202, 211] on div "Sorry, no results found." at bounding box center [407, 148] width 613 height 147
click at [515, 26] on div "[US_STATE] Department Of Law Enforcement Strategic Plan" at bounding box center [517, 24] width 44 height 8
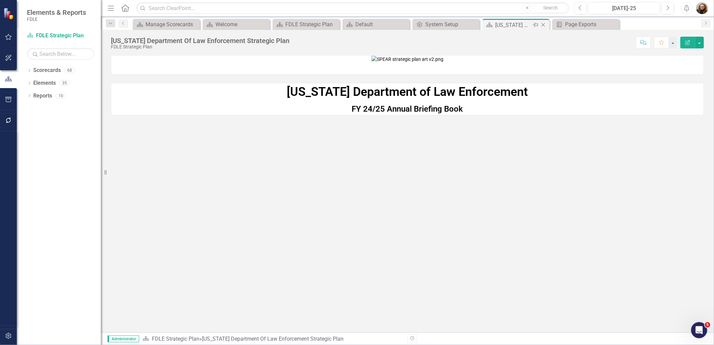
click at [543, 23] on icon "Close" at bounding box center [543, 24] width 7 height 5
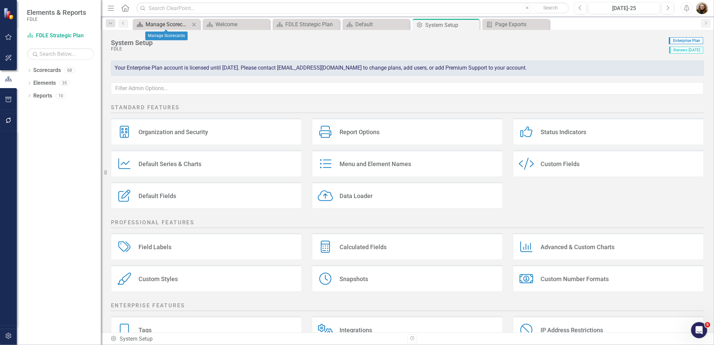
click at [160, 26] on div "Manage Scorecards" at bounding box center [168, 24] width 44 height 8
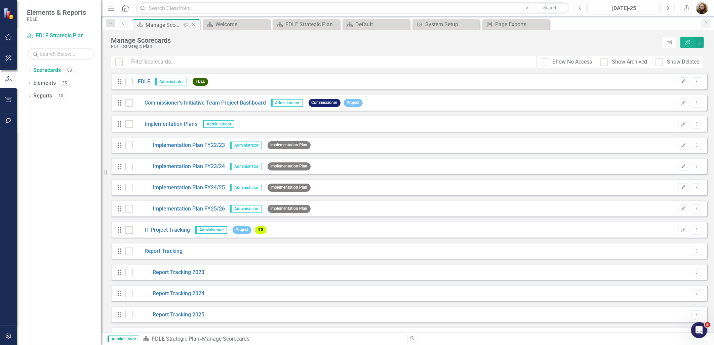
click at [196, 25] on icon "Close" at bounding box center [193, 24] width 7 height 5
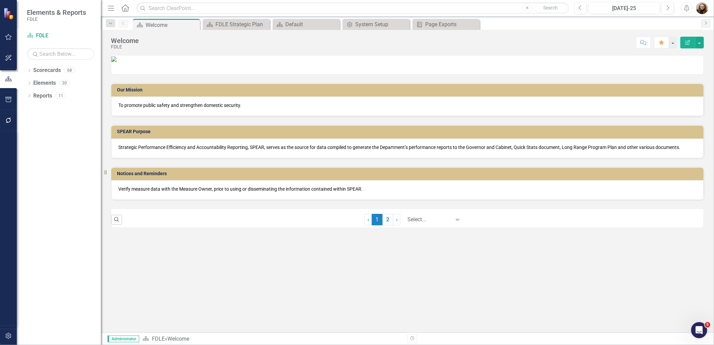
click at [0, 0] on icon "Close" at bounding box center [0, 0] width 0 height 0
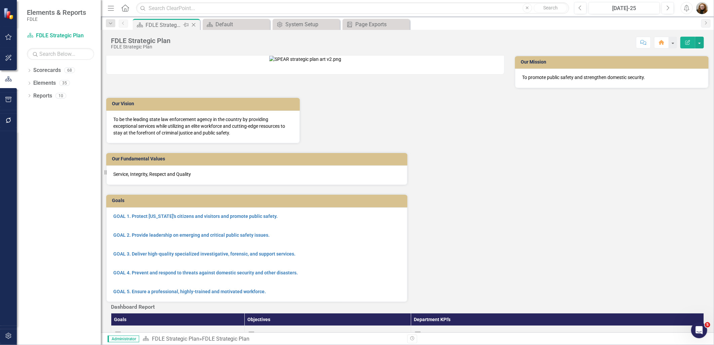
click at [194, 24] on icon at bounding box center [194, 25] width 4 height 4
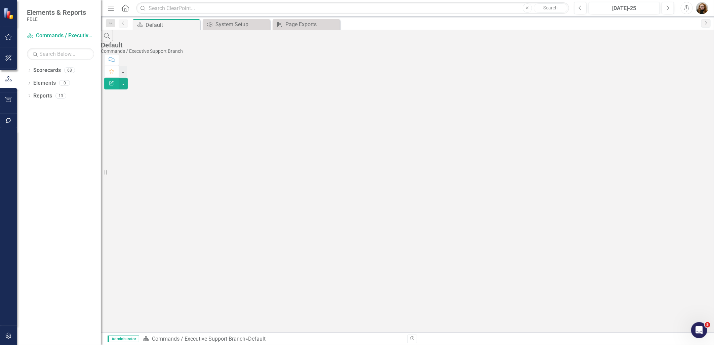
click at [0, 0] on icon at bounding box center [0, 0] width 0 height 0
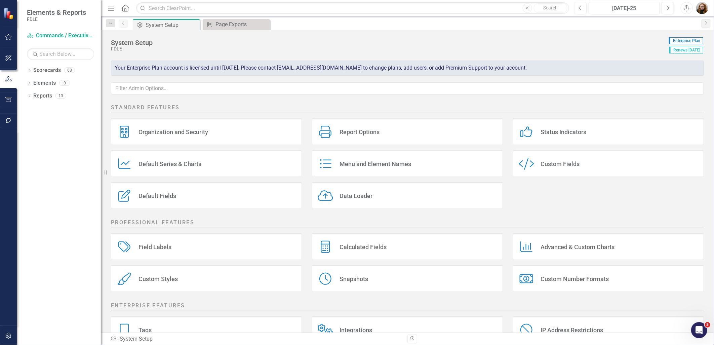
click at [0, 0] on icon at bounding box center [0, 0] width 0 height 0
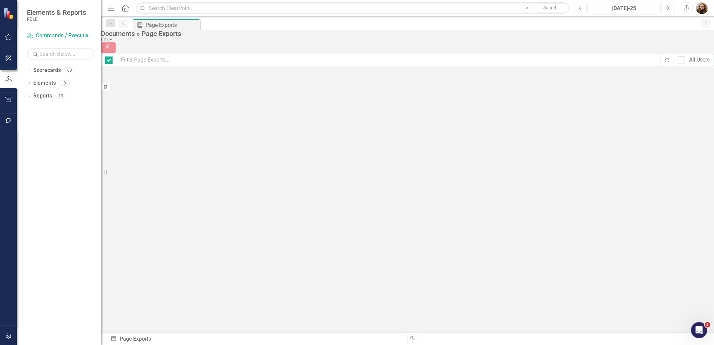
checkbox input "false"
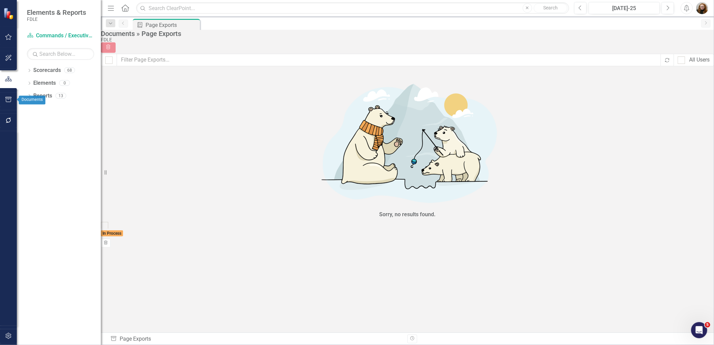
click at [6, 98] on icon "button" at bounding box center [8, 99] width 7 height 5
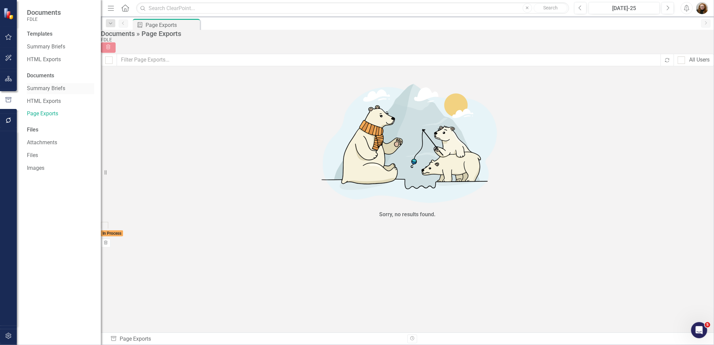
click at [54, 89] on link "Summary Briefs" at bounding box center [60, 89] width 67 height 8
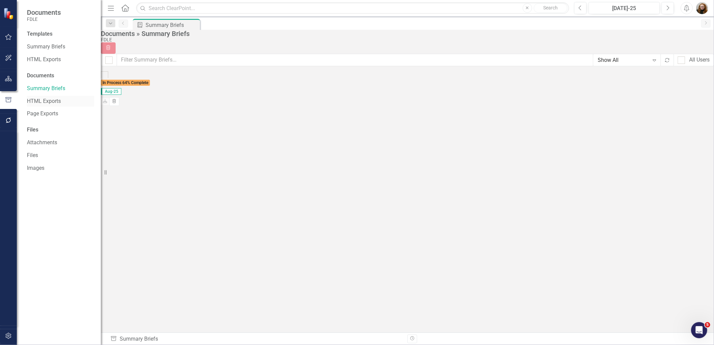
click at [50, 101] on link "HTML Exports" at bounding box center [60, 101] width 67 height 8
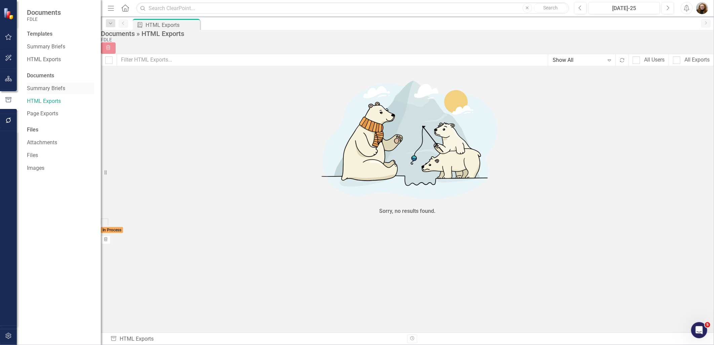
click at [52, 91] on link "Summary Briefs" at bounding box center [60, 89] width 67 height 8
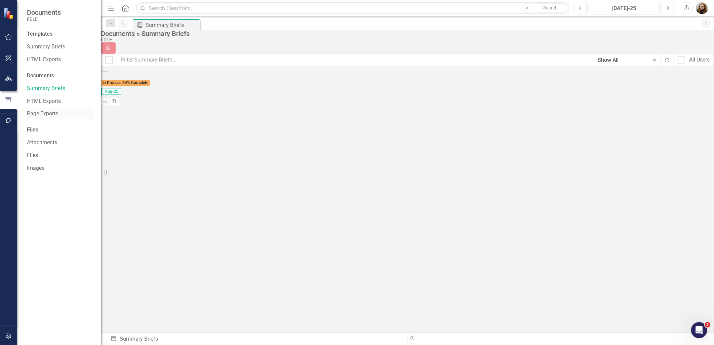
click at [45, 109] on div "Page Exports" at bounding box center [60, 113] width 67 height 11
drag, startPoint x: 46, startPoint y: 99, endPoint x: 46, endPoint y: 112, distance: 12.1
click at [46, 100] on link "HTML Exports" at bounding box center [60, 101] width 67 height 8
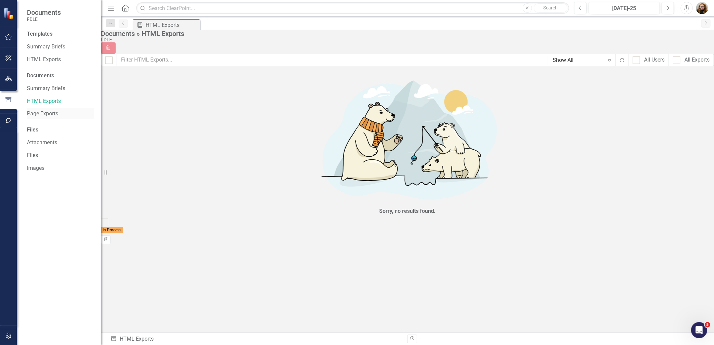
click at [46, 113] on link "Page Exports" at bounding box center [60, 114] width 67 height 8
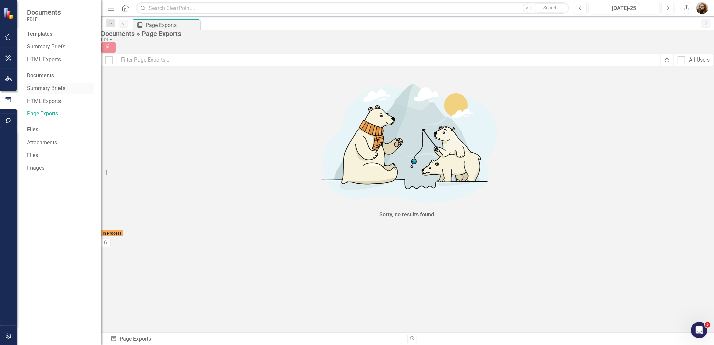
click at [51, 91] on link "Summary Briefs" at bounding box center [60, 89] width 67 height 8
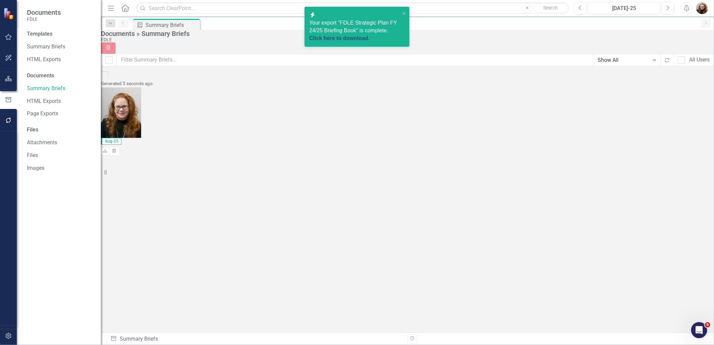
click at [370, 36] on link "Click here to download." at bounding box center [339, 38] width 61 height 6
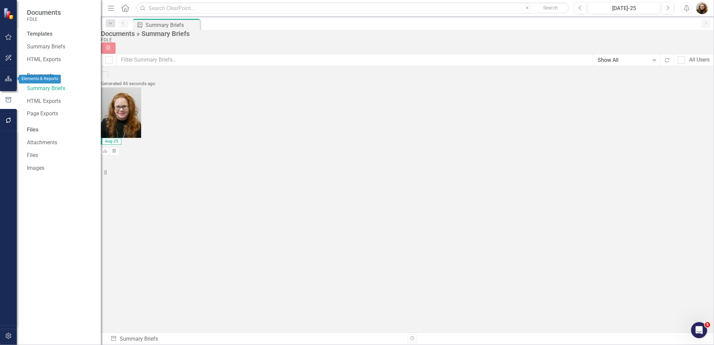
click at [7, 82] on button "button" at bounding box center [8, 79] width 15 height 14
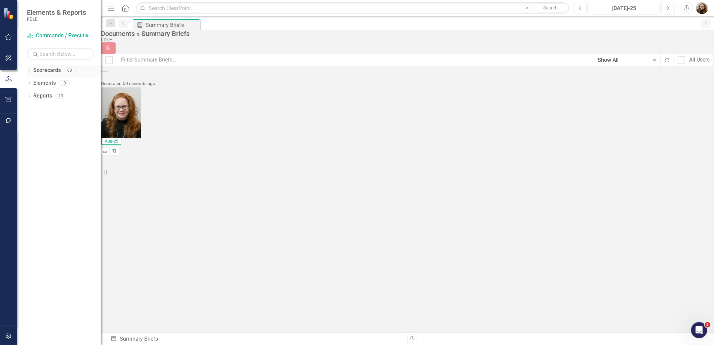
click at [29, 71] on icon "Dropdown" at bounding box center [29, 71] width 5 height 4
click at [47, 95] on link "FDLE Strategic Plan" at bounding box center [64, 96] width 74 height 8
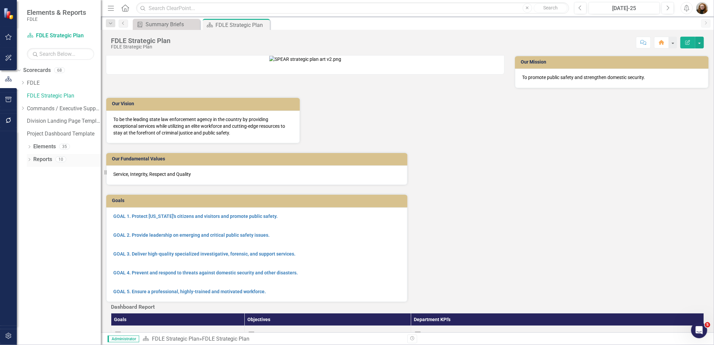
click at [27, 161] on icon "Dropdown" at bounding box center [29, 160] width 5 height 4
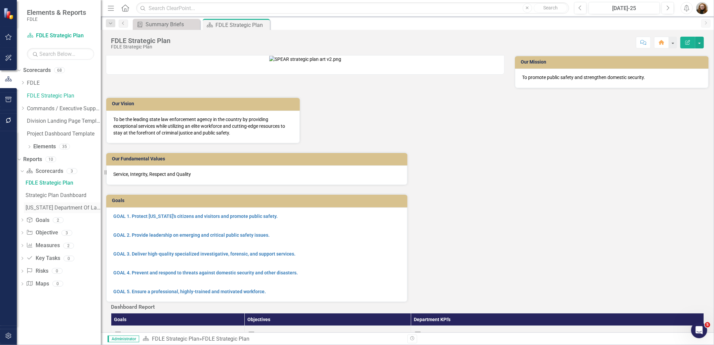
click at [58, 209] on div "[US_STATE] Department Of Law Enforcement Strategic Plan" at bounding box center [63, 208] width 75 height 6
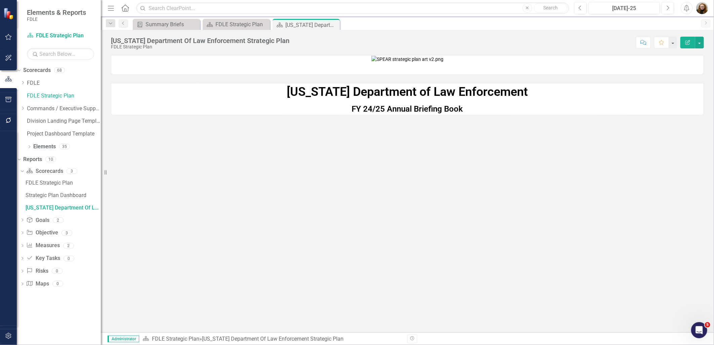
click at [405, 114] on strong "FY 24/25 Annual Briefing Book" at bounding box center [407, 108] width 111 height 9
click at [701, 41] on button "button" at bounding box center [699, 43] width 9 height 12
click at [679, 65] on link "Edit Report Edit Layout" at bounding box center [676, 67] width 54 height 12
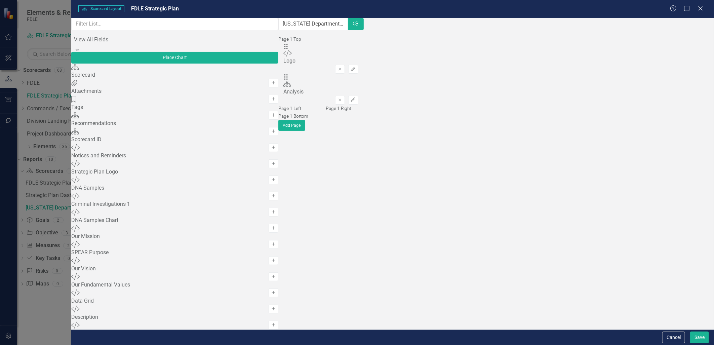
click at [283, 88] on div "Analysis" at bounding box center [320, 92] width 75 height 8
click at [284, 88] on div "Analysis" at bounding box center [320, 92] width 75 height 8
click at [356, 98] on icon "Edit" at bounding box center [353, 100] width 5 height 4
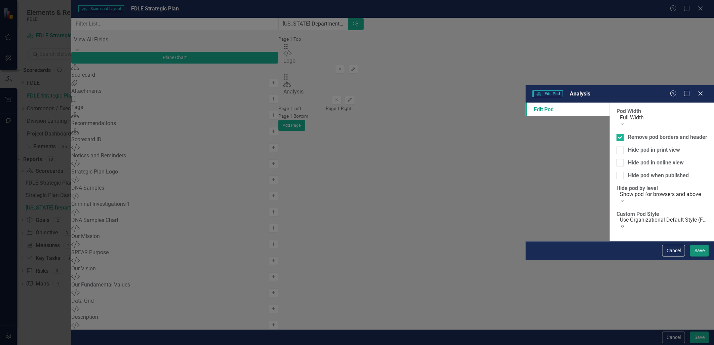
click at [696, 256] on button "Save" at bounding box center [699, 251] width 19 height 12
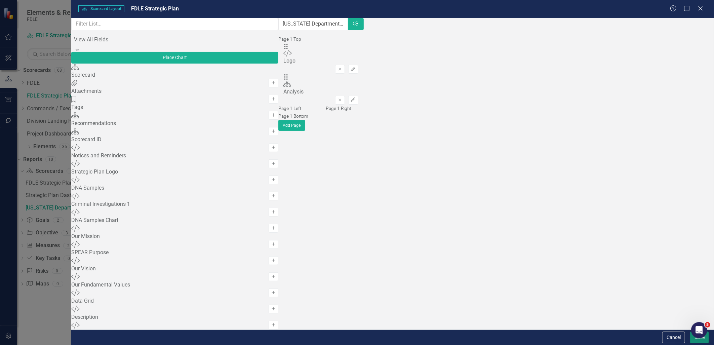
click at [694, 338] on button "Save" at bounding box center [699, 337] width 19 height 12
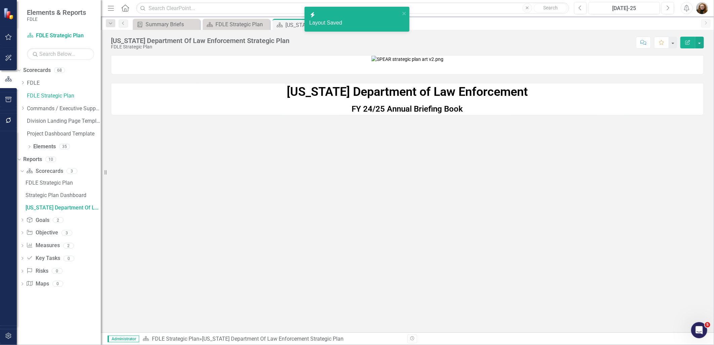
click at [359, 271] on div "[US_STATE] Department of Law Enforcement FY 24/25 Annual Briefing Book" at bounding box center [407, 193] width 613 height 277
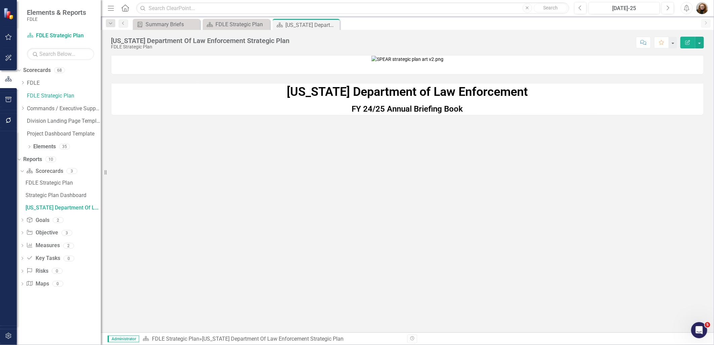
click at [691, 42] on button "Edit Report" at bounding box center [687, 43] width 15 height 12
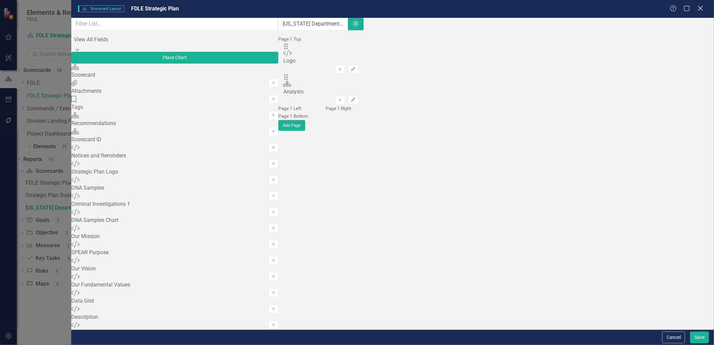
click at [700, 9] on icon at bounding box center [700, 8] width 5 height 5
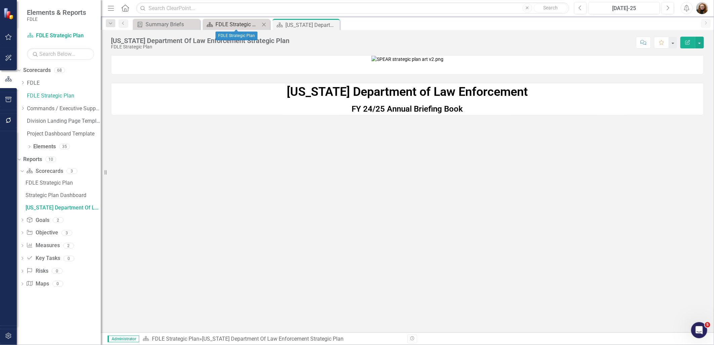
click at [235, 25] on div "FDLE Strategic Plan" at bounding box center [237, 24] width 44 height 8
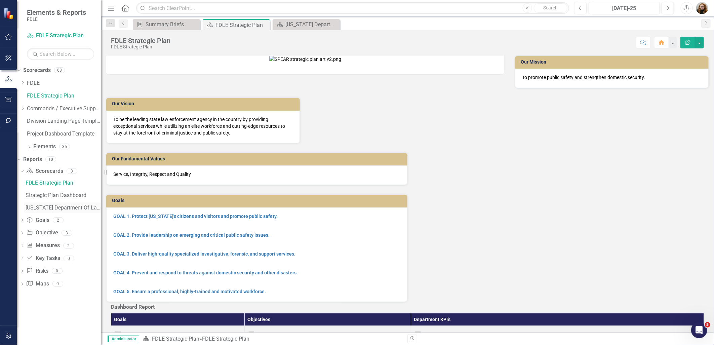
click at [49, 203] on link "[US_STATE] Department Of Law Enforcement Strategic Plan" at bounding box center [62, 207] width 77 height 11
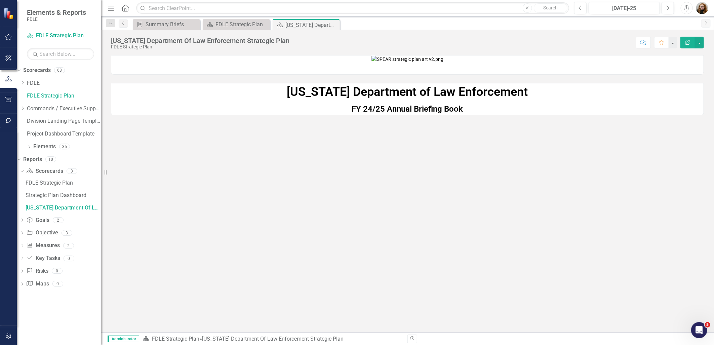
click at [278, 115] on p "FY 24/25 Annual Briefing Book" at bounding box center [407, 108] width 592 height 13
click at [274, 115] on p "FY 24/25 Annual Briefing Book" at bounding box center [407, 108] width 592 height 13
click at [6, 97] on icon "button" at bounding box center [8, 99] width 7 height 5
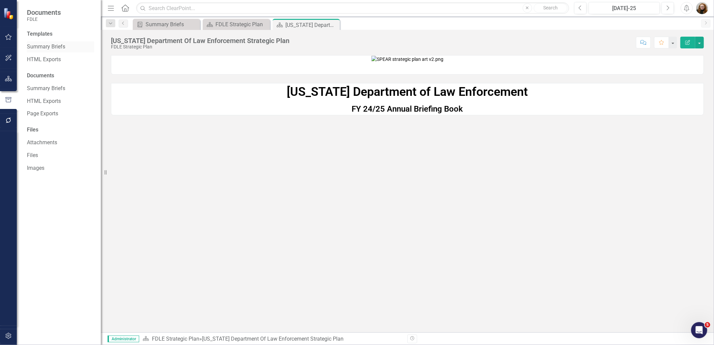
click at [50, 46] on link "Summary Briefs" at bounding box center [60, 47] width 67 height 8
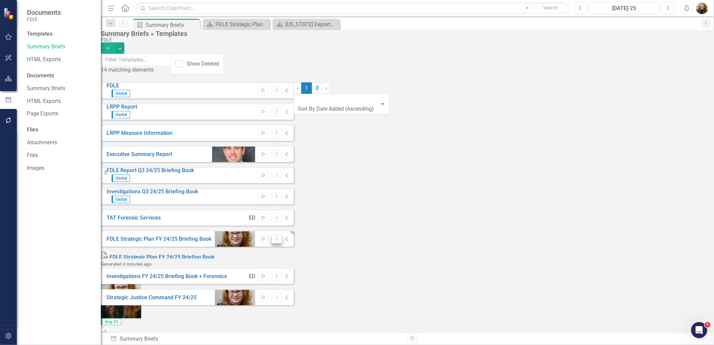
click at [280, 236] on icon "Dropdown Menu" at bounding box center [277, 238] width 6 height 4
click at [648, 269] on link "Edit Edit Template" at bounding box center [657, 269] width 62 height 12
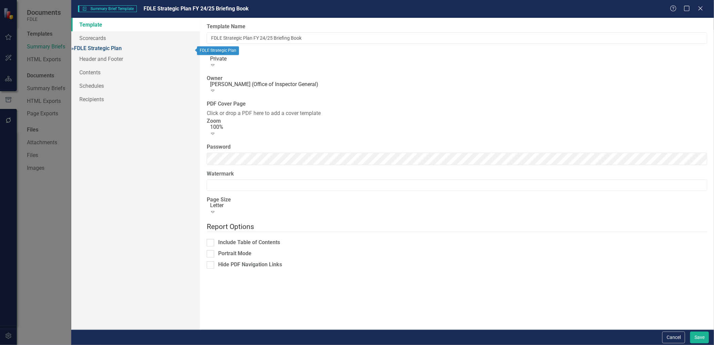
click at [95, 49] on link "» FDLE Strategic Plan" at bounding box center [96, 48] width 50 height 6
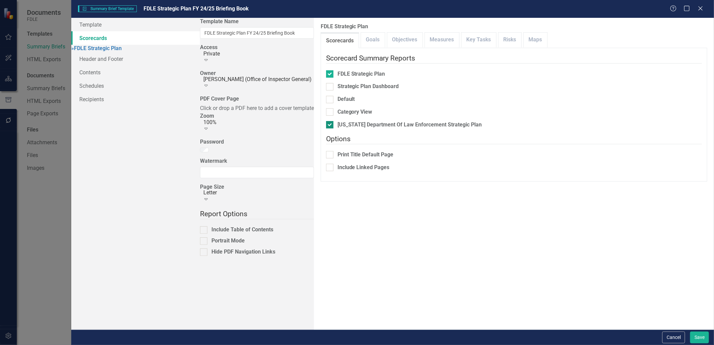
click at [326, 121] on input "[US_STATE] Department Of Law Enforcement Strategic Plan" at bounding box center [328, 123] width 4 height 4
checkbox input "false"
click at [326, 70] on input "FDLE Strategic Plan" at bounding box center [328, 72] width 4 height 4
checkbox input "false"
click at [326, 121] on div at bounding box center [329, 124] width 7 height 7
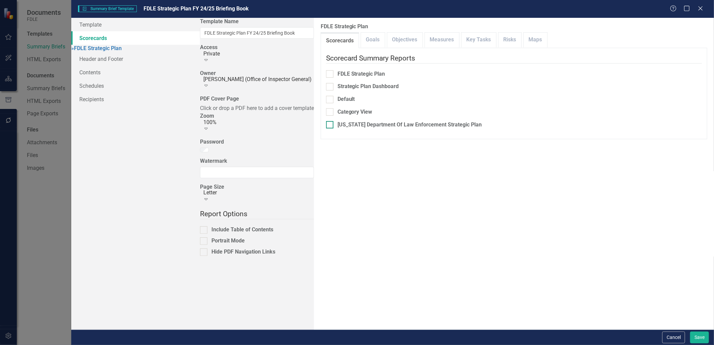
click at [326, 121] on input "[US_STATE] Department Of Law Enforcement Strategic Plan" at bounding box center [328, 123] width 4 height 4
checkbox input "true"
click at [326, 70] on div at bounding box center [329, 73] width 7 height 7
click at [326, 70] on input "FDLE Strategic Plan" at bounding box center [328, 72] width 4 height 4
checkbox input "true"
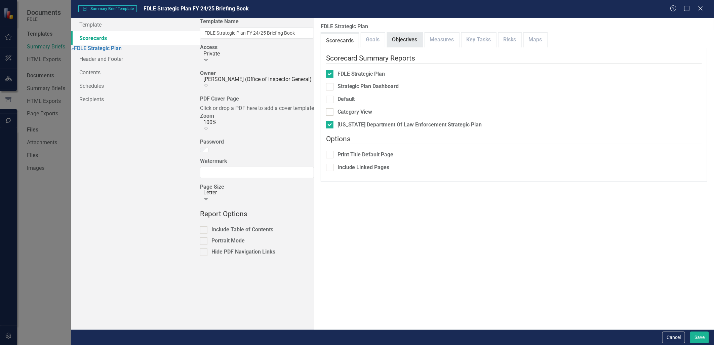
click at [387, 40] on link "Objectives" at bounding box center [404, 40] width 35 height 14
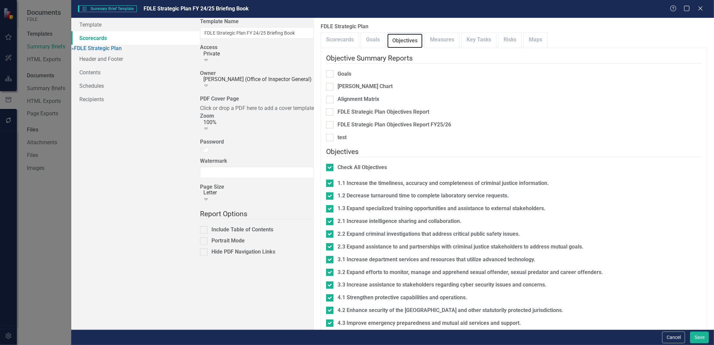
scroll to position [18, 0]
click at [425, 39] on link "Measures" at bounding box center [442, 40] width 34 height 14
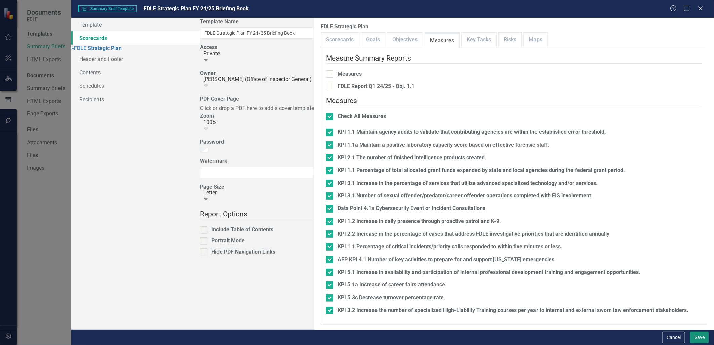
click at [701, 340] on button "Save" at bounding box center [699, 337] width 19 height 12
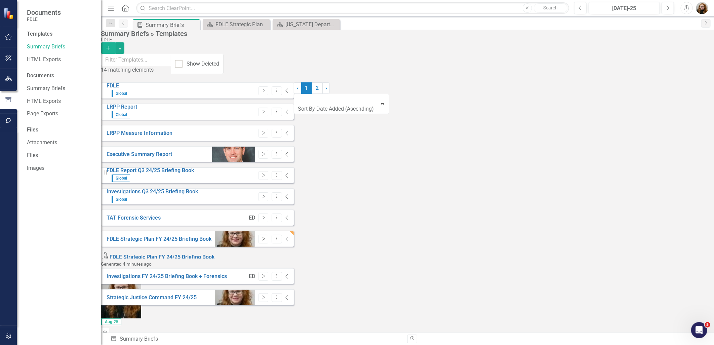
click at [266, 237] on icon "Start" at bounding box center [263, 239] width 5 height 4
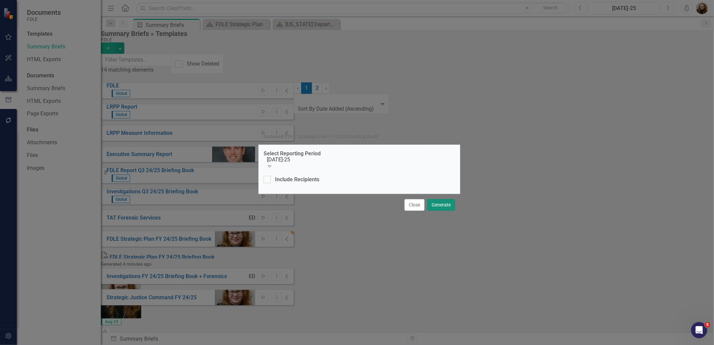
click at [441, 204] on button "Generate" at bounding box center [441, 205] width 28 height 12
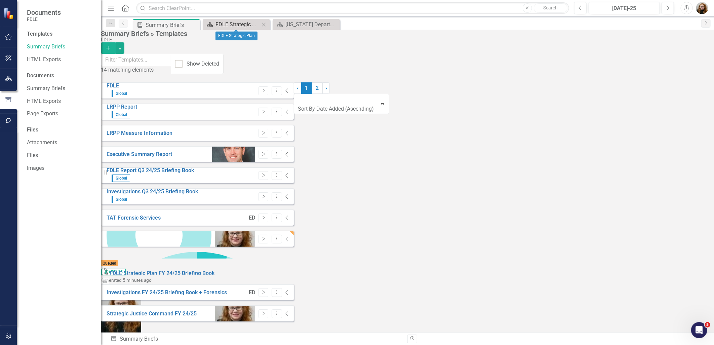
click at [226, 21] on div "FDLE Strategic Plan" at bounding box center [237, 24] width 44 height 8
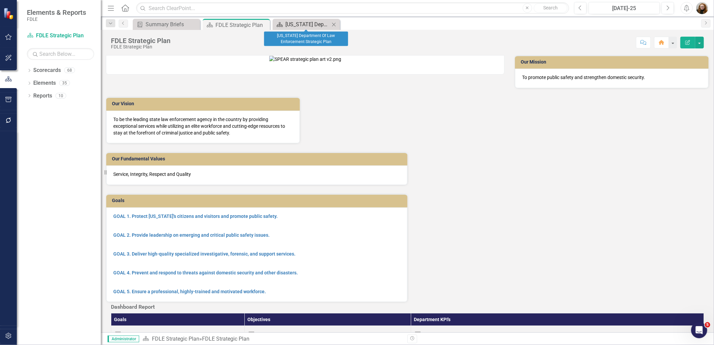
click at [310, 24] on div "[US_STATE] Department Of Law Enforcement Strategic Plan" at bounding box center [307, 24] width 44 height 8
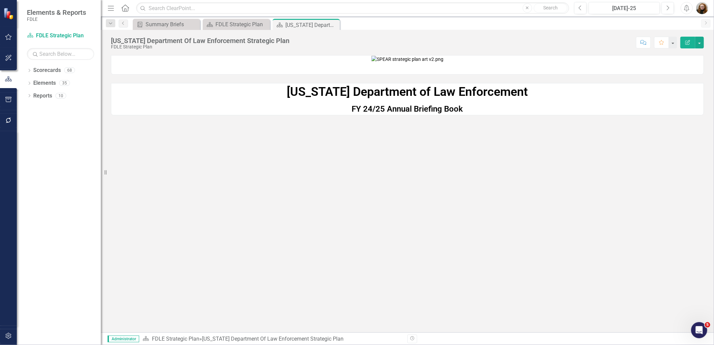
click at [443, 63] on img at bounding box center [407, 59] width 72 height 7
click at [699, 41] on button "button" at bounding box center [699, 43] width 9 height 12
click at [679, 63] on link "Edit Report Edit Layout" at bounding box center [676, 67] width 54 height 12
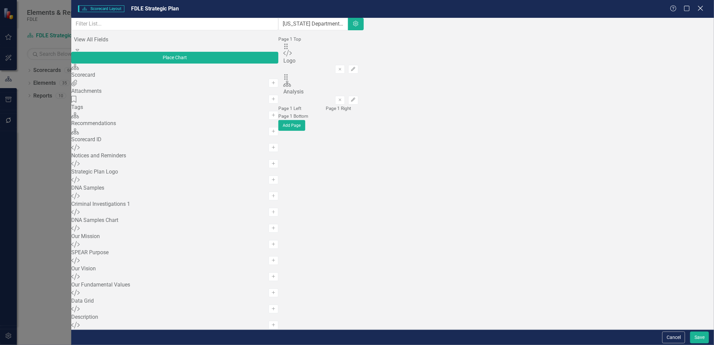
click at [702, 8] on icon at bounding box center [700, 8] width 5 height 5
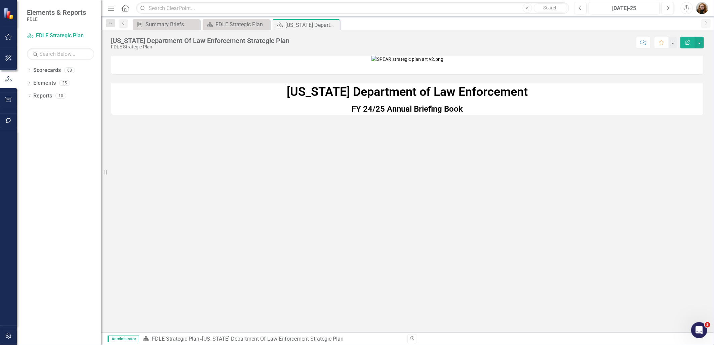
click at [415, 63] on img at bounding box center [407, 59] width 72 height 7
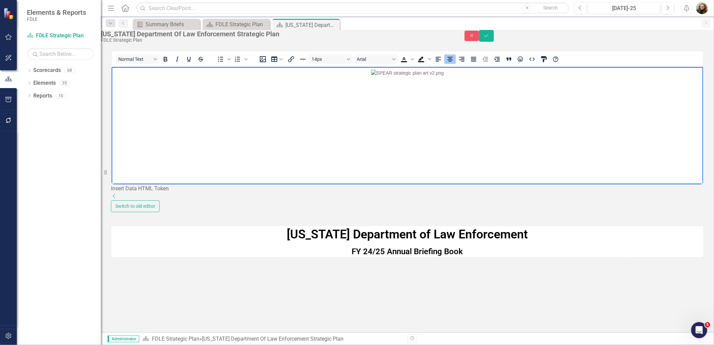
click at [371, 76] on img "Rich Text Area. Press ALT-0 for help." at bounding box center [407, 72] width 73 height 7
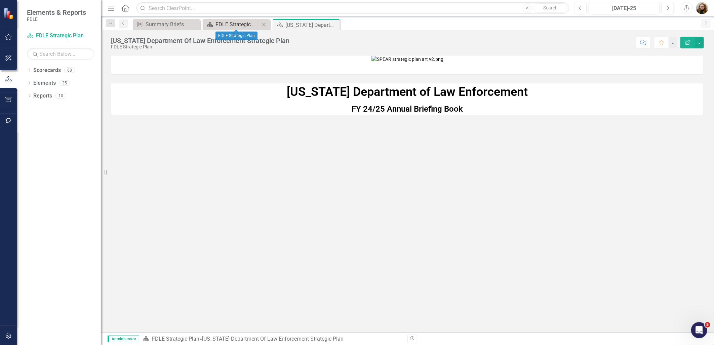
click at [226, 25] on div "FDLE Strategic Plan" at bounding box center [237, 24] width 44 height 8
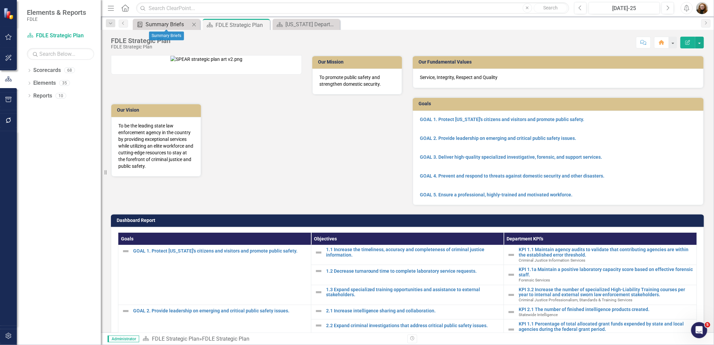
click at [159, 22] on div "Summary Briefs" at bounding box center [168, 24] width 44 height 8
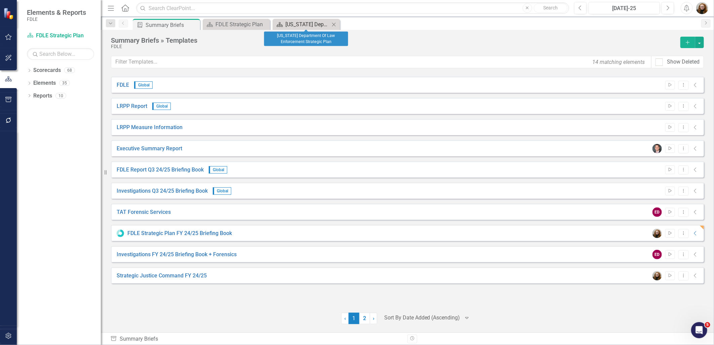
click at [300, 23] on div "[US_STATE] Department Of Law Enforcement Strategic Plan" at bounding box center [307, 24] width 44 height 8
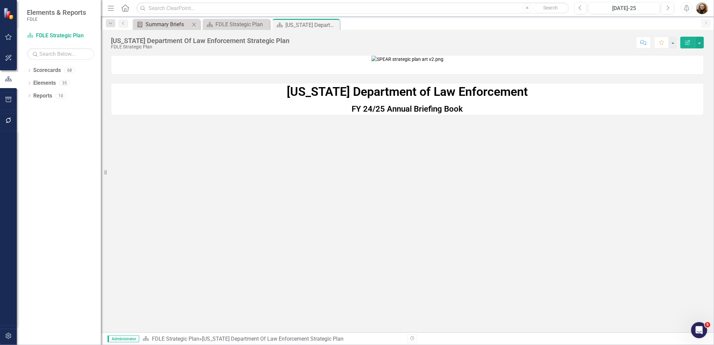
click at [168, 27] on div "Summary Briefs" at bounding box center [168, 24] width 44 height 8
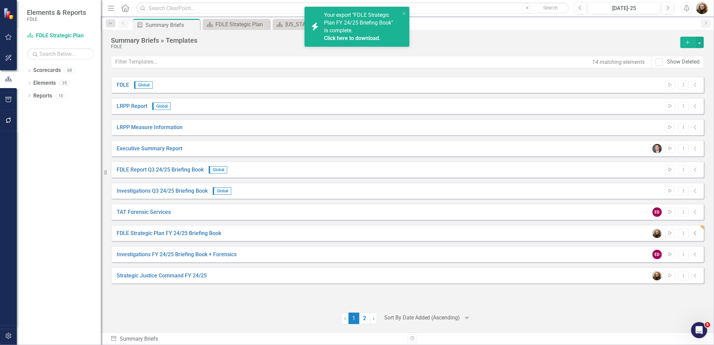
click at [360, 39] on link "Click here to download." at bounding box center [352, 38] width 56 height 6
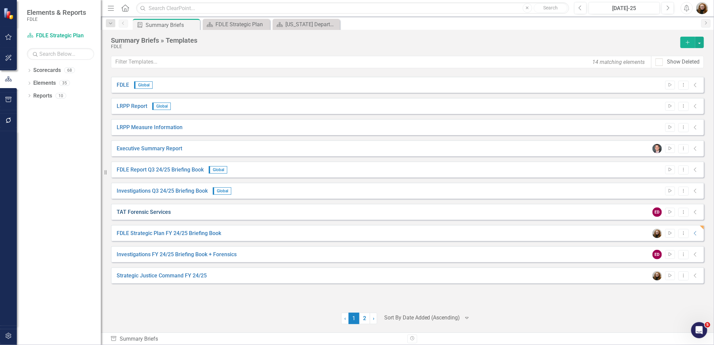
click at [157, 212] on link "TAT Forensic Services" at bounding box center [144, 212] width 54 height 8
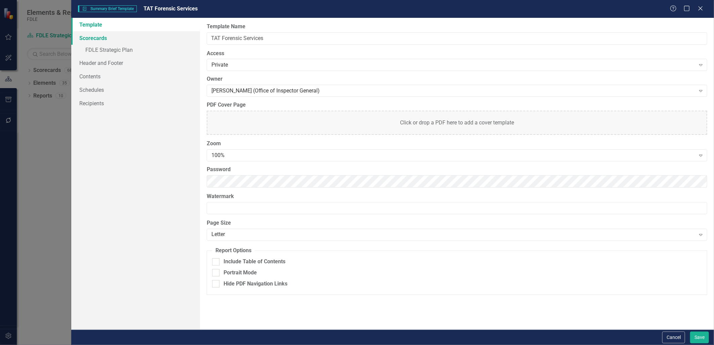
click at [99, 35] on link "Scorecards" at bounding box center [135, 37] width 128 height 13
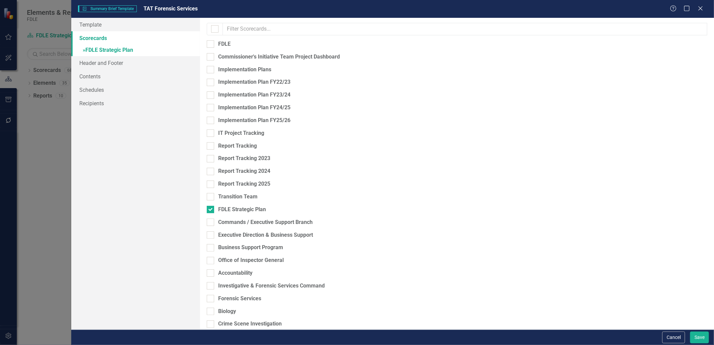
click at [92, 45] on link "» FDLE Strategic Plan" at bounding box center [135, 51] width 128 height 12
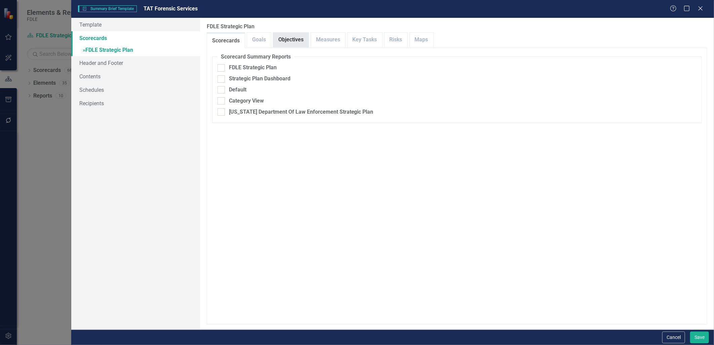
click at [283, 39] on link "Objectives" at bounding box center [290, 40] width 35 height 14
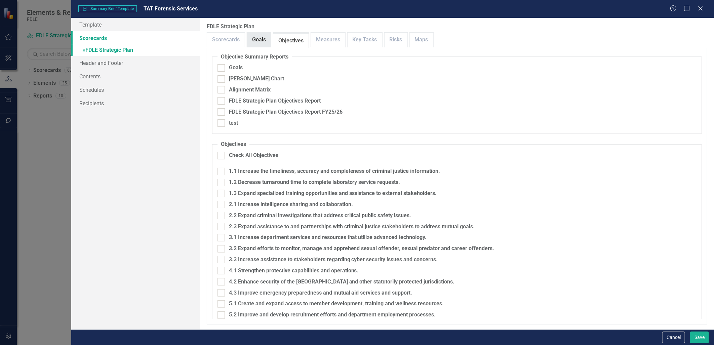
click at [262, 41] on link "Goals" at bounding box center [259, 40] width 24 height 14
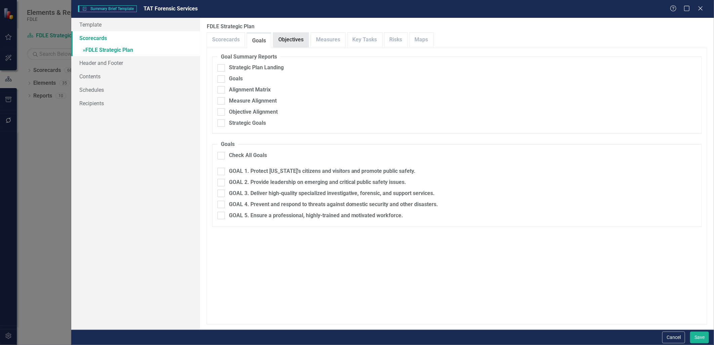
click at [298, 40] on link "Objectives" at bounding box center [290, 40] width 35 height 14
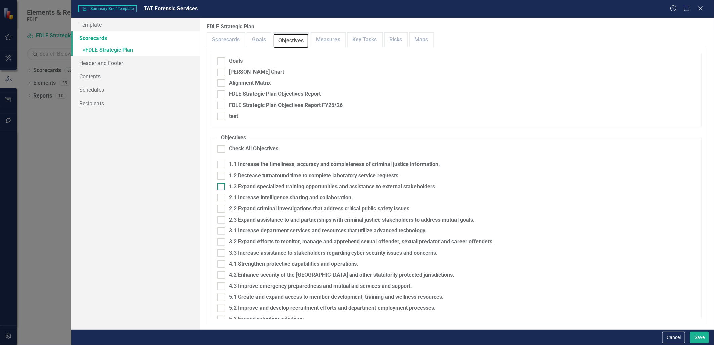
scroll to position [18, 0]
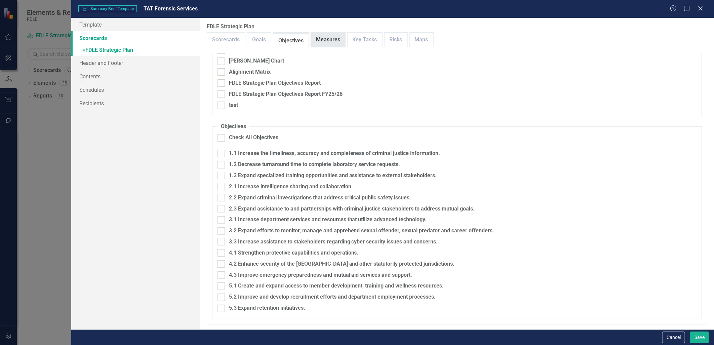
click at [321, 39] on link "Measures" at bounding box center [328, 40] width 34 height 14
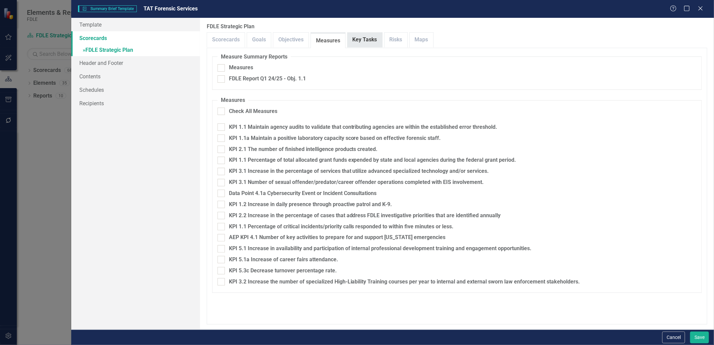
click at [375, 42] on link "Key Tasks" at bounding box center [365, 40] width 35 height 14
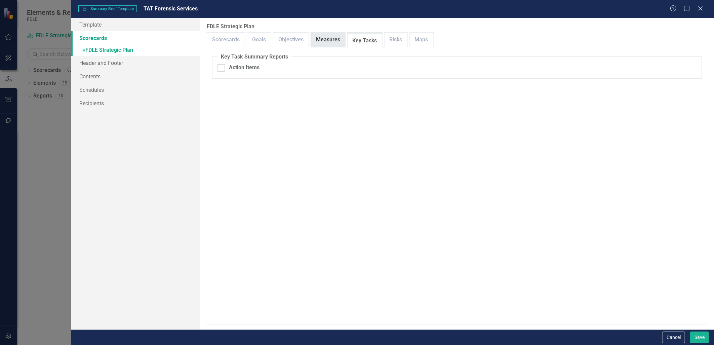
click at [323, 39] on link "Measures" at bounding box center [328, 40] width 34 height 14
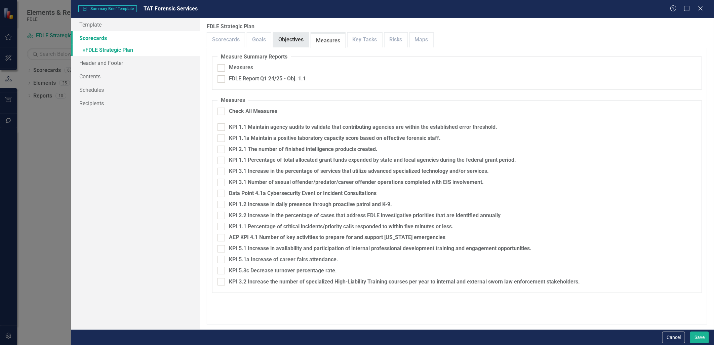
click at [288, 39] on link "Objectives" at bounding box center [290, 40] width 35 height 14
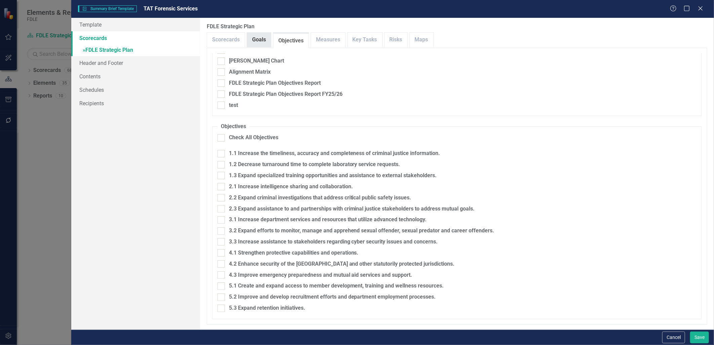
click at [265, 41] on link "Goals" at bounding box center [259, 40] width 24 height 14
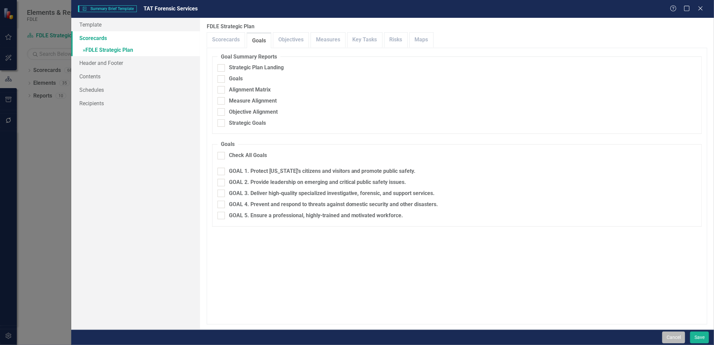
click at [668, 334] on button "Cancel" at bounding box center [673, 337] width 23 height 12
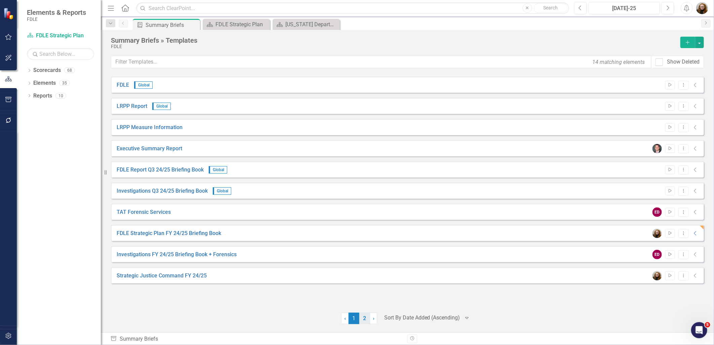
click at [360, 318] on link "2" at bounding box center [364, 318] width 11 height 11
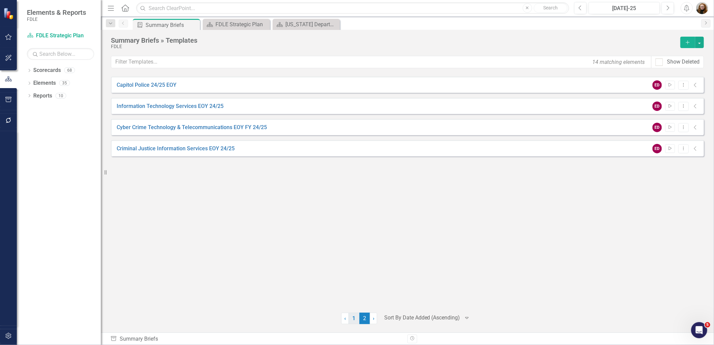
click at [354, 320] on link "1" at bounding box center [354, 318] width 11 height 11
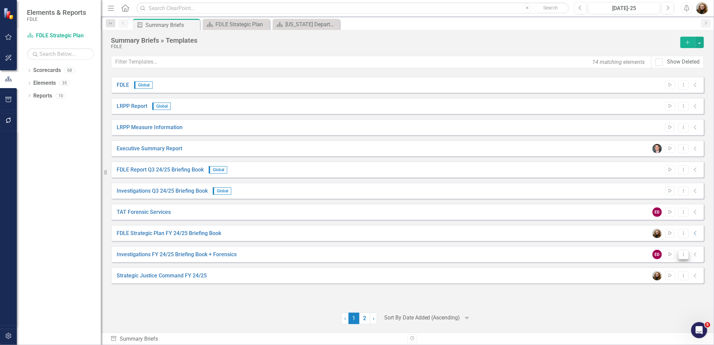
click at [681, 253] on icon "Dropdown Menu" at bounding box center [684, 254] width 6 height 4
click at [653, 290] on link "Edit Edit Template" at bounding box center [657, 290] width 62 height 12
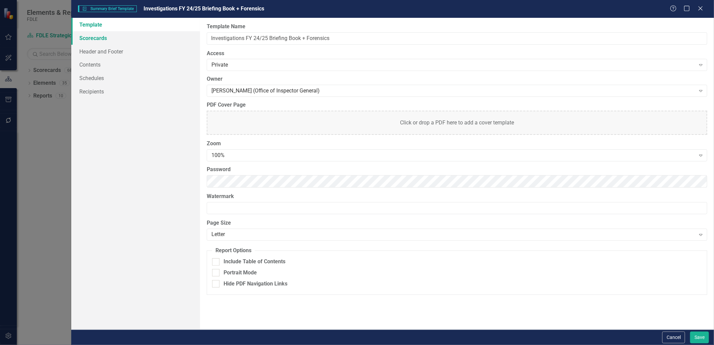
click at [92, 40] on link "Scorecards" at bounding box center [135, 37] width 128 height 13
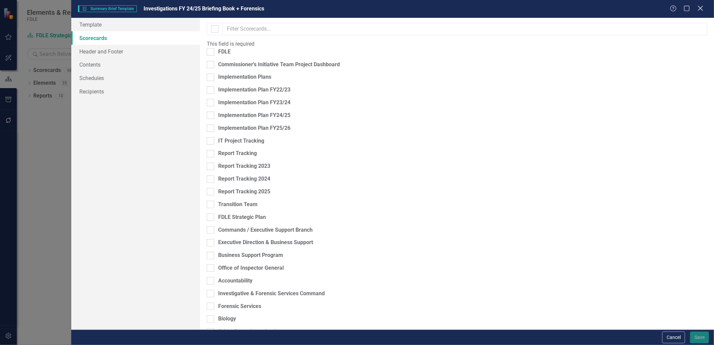
click at [701, 10] on icon "Close" at bounding box center [700, 8] width 8 height 6
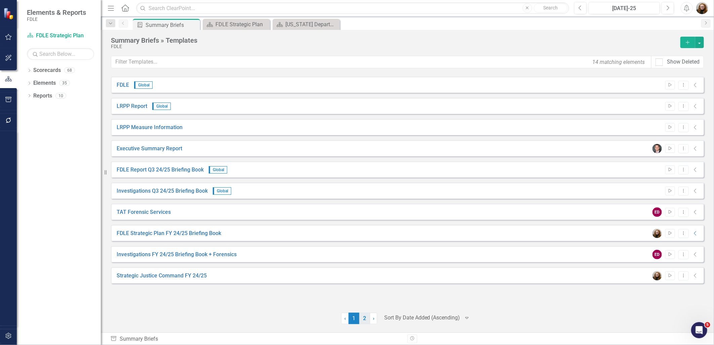
click at [361, 323] on link "2" at bounding box center [364, 318] width 11 height 11
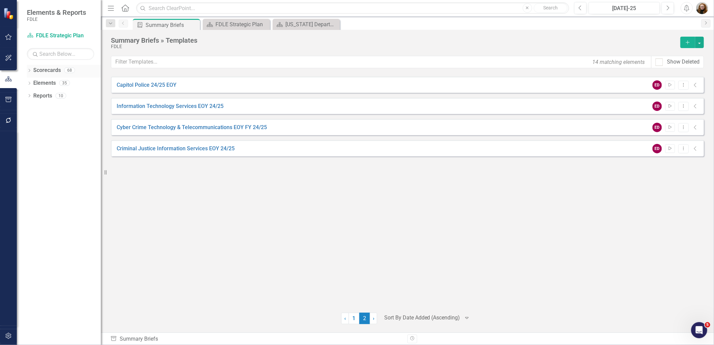
click at [31, 70] on icon "Dropdown" at bounding box center [29, 71] width 5 height 4
click at [32, 109] on icon "Dropdown" at bounding box center [32, 108] width 5 height 4
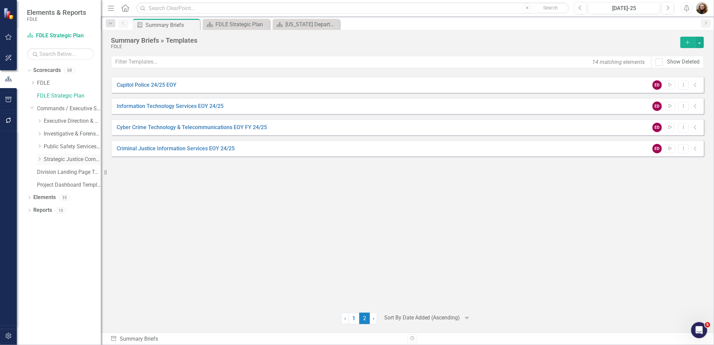
click at [52, 160] on link "Strategic Justice Command" at bounding box center [72, 160] width 57 height 8
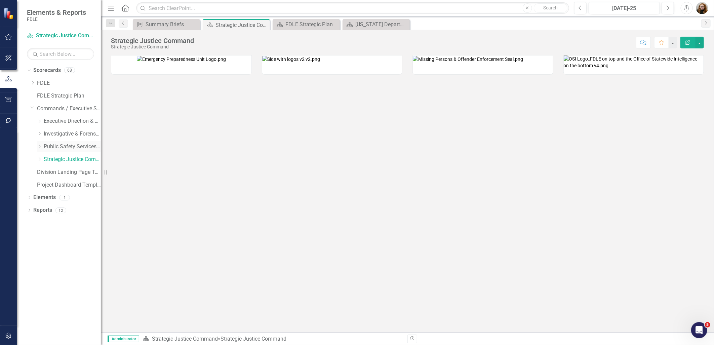
click at [53, 148] on link "Public Safety Services Command" at bounding box center [72, 147] width 57 height 8
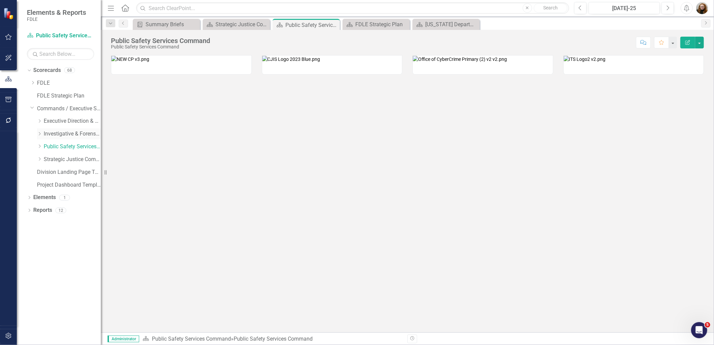
click at [61, 136] on link "Investigative & Forensic Services Command" at bounding box center [72, 134] width 57 height 8
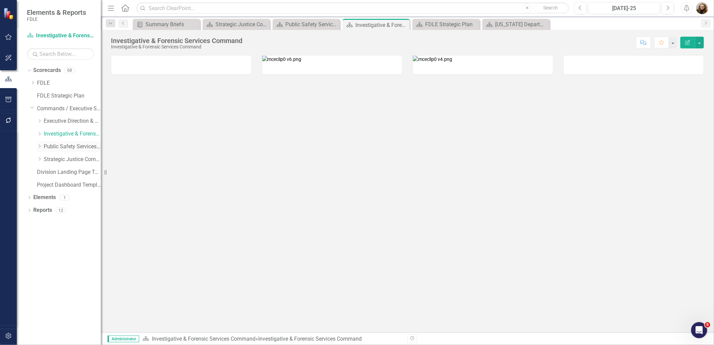
click at [61, 144] on link "Public Safety Services Command" at bounding box center [72, 147] width 57 height 8
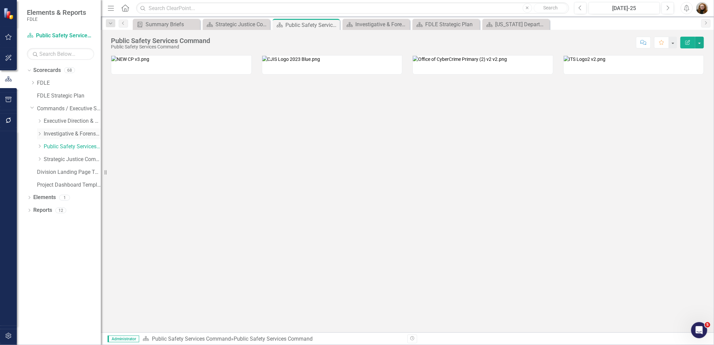
click at [58, 133] on link "Investigative & Forensic Services Command" at bounding box center [72, 134] width 57 height 8
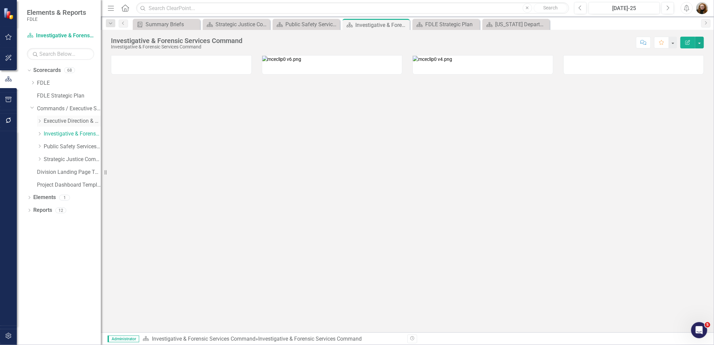
click at [54, 123] on link "Executive Direction & Business Support" at bounding box center [72, 121] width 57 height 8
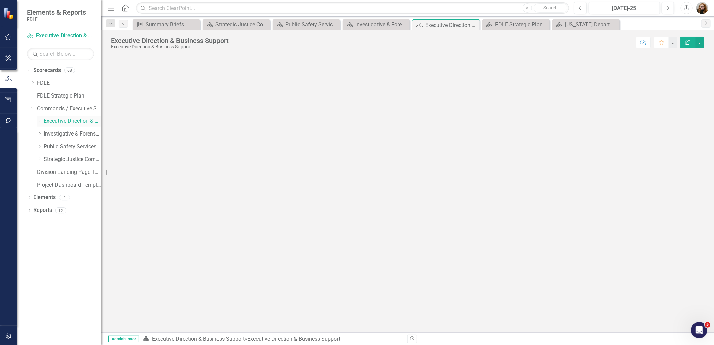
click at [38, 120] on icon "Dropdown" at bounding box center [39, 121] width 5 height 4
click at [75, 132] on link "Business Support Program" at bounding box center [69, 132] width 64 height 8
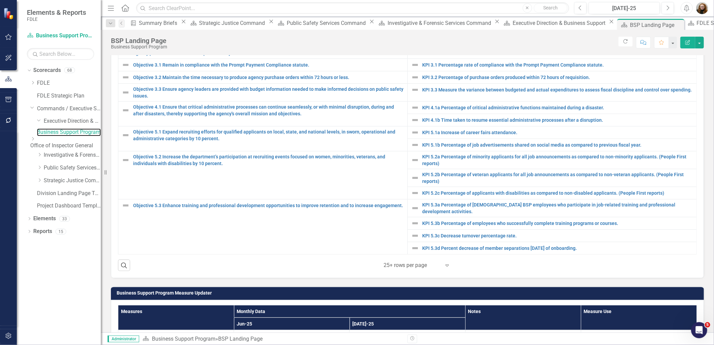
scroll to position [318, 0]
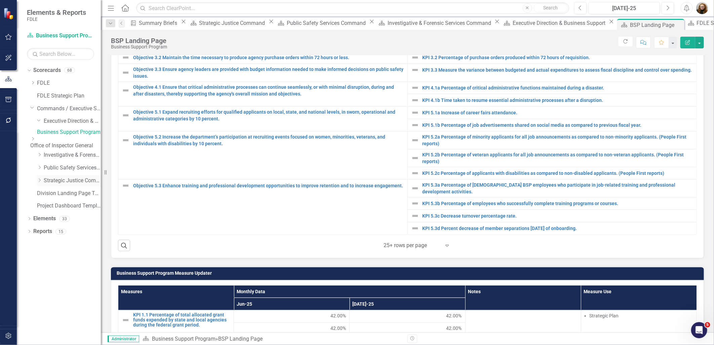
click at [40, 184] on div "Dropdown" at bounding box center [39, 181] width 5 height 6
click at [66, 196] on link "Aviation & Emergency Preparedness" at bounding box center [69, 192] width 64 height 8
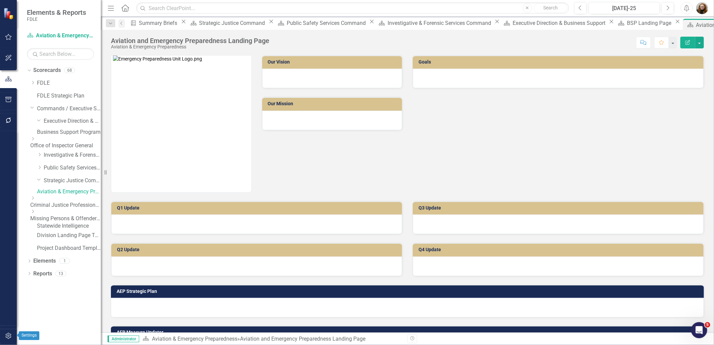
click at [9, 335] on icon "button" at bounding box center [8, 335] width 7 height 5
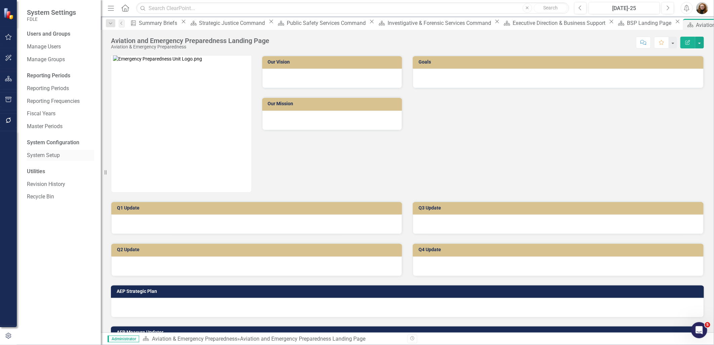
click at [38, 154] on link "System Setup" at bounding box center [60, 156] width 67 height 8
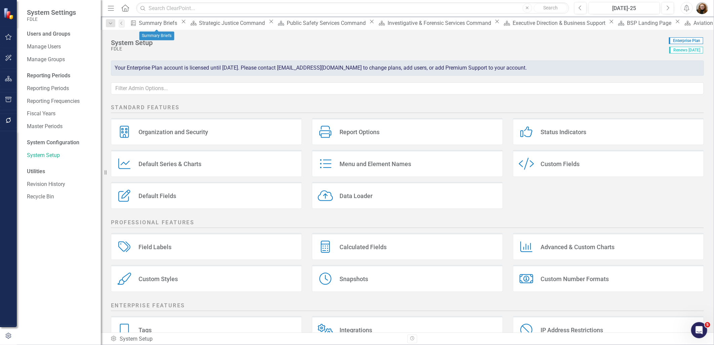
click at [180, 24] on icon "Close" at bounding box center [183, 21] width 7 height 5
click at [209, 24] on icon at bounding box center [211, 22] width 4 height 4
click at [181, 24] on div "Public Safety Services Command" at bounding box center [179, 23] width 81 height 8
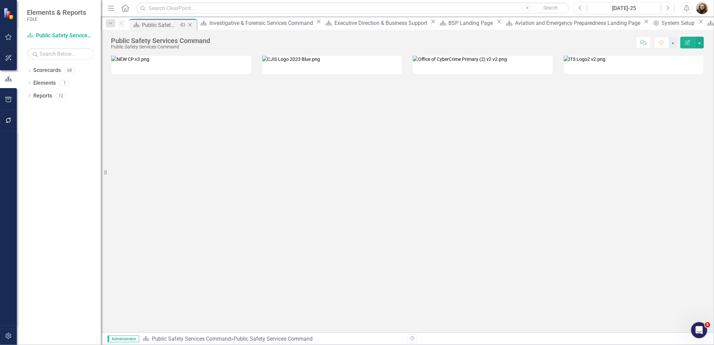
click at [178, 24] on div "Public Safety Services Command" at bounding box center [160, 25] width 36 height 8
click at [192, 24] on icon at bounding box center [190, 25] width 4 height 4
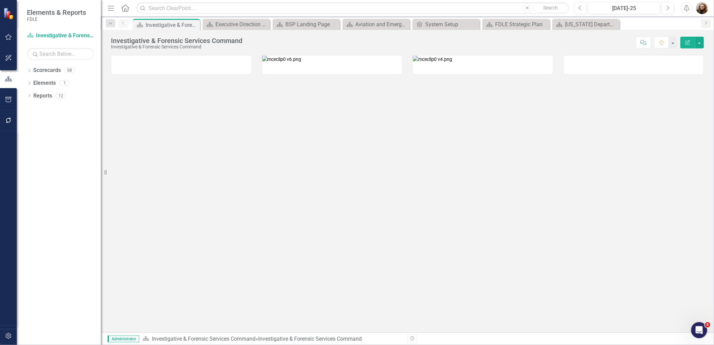
click at [0, 0] on icon at bounding box center [0, 0] width 0 height 0
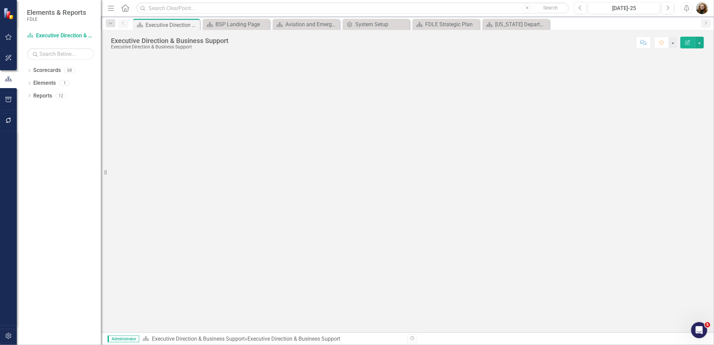
click at [0, 0] on icon at bounding box center [0, 0] width 0 height 0
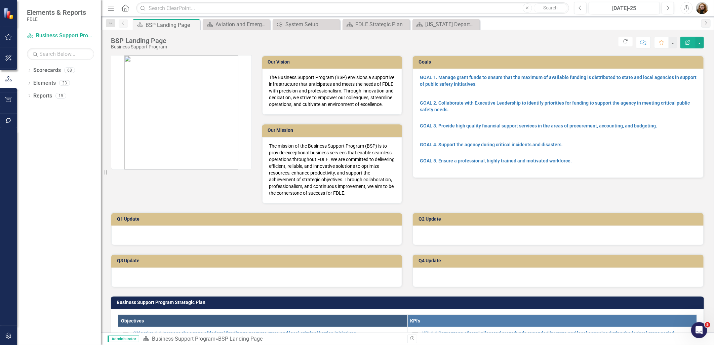
click at [0, 0] on icon at bounding box center [0, 0] width 0 height 0
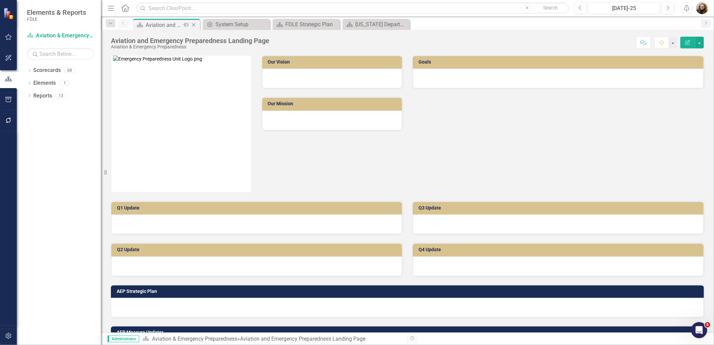
click at [195, 25] on icon "Close" at bounding box center [193, 24] width 7 height 5
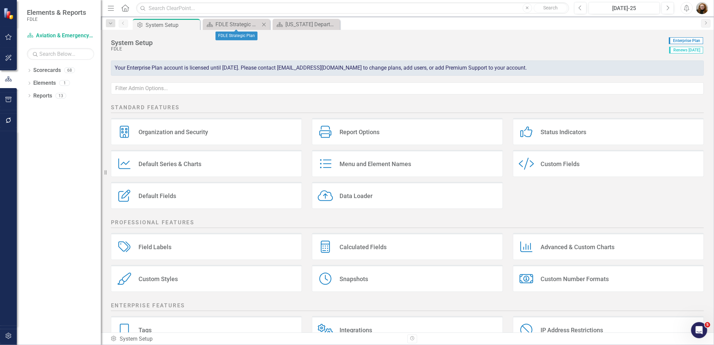
click at [265, 22] on icon "Close" at bounding box center [264, 24] width 7 height 5
click at [0, 0] on icon "Close" at bounding box center [0, 0] width 0 height 0
click at [567, 162] on div "Custom Fields" at bounding box center [560, 164] width 39 height 8
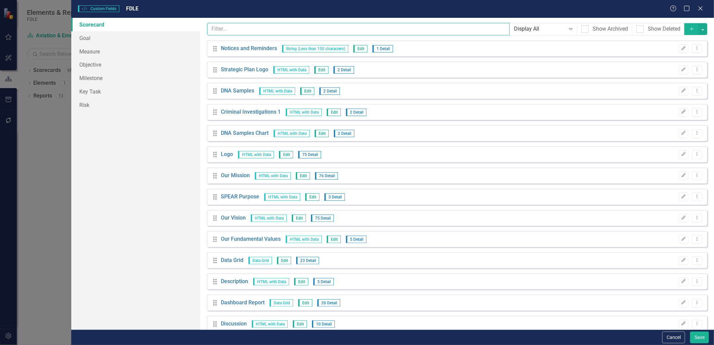
click at [260, 26] on input "text" at bounding box center [358, 29] width 303 height 12
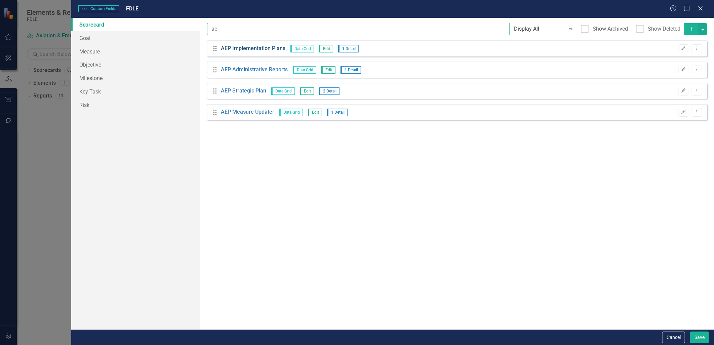
type input "ae"
click at [241, 49] on link "AEP Implementation Plans" at bounding box center [253, 49] width 65 height 8
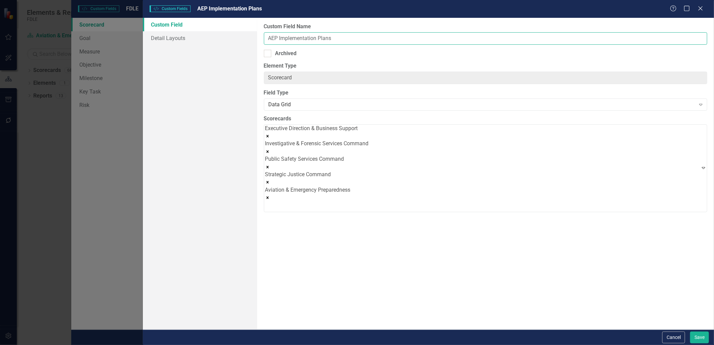
click at [273, 38] on input "AEP Implementation Plans" at bounding box center [485, 38] width 443 height 12
click at [325, 38] on input "Aviation & Emergency EP Implementation Plans" at bounding box center [485, 38] width 443 height 12
click at [324, 39] on input "Aviation & Emergency P Implementation Plans" at bounding box center [485, 38] width 443 height 12
drag, startPoint x: 353, startPoint y: 37, endPoint x: 257, endPoint y: 46, distance: 96.5
click at [257, 46] on div "Custom Field Name Aviation & Emergency Prepardness Implementation Plans Archive…" at bounding box center [485, 174] width 457 height 312
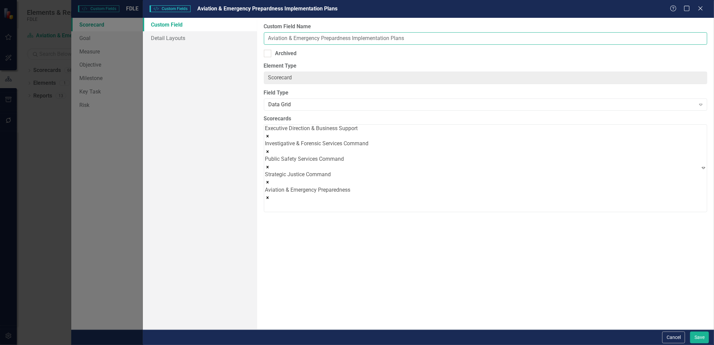
click at [415, 36] on input "Aviation & Emergency Prepardness Implementation Plans" at bounding box center [485, 38] width 443 height 12
drag, startPoint x: 356, startPoint y: 38, endPoint x: 274, endPoint y: 42, distance: 82.5
click at [260, 40] on div "Custom Field Name Aviation & Emergency Preparedness Implementation Plans Archiv…" at bounding box center [485, 174] width 457 height 312
type input "Aviation & Emergency Preparedness Implementation Plans"
click at [700, 338] on button "Save" at bounding box center [699, 337] width 19 height 12
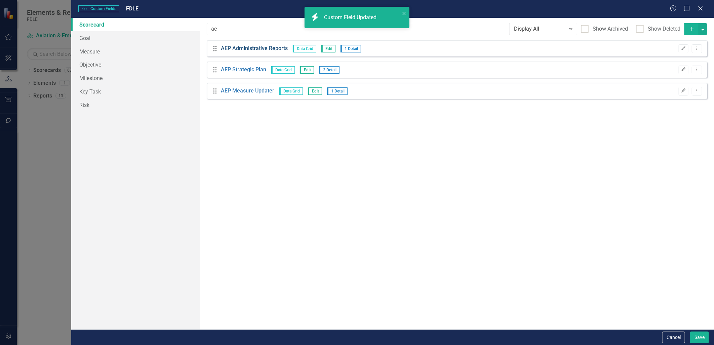
click at [247, 48] on link "AEP Administrative Reports" at bounding box center [254, 49] width 67 height 8
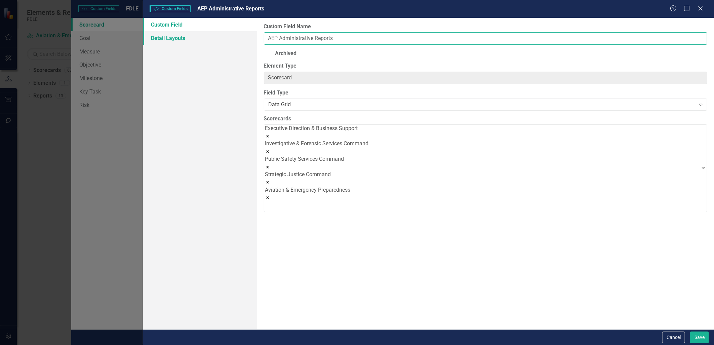
drag, startPoint x: 279, startPoint y: 37, endPoint x: 254, endPoint y: 39, distance: 24.9
click at [254, 39] on div "Custom Field Detail Layouts Custom Field Name AEP Administrative Reports Archiv…" at bounding box center [428, 174] width 571 height 312
paste input "viation & Emergency Preparedness"
type input "Aviation & Emergency Preparedness Administrative Reports"
click at [702, 340] on button "Save" at bounding box center [699, 337] width 19 height 12
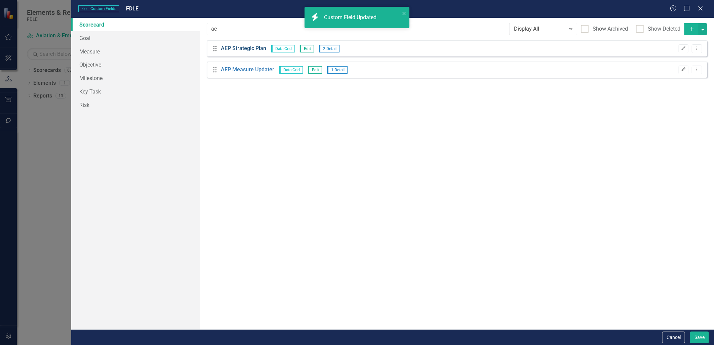
click at [247, 49] on link "AEP Strategic Plan" at bounding box center [243, 49] width 45 height 8
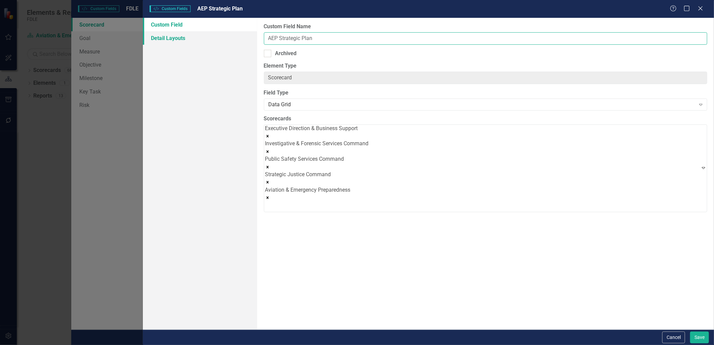
drag, startPoint x: 280, startPoint y: 38, endPoint x: 244, endPoint y: 38, distance: 35.6
click at [244, 38] on div "Custom Field Detail Layouts Custom Field Name AEP Strategic Plan Archived Eleme…" at bounding box center [428, 174] width 571 height 312
paste input "viation & Emergency Preparedness"
type input "Aviation & Emergency Preparedness Strategic Plan"
click at [699, 337] on button "Save" at bounding box center [699, 337] width 19 height 12
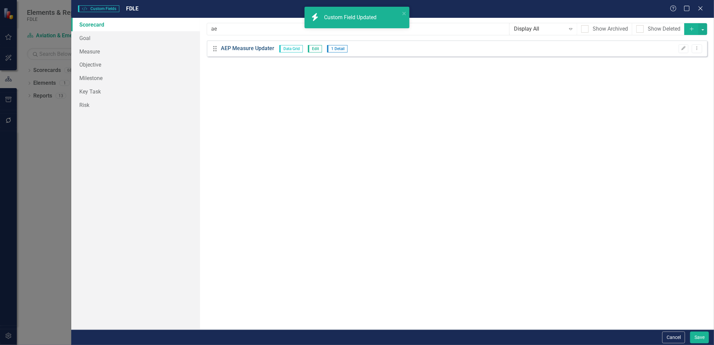
click at [243, 48] on link "AEP Measure Updater" at bounding box center [247, 49] width 53 height 8
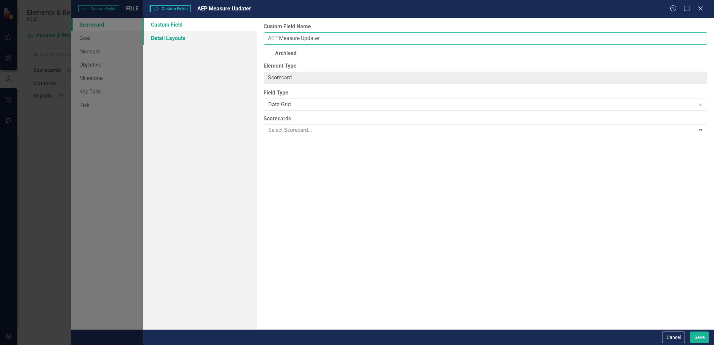
drag, startPoint x: 280, startPoint y: 40, endPoint x: 253, endPoint y: 38, distance: 26.6
click at [253, 38] on div "Custom Field Detail Layouts Custom Field Name AEP Measure Updater Archived Elem…" at bounding box center [428, 174] width 571 height 312
paste input "viation & Emergency Preparedness"
type input "Aviation & Emergency Preparedness Measure Updater"
click at [699, 335] on button "Save" at bounding box center [699, 337] width 19 height 12
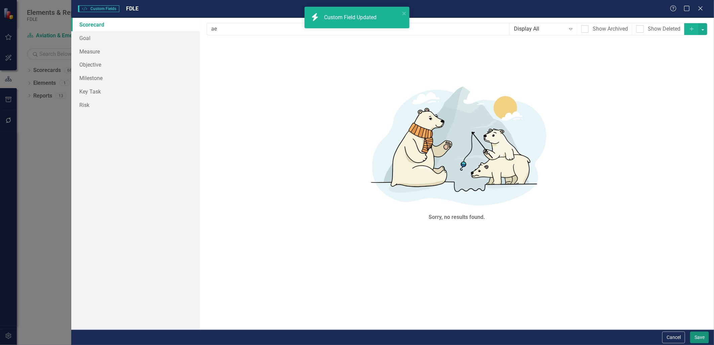
click at [701, 335] on button "Save" at bounding box center [699, 337] width 19 height 12
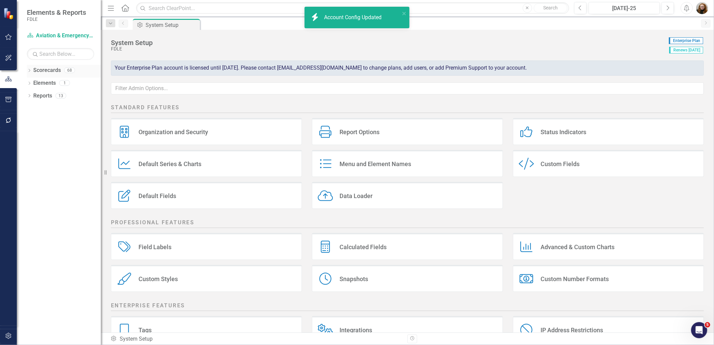
click at [31, 72] on icon "Dropdown" at bounding box center [29, 71] width 5 height 4
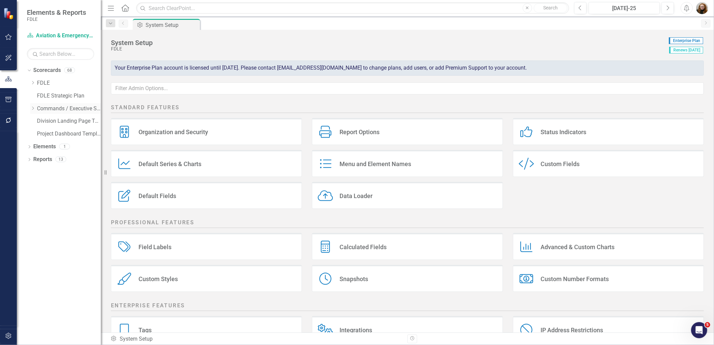
click at [33, 109] on icon "Dropdown" at bounding box center [32, 108] width 5 height 4
click at [39, 158] on icon at bounding box center [40, 158] width 2 height 3
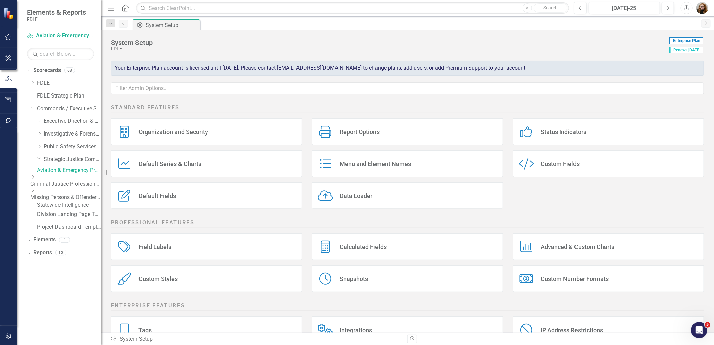
click at [63, 169] on link "Aviation & Emergency Preparedness" at bounding box center [69, 171] width 64 height 8
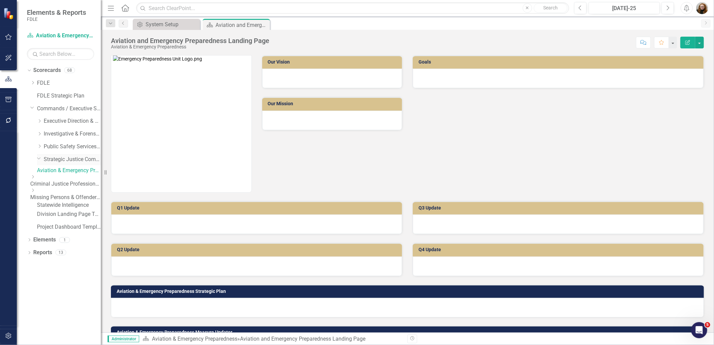
click at [39, 160] on icon "Dropdown" at bounding box center [39, 158] width 4 height 5
click at [33, 108] on icon "Dropdown" at bounding box center [32, 107] width 4 height 5
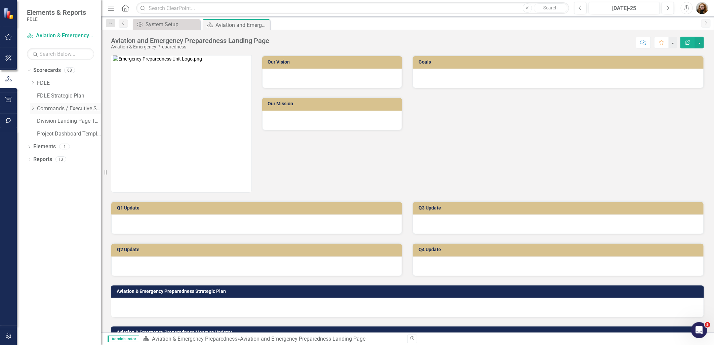
click at [33, 108] on icon "Dropdown" at bounding box center [32, 108] width 5 height 4
click at [44, 174] on link "Division Landing Page Template" at bounding box center [69, 172] width 64 height 8
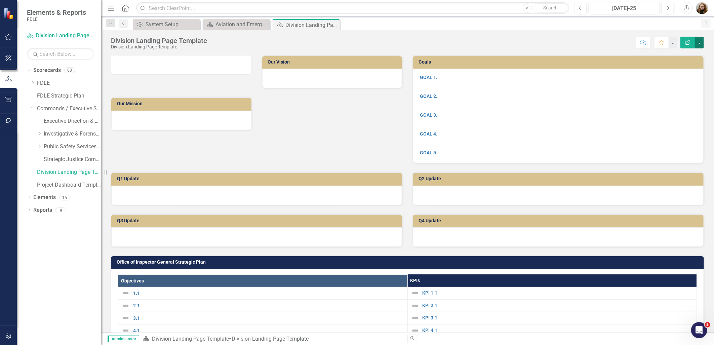
click at [700, 42] on button "button" at bounding box center [699, 43] width 9 height 12
click at [687, 51] on link "Edit Edit Scorecard" at bounding box center [676, 55] width 54 height 12
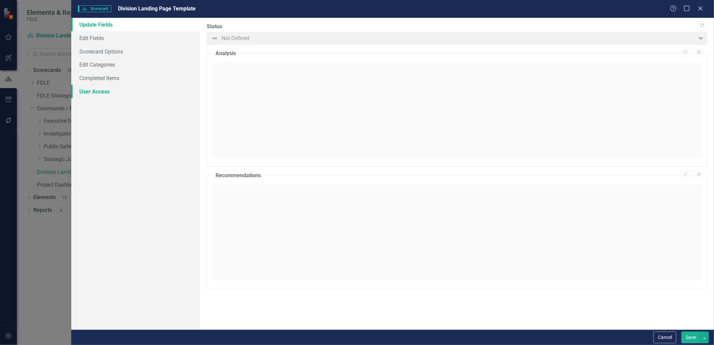
click at [91, 94] on link "User Access" at bounding box center [135, 91] width 128 height 13
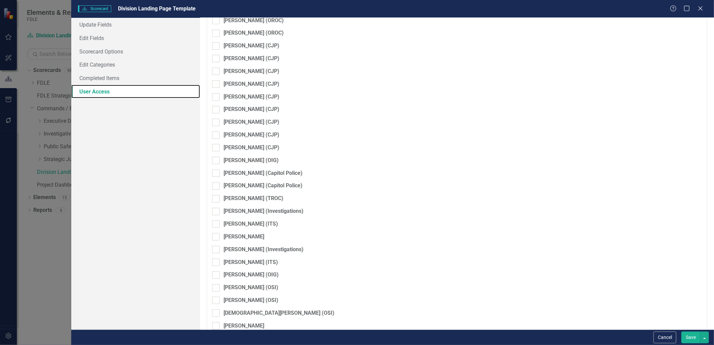
scroll to position [1471, 0]
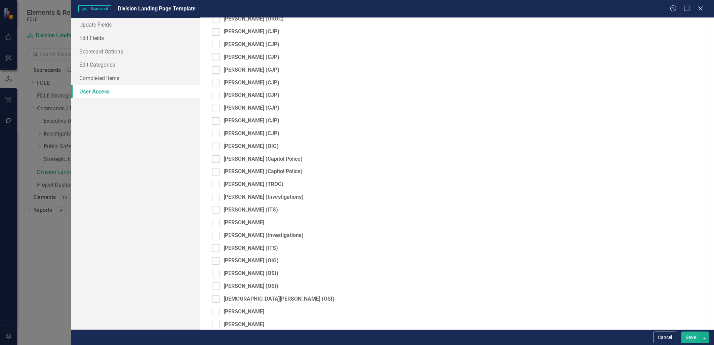
drag, startPoint x: 665, startPoint y: 337, endPoint x: 655, endPoint y: 334, distance: 10.1
click at [665, 337] on button "Cancel" at bounding box center [664, 337] width 23 height 12
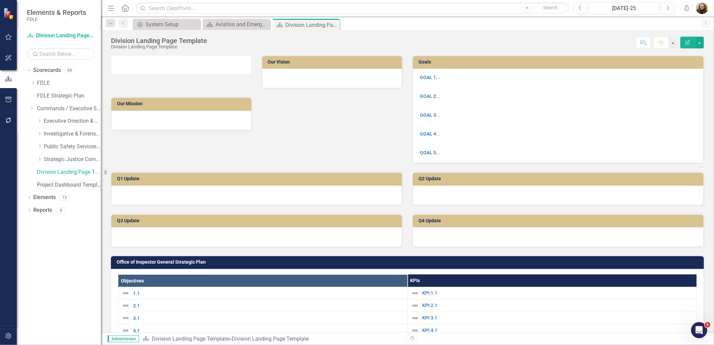
click at [69, 186] on link "Project Dashboard Template" at bounding box center [69, 185] width 64 height 8
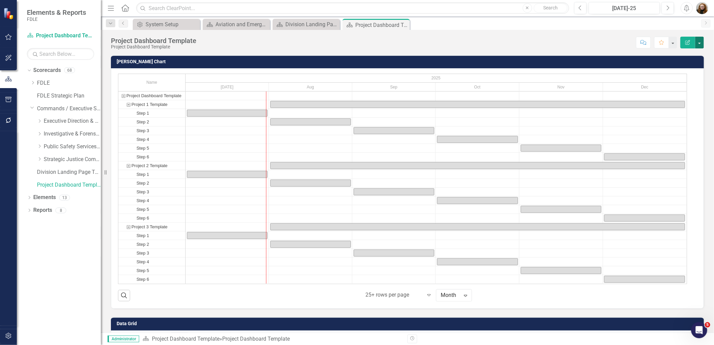
click at [699, 43] on button "button" at bounding box center [699, 43] width 9 height 12
click at [671, 55] on link "Edit Edit Scorecard" at bounding box center [676, 55] width 54 height 12
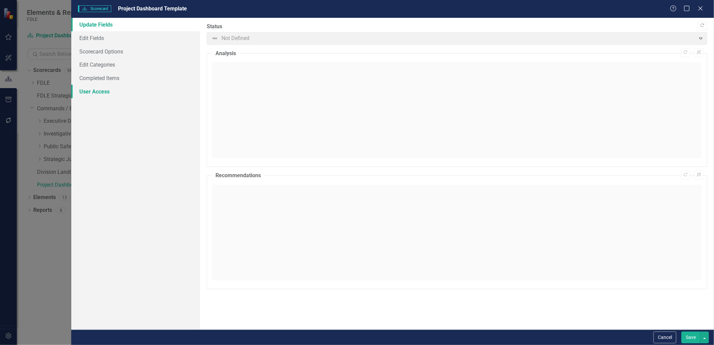
click at [93, 92] on link "User Access" at bounding box center [135, 91] width 128 height 13
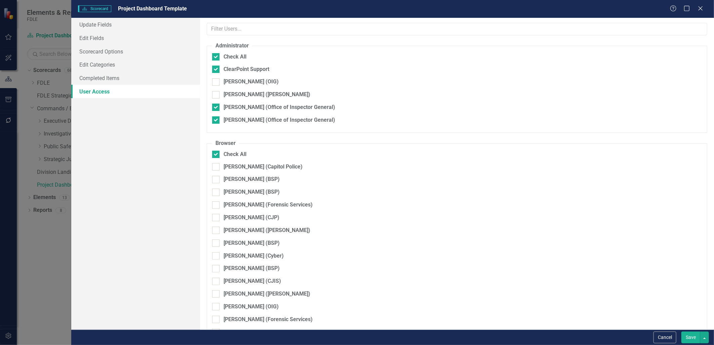
checkbox input "false"
click at [216, 73] on div at bounding box center [215, 69] width 7 height 7
click at [216, 70] on input "ClearPoint Support" at bounding box center [214, 68] width 4 height 4
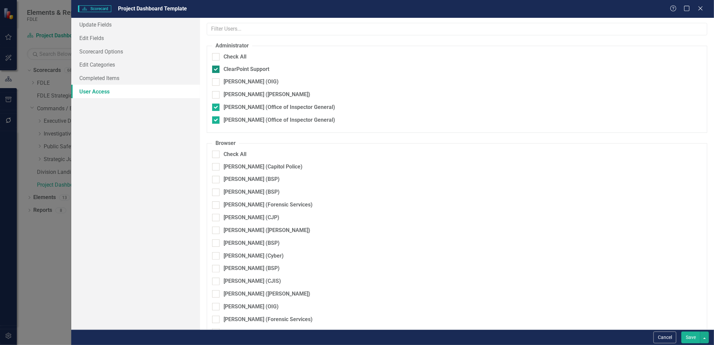
checkbox input "false"
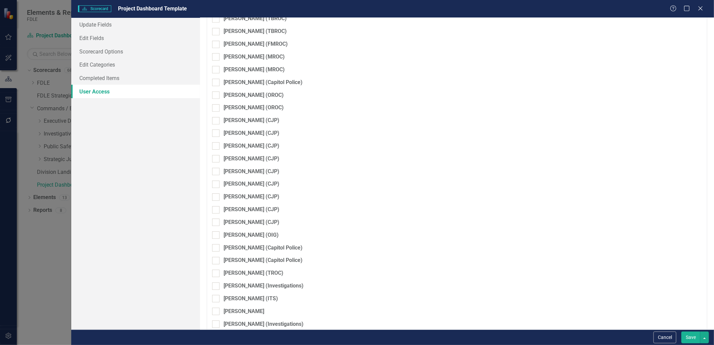
scroll to position [1471, 0]
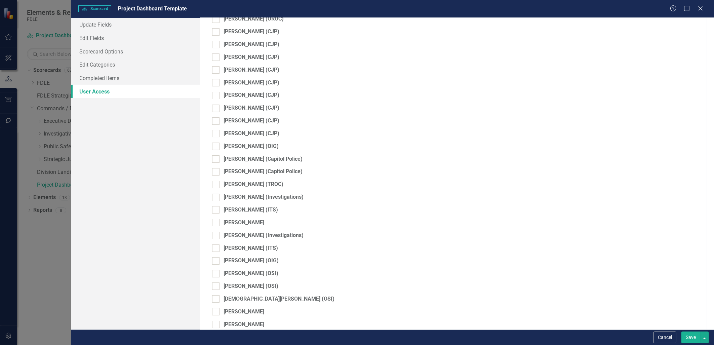
drag, startPoint x: 687, startPoint y: 337, endPoint x: 672, endPoint y: 327, distance: 18.9
click at [687, 337] on button "Save" at bounding box center [690, 337] width 19 height 12
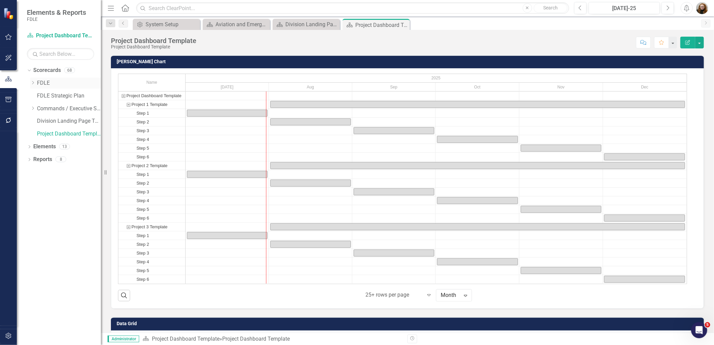
click at [32, 85] on div "Dropdown" at bounding box center [32, 83] width 5 height 6
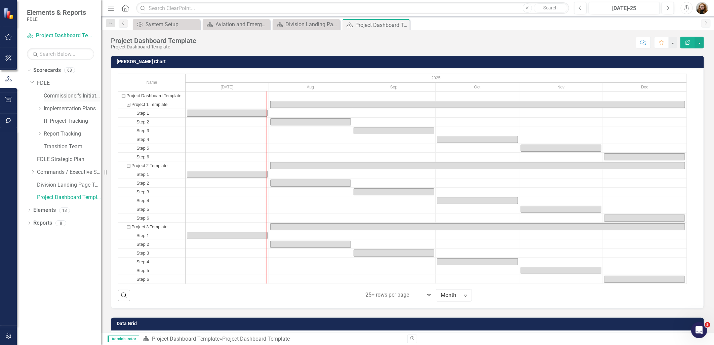
click at [49, 94] on link "Commissioner's Initiative Team Project Dashboard" at bounding box center [72, 96] width 57 height 8
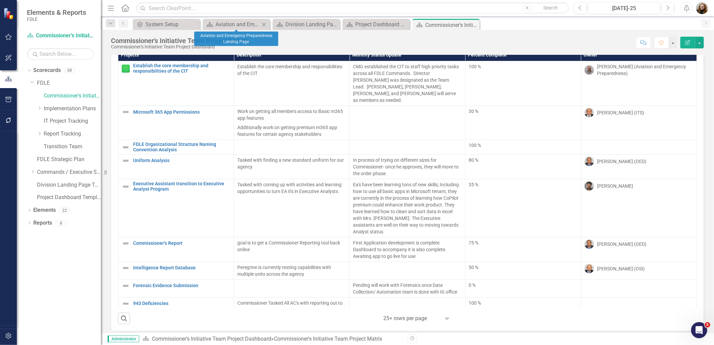
click at [265, 24] on icon "Close" at bounding box center [264, 24] width 7 height 5
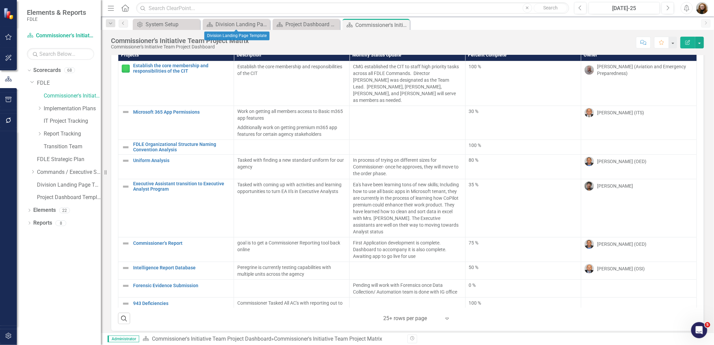
click at [0, 0] on icon "Close" at bounding box center [0, 0] width 0 height 0
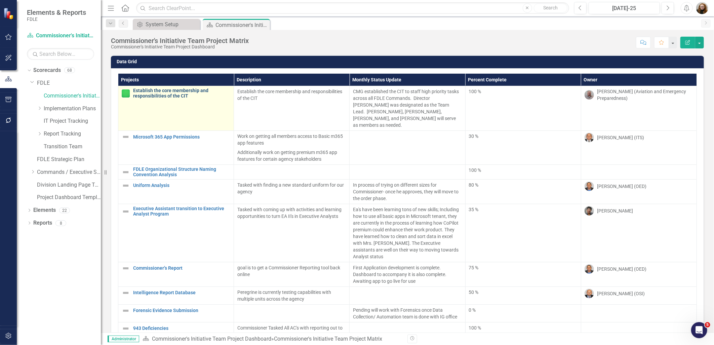
click at [171, 92] on link "Establish the core membership and responsibilities of the CIT" at bounding box center [181, 93] width 97 height 10
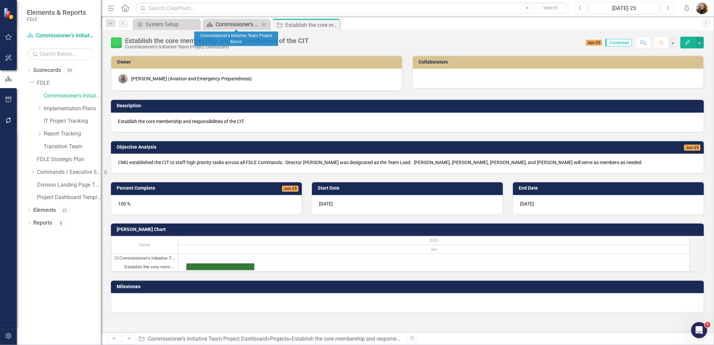
click at [237, 25] on div "Commissioner's Initiative Team Project Matrix" at bounding box center [237, 24] width 44 height 8
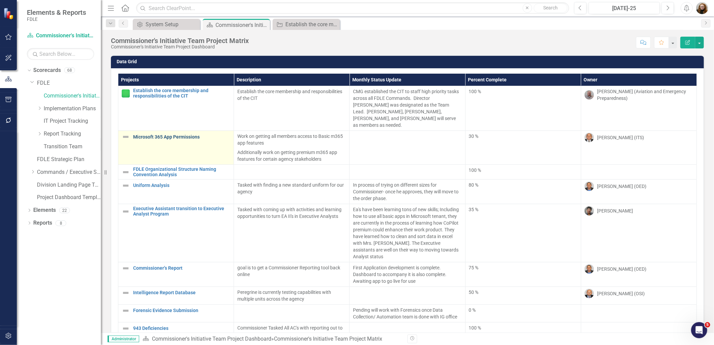
click at [167, 134] on link "Microsoft 365 App Permissions" at bounding box center [181, 136] width 97 height 5
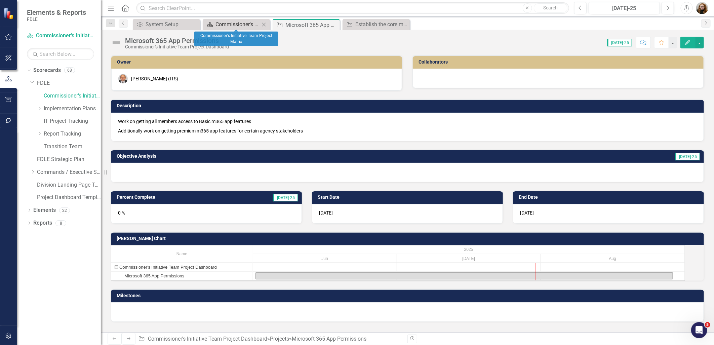
click at [243, 23] on div "Commissioner's Initiative Team Project Matrix" at bounding box center [237, 24] width 44 height 8
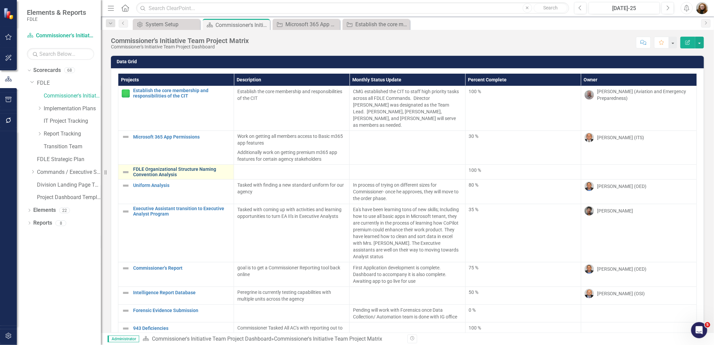
click at [176, 167] on link "FDLE Organizational Structure Naming Convention Analysis" at bounding box center [181, 172] width 97 height 10
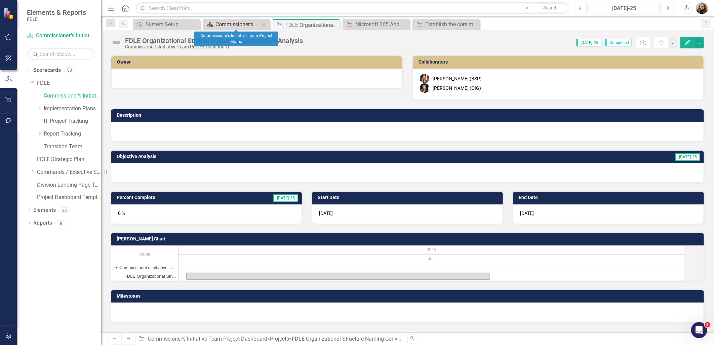
click at [245, 23] on div "Commissioner's Initiative Team Project Matrix" at bounding box center [237, 24] width 44 height 8
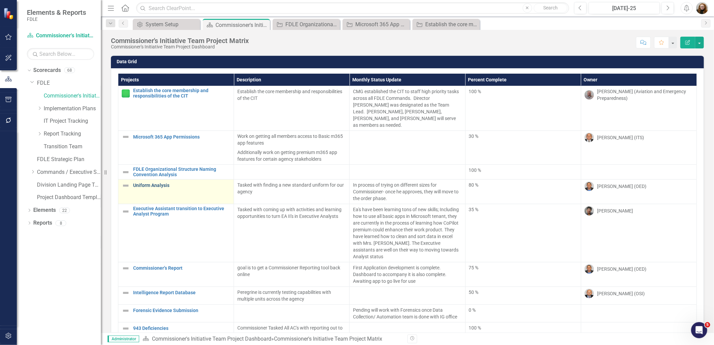
click at [162, 183] on link "Uniform Analysis" at bounding box center [181, 185] width 97 height 5
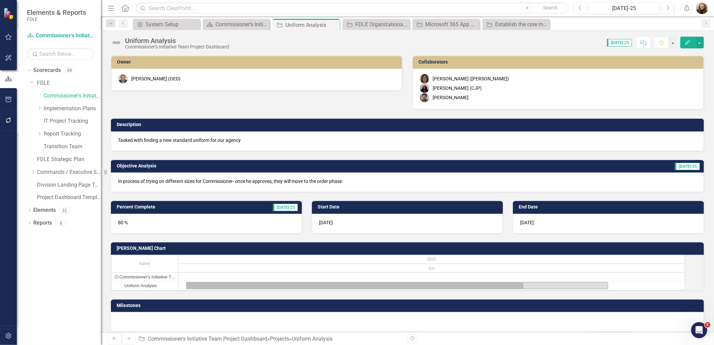
scroll to position [21, 0]
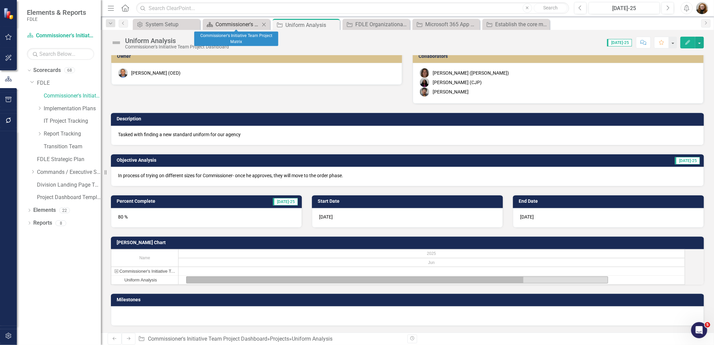
click at [237, 26] on div "Commissioner's Initiative Team Project Matrix" at bounding box center [237, 24] width 44 height 8
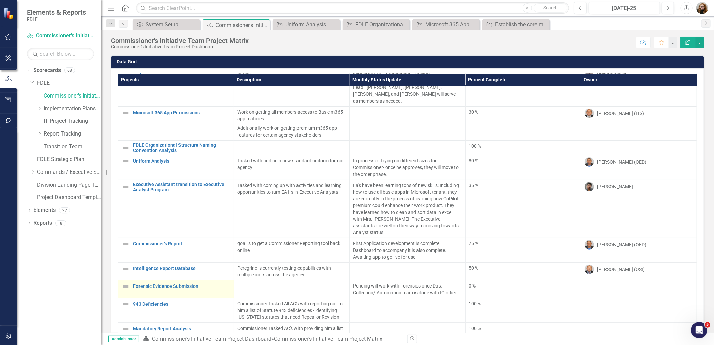
scroll to position [37, 0]
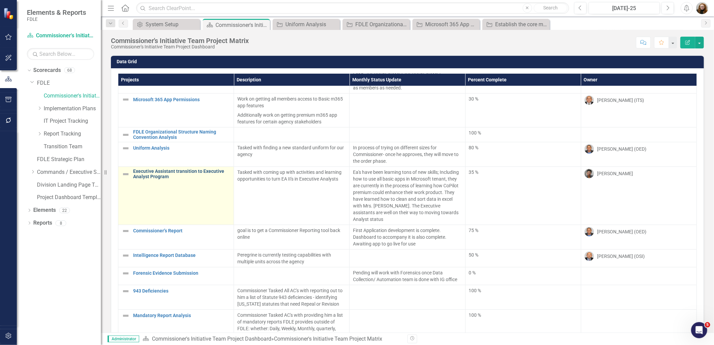
click at [159, 169] on link "Executive Assistant transition to Executive Analyst Program" at bounding box center [181, 174] width 97 height 10
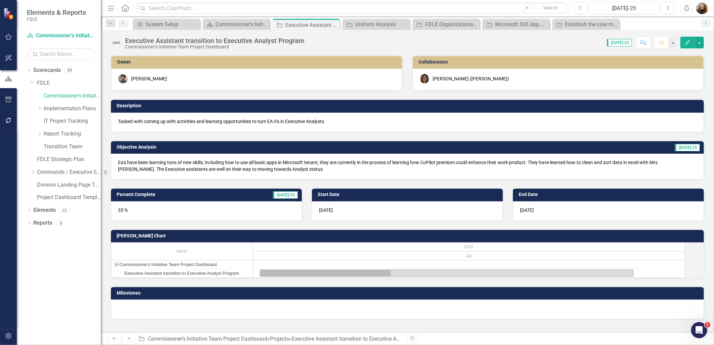
scroll to position [5, 0]
click at [246, 24] on div "Commissioner's Initiative Team Project Matrix" at bounding box center [237, 24] width 44 height 8
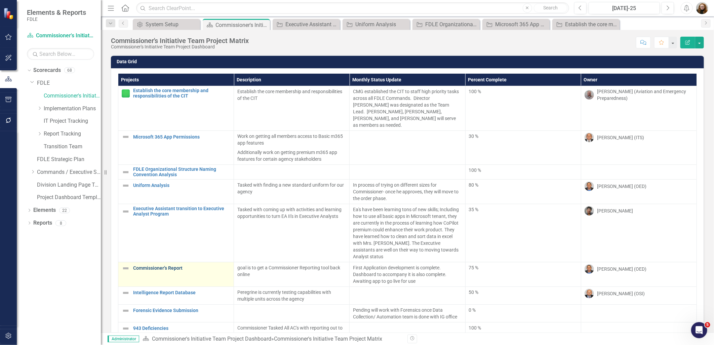
click at [183, 266] on link "Commissioner’s Report" at bounding box center [181, 268] width 97 height 5
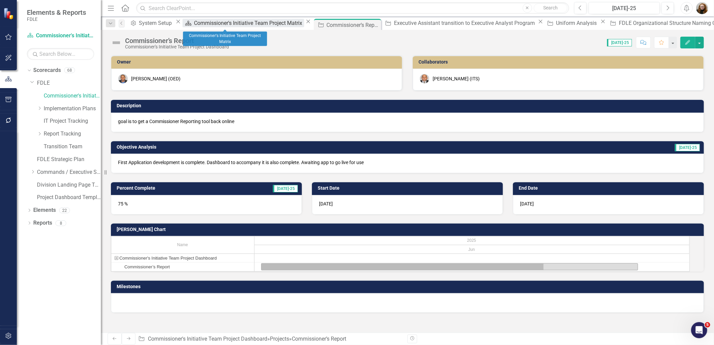
click at [227, 25] on div "Commissioner's Initiative Team Project Matrix" at bounding box center [249, 23] width 110 height 8
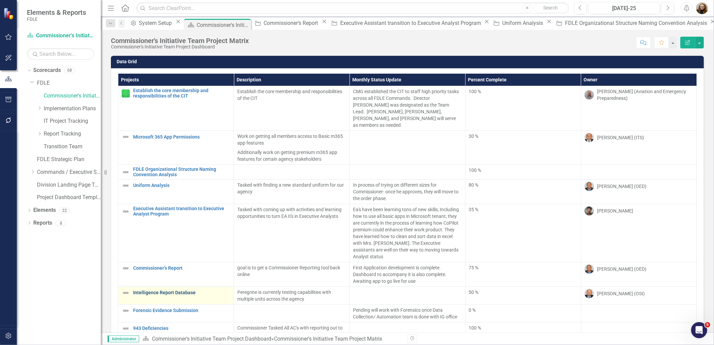
click at [184, 290] on link "Intelligence Report Database" at bounding box center [181, 292] width 97 height 5
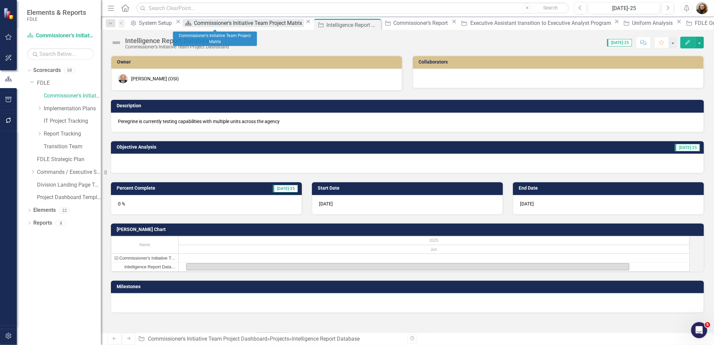
click at [209, 21] on div "Commissioner's Initiative Team Project Matrix" at bounding box center [249, 23] width 110 height 8
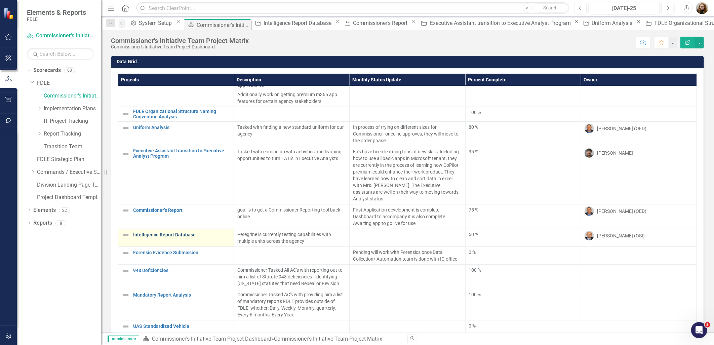
scroll to position [62, 0]
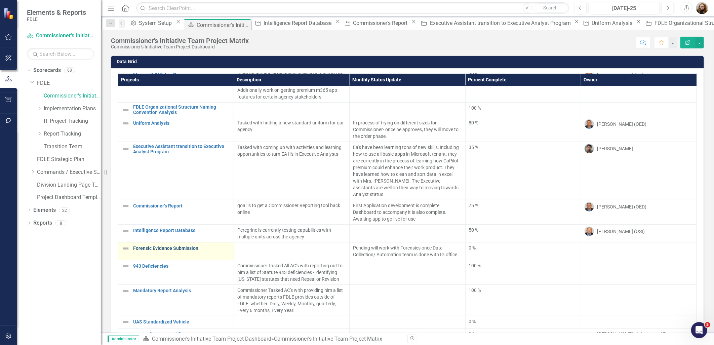
click at [181, 246] on link "Forensic Evidence Submission" at bounding box center [181, 248] width 97 height 5
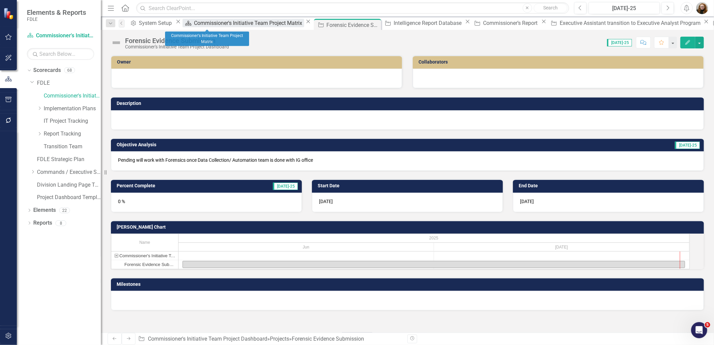
click at [209, 21] on div "Commissioner's Initiative Team Project Matrix" at bounding box center [249, 23] width 110 height 8
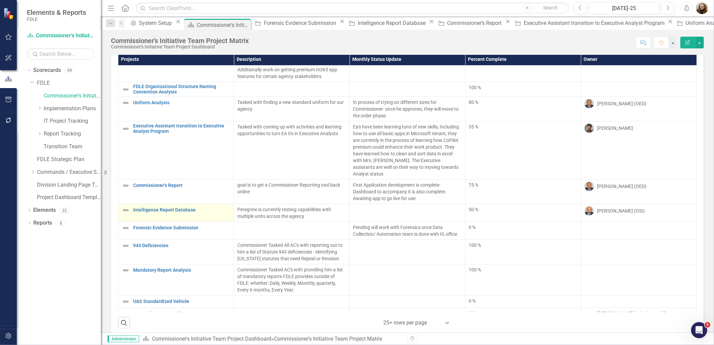
scroll to position [37, 0]
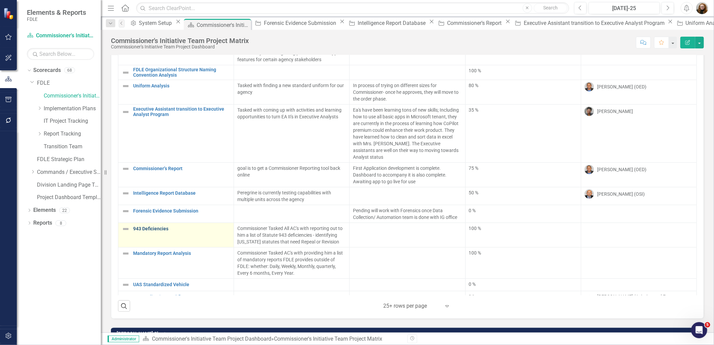
click at [156, 226] on link "943 Deficiencies" at bounding box center [181, 228] width 97 height 5
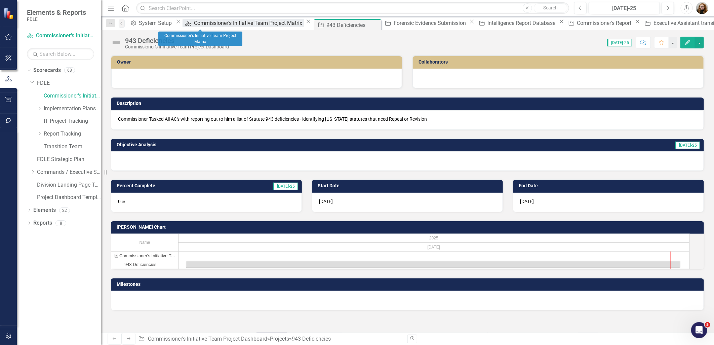
click at [201, 24] on div "Commissioner's Initiative Team Project Matrix" at bounding box center [249, 23] width 110 height 8
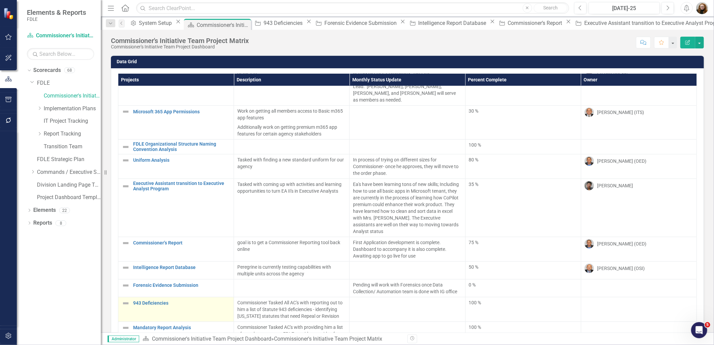
scroll to position [37, 0]
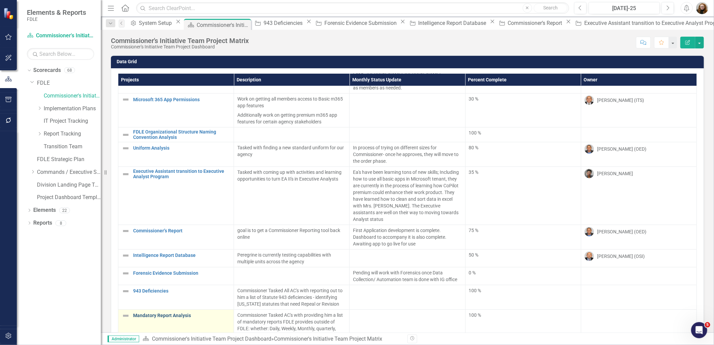
click at [184, 313] on link "Mandatory Report Analysis" at bounding box center [181, 315] width 97 height 5
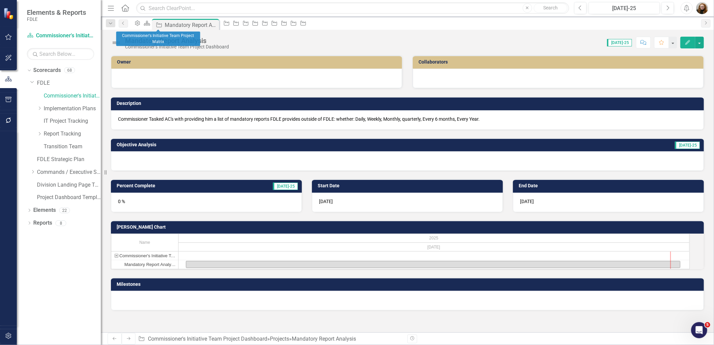
click at [150, 27] on div "Scorecard" at bounding box center [145, 23] width 9 height 8
click at [150, 26] on icon "Scorecard" at bounding box center [147, 23] width 7 height 5
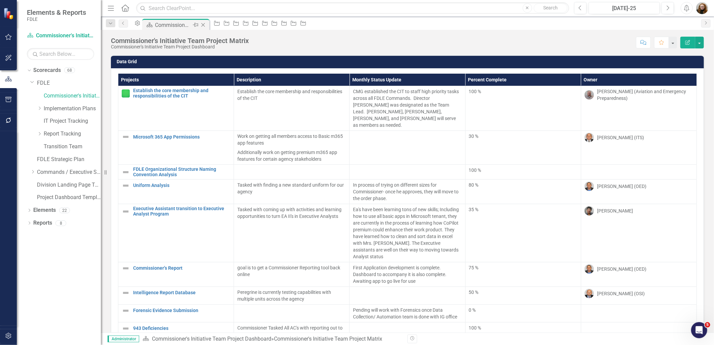
click at [206, 24] on icon "Close" at bounding box center [203, 24] width 7 height 5
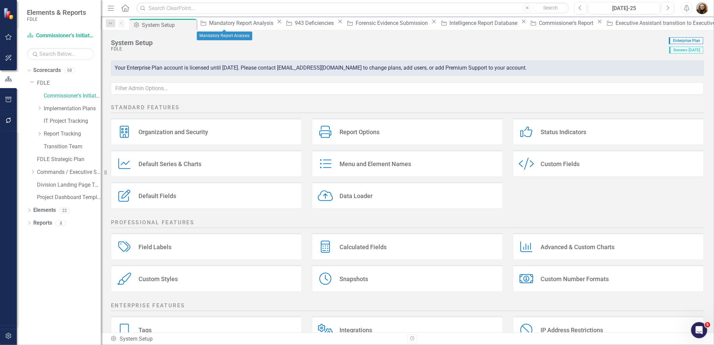
click at [276, 24] on icon "Close" at bounding box center [279, 21] width 7 height 5
click at [251, 23] on icon "Close" at bounding box center [254, 21] width 7 height 5
click at [284, 23] on icon "Close" at bounding box center [287, 21] width 7 height 5
click at [280, 24] on icon "Close" at bounding box center [283, 21] width 7 height 5
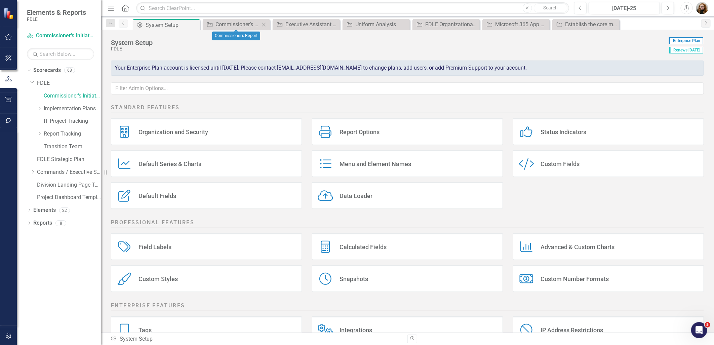
click at [265, 24] on icon "Close" at bounding box center [264, 24] width 7 height 5
click at [267, 25] on icon "Close" at bounding box center [264, 24] width 7 height 5
click at [266, 25] on icon "Close" at bounding box center [264, 24] width 7 height 5
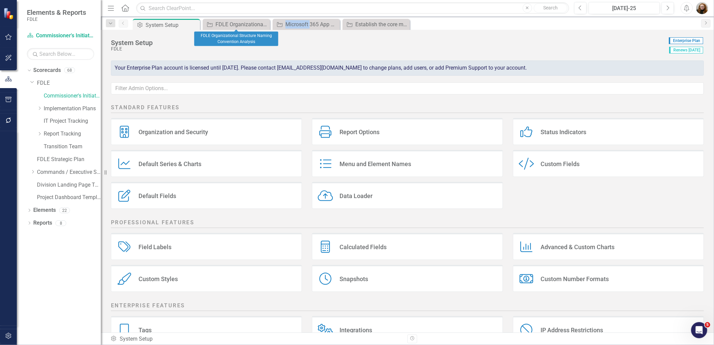
click at [0, 0] on icon "Close" at bounding box center [0, 0] width 0 height 0
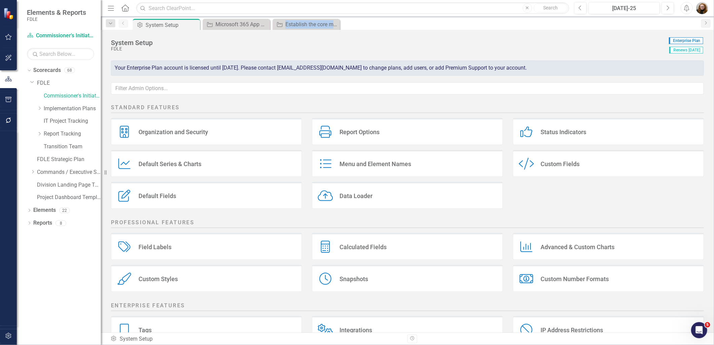
click at [0, 0] on icon "Close" at bounding box center [0, 0] width 0 height 0
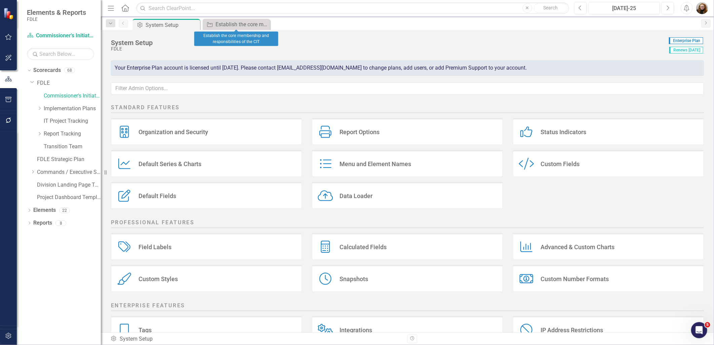
click at [0, 0] on icon "Close" at bounding box center [0, 0] width 0 height 0
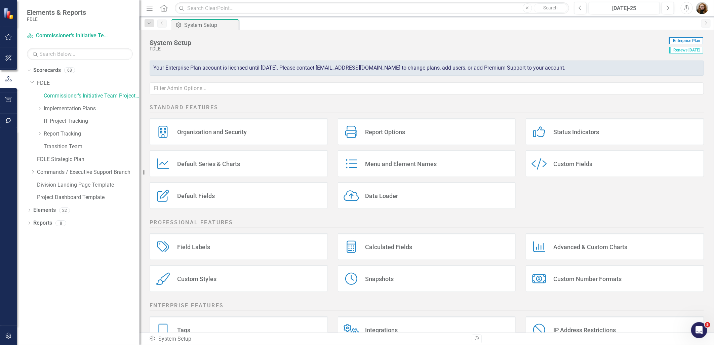
drag, startPoint x: 102, startPoint y: 256, endPoint x: 140, endPoint y: 266, distance: 38.6
click at [140, 266] on div "Resize" at bounding box center [142, 172] width 5 height 345
click at [12, 337] on button "button" at bounding box center [8, 336] width 15 height 14
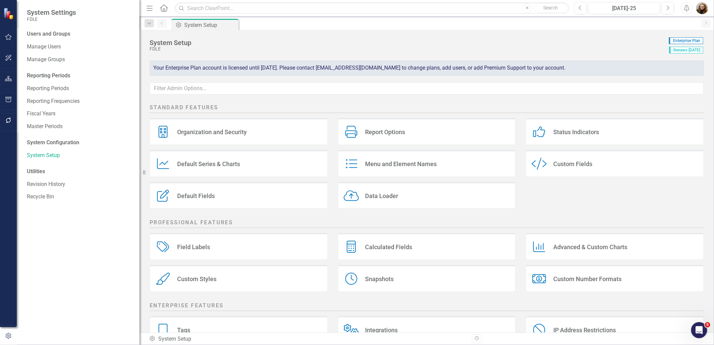
click at [698, 7] on img "button" at bounding box center [702, 8] width 12 height 12
click at [675, 96] on link "Logout Log Out" at bounding box center [681, 97] width 53 height 12
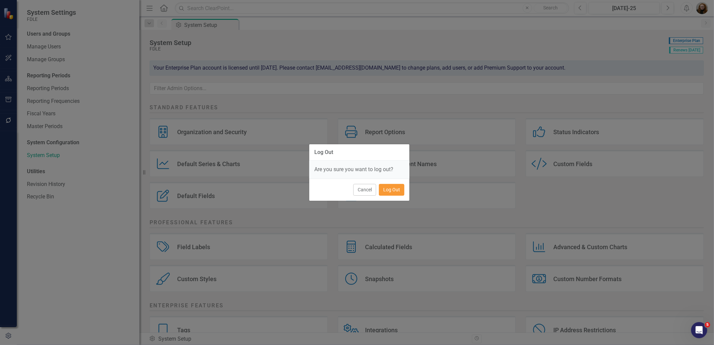
click at [392, 189] on button "Log Out" at bounding box center [392, 190] width 26 height 12
